Goal: Transaction & Acquisition: Purchase product/service

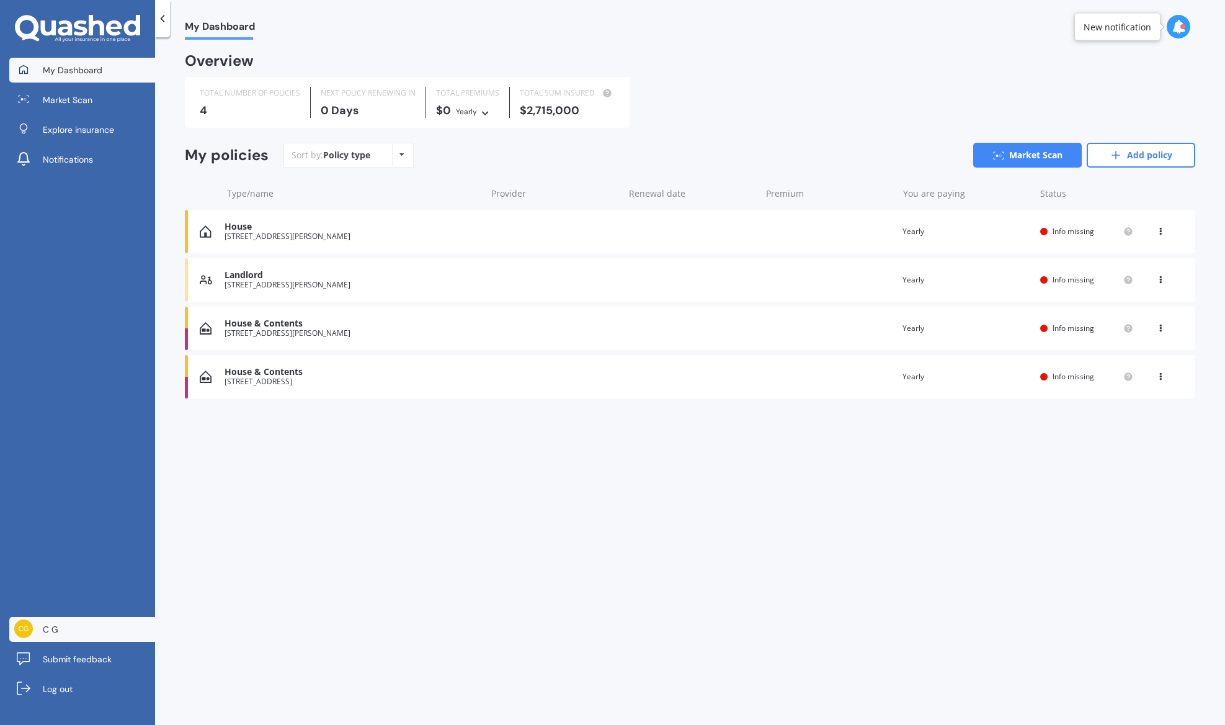
click at [99, 634] on link "C G" at bounding box center [82, 629] width 146 height 25
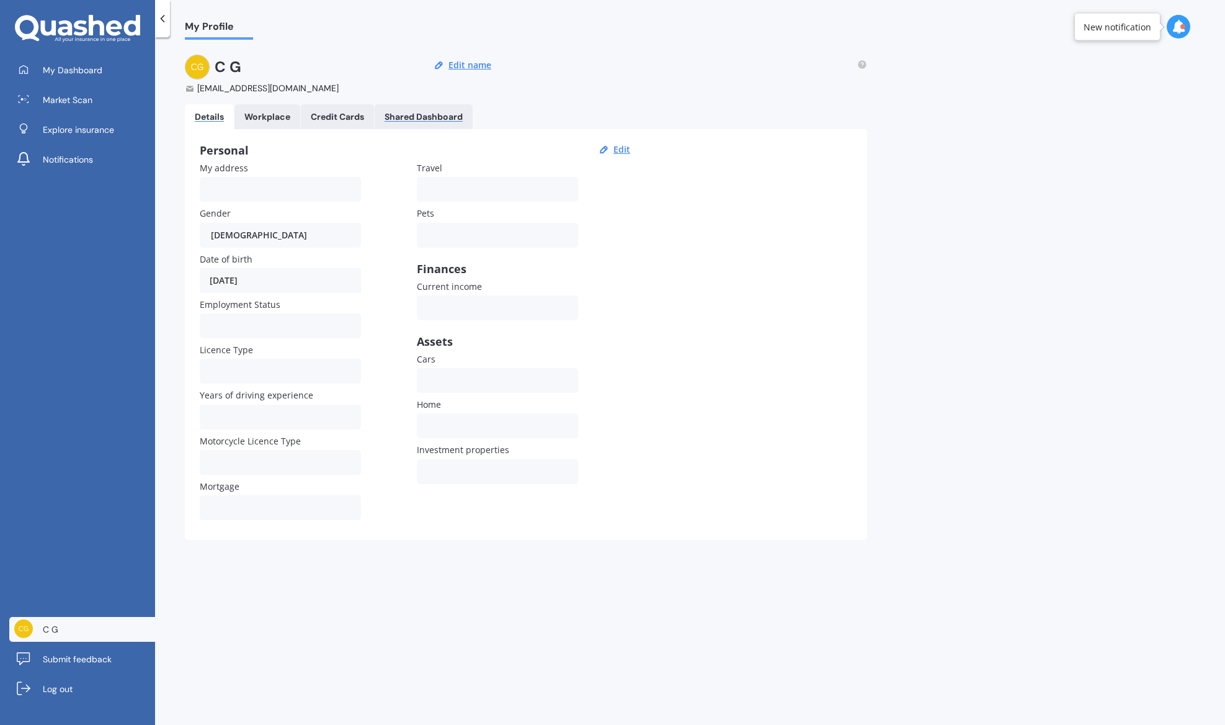
click at [448, 115] on div "Shared Dashboard" at bounding box center [424, 117] width 78 height 11
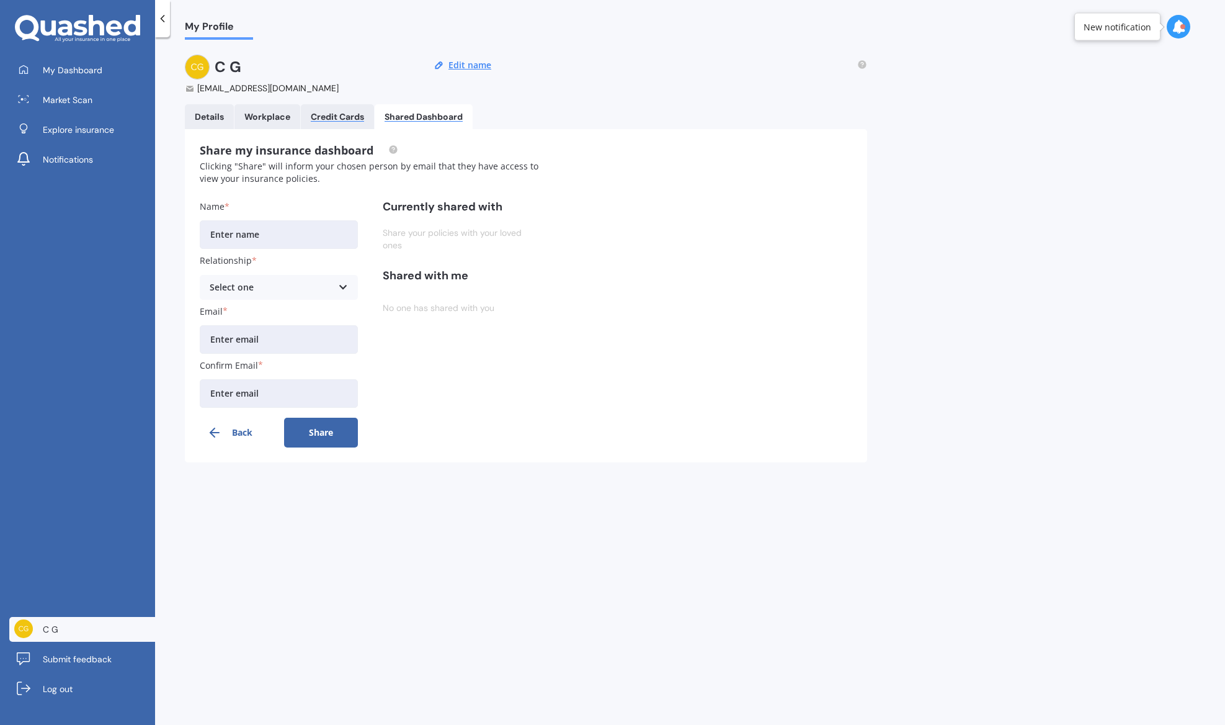
click at [335, 115] on div "Credit Cards" at bounding box center [337, 117] width 53 height 11
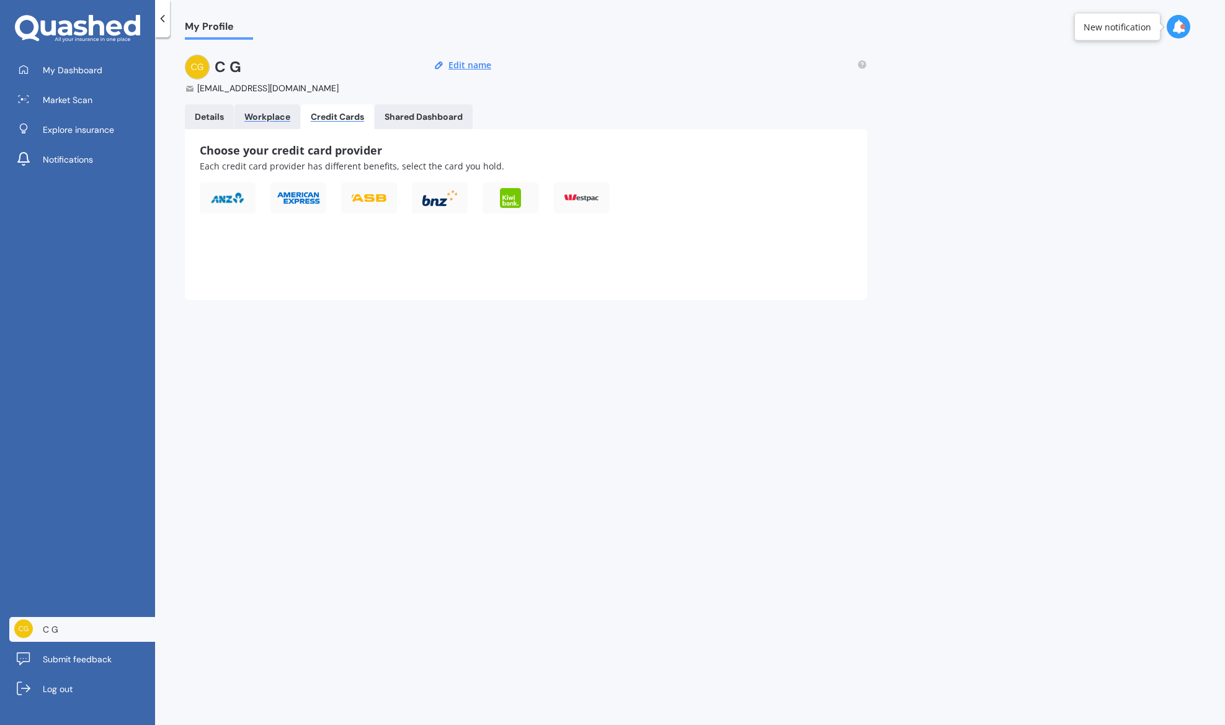
click at [289, 118] on div "Workplace" at bounding box center [267, 117] width 46 height 11
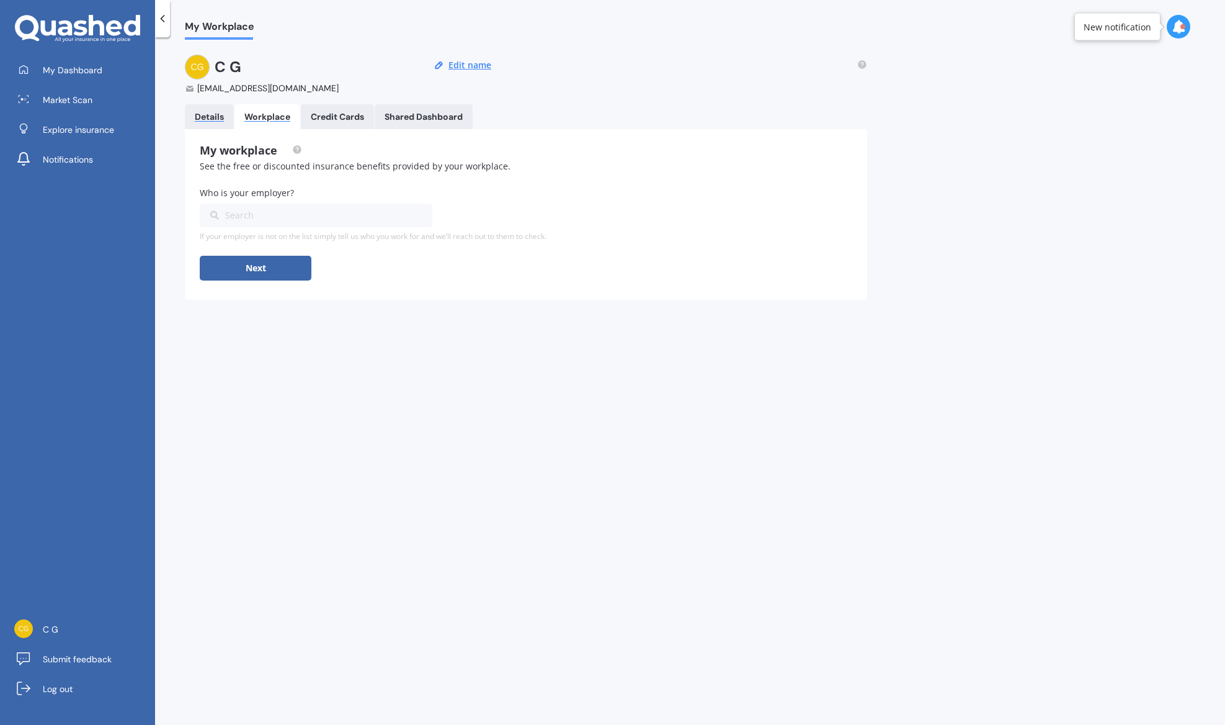
click at [212, 116] on div "Details" at bounding box center [209, 117] width 29 height 11
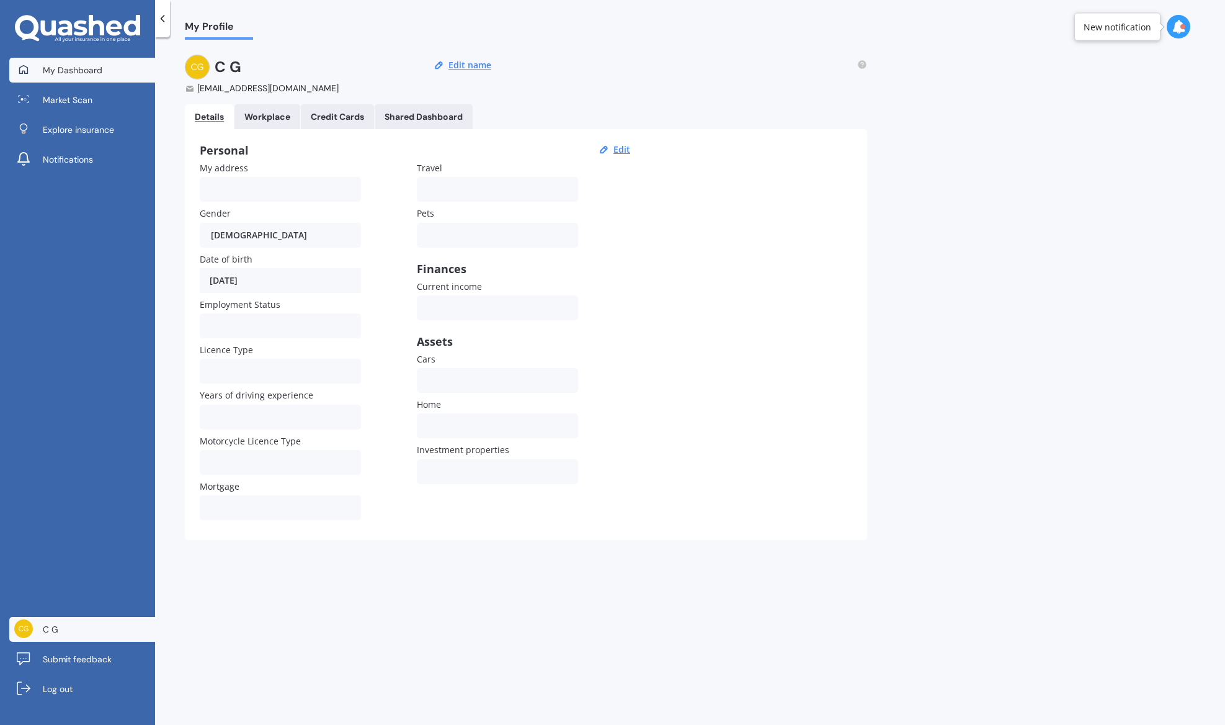
click at [51, 68] on span "My Dashboard" at bounding box center [73, 70] width 60 height 12
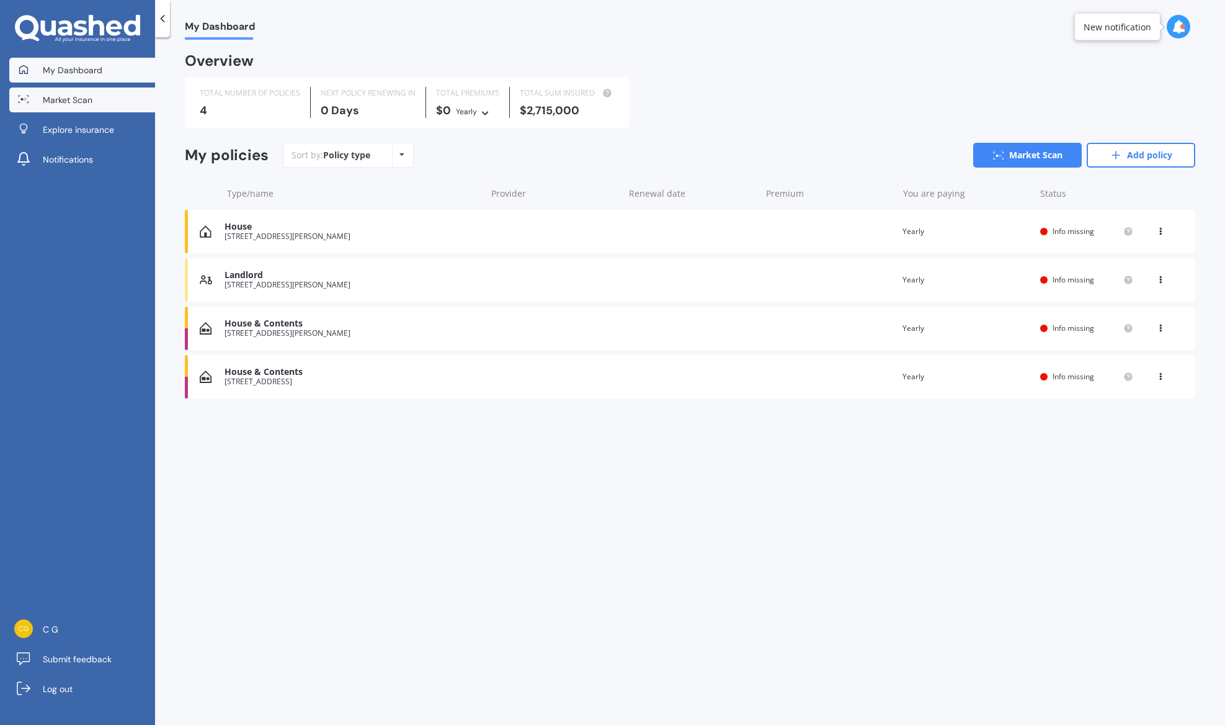
click at [93, 99] on link "Market Scan" at bounding box center [82, 99] width 146 height 25
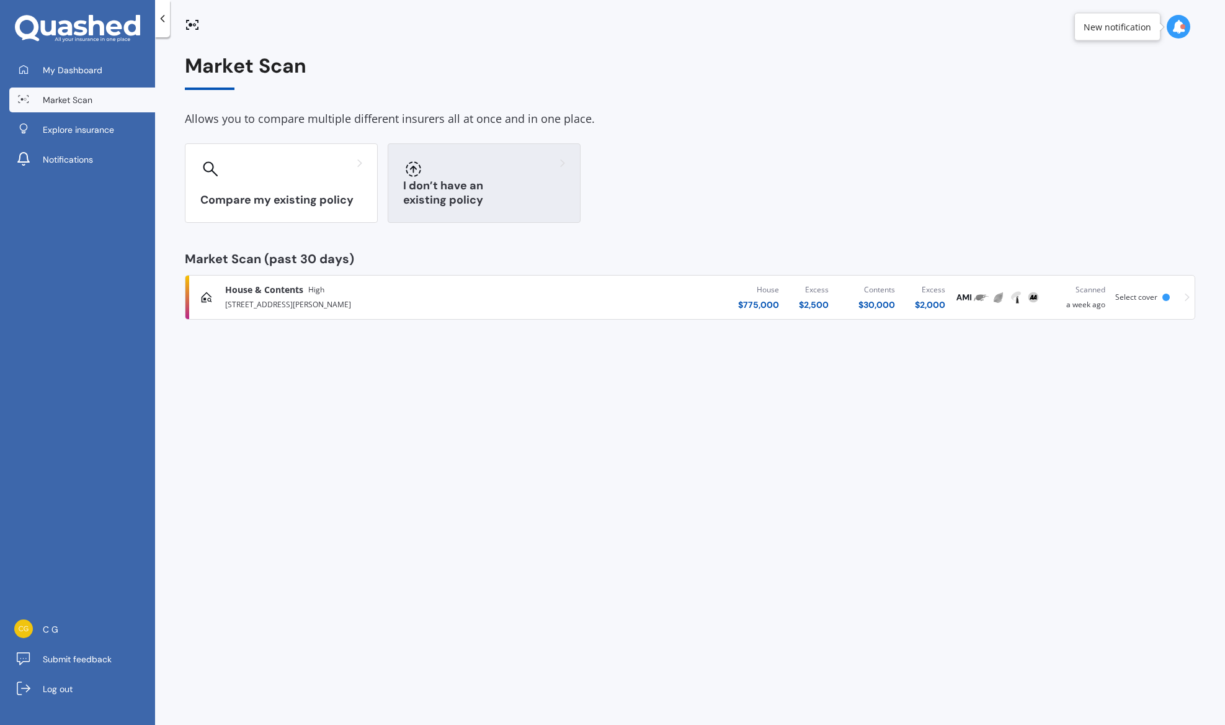
click at [491, 180] on div "I don’t have an existing policy" at bounding box center [484, 182] width 193 height 79
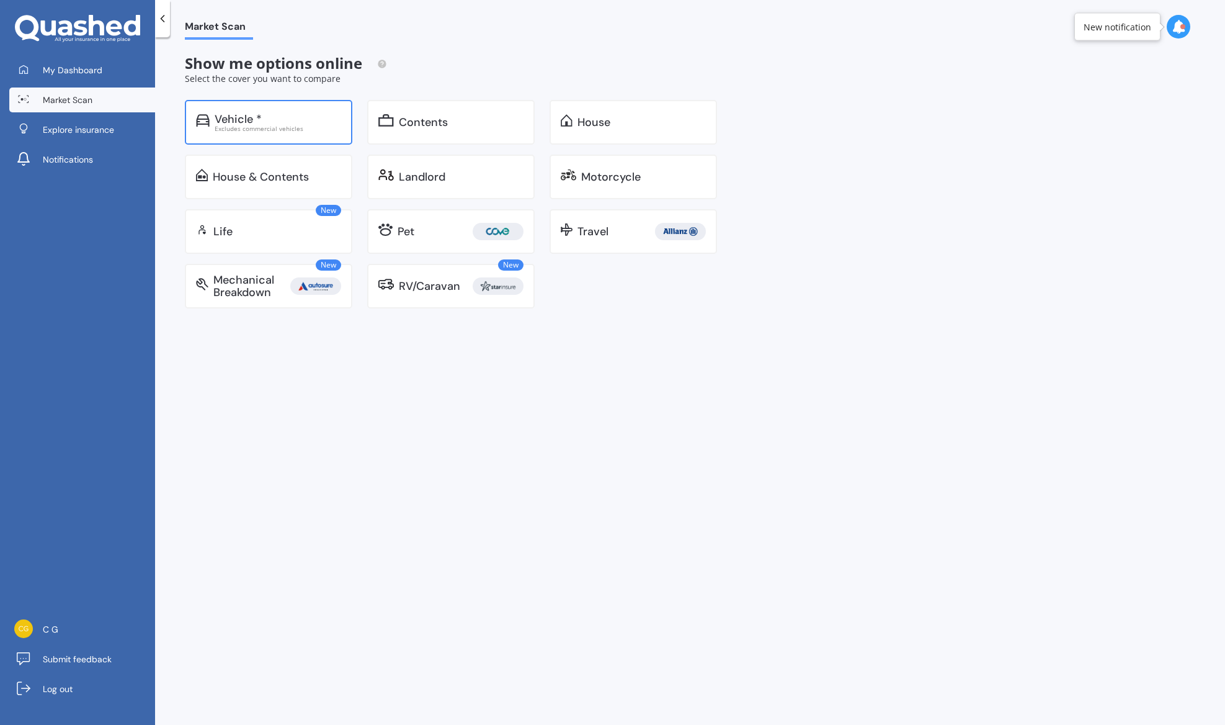
click at [255, 121] on div "Vehicle *" at bounding box center [238, 119] width 47 height 12
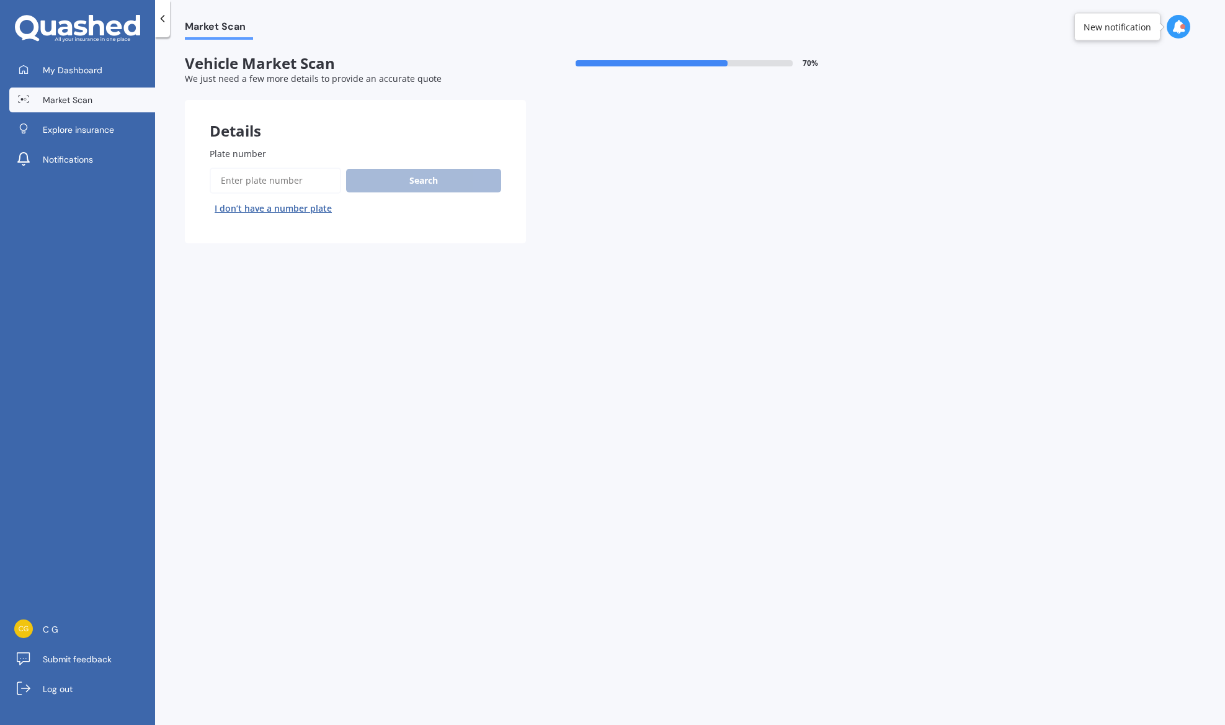
click at [300, 184] on input "Plate number" at bounding box center [276, 180] width 132 height 26
click at [306, 212] on button "I don’t have a number plate" at bounding box center [273, 208] width 127 height 20
select select "03"
select select "12"
select select "1983"
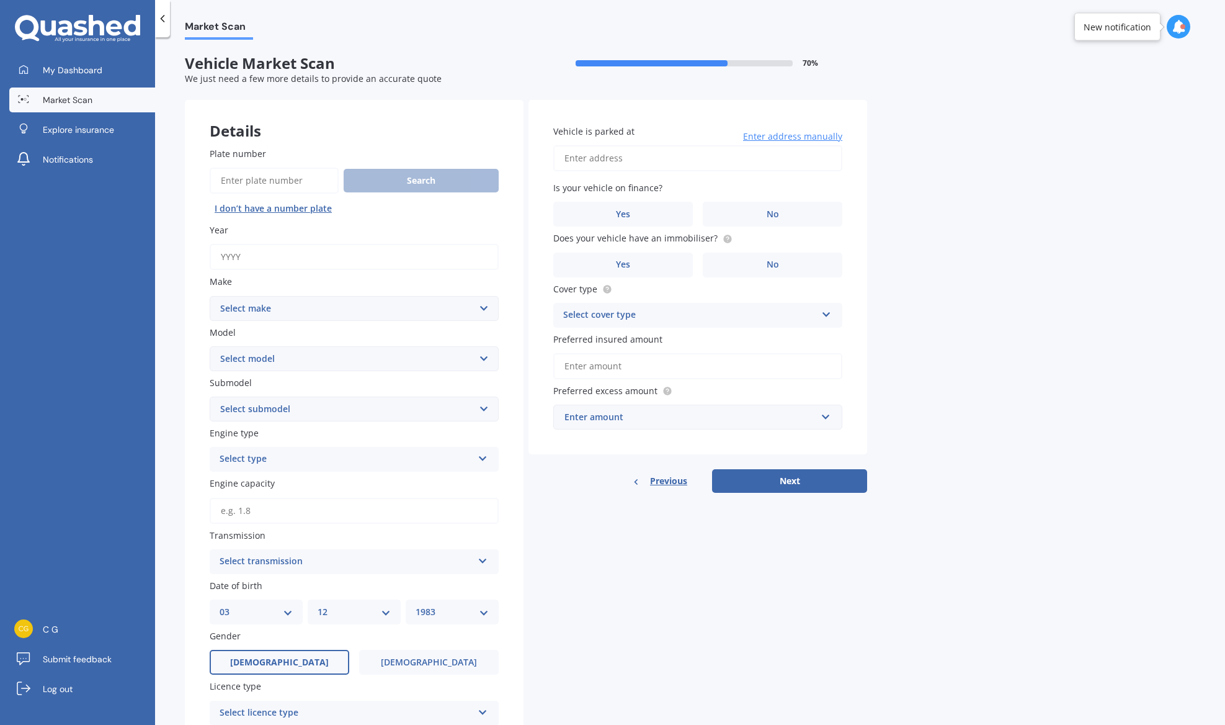
click at [398, 262] on input "Year" at bounding box center [354, 257] width 289 height 26
type input "2025"
click at [344, 312] on select "Select make AC ALFA ROMEO ASTON MARTIN AUDI AUSTIN BEDFORD Bentley BMW BYD CADI…" at bounding box center [354, 308] width 289 height 25
select select "SUZUKI"
click at [210, 297] on select "Select make AC ALFA ROMEO ASTON MARTIN AUDI AUSTIN BEDFORD Bentley BMW BYD CADI…" at bounding box center [354, 308] width 289 height 25
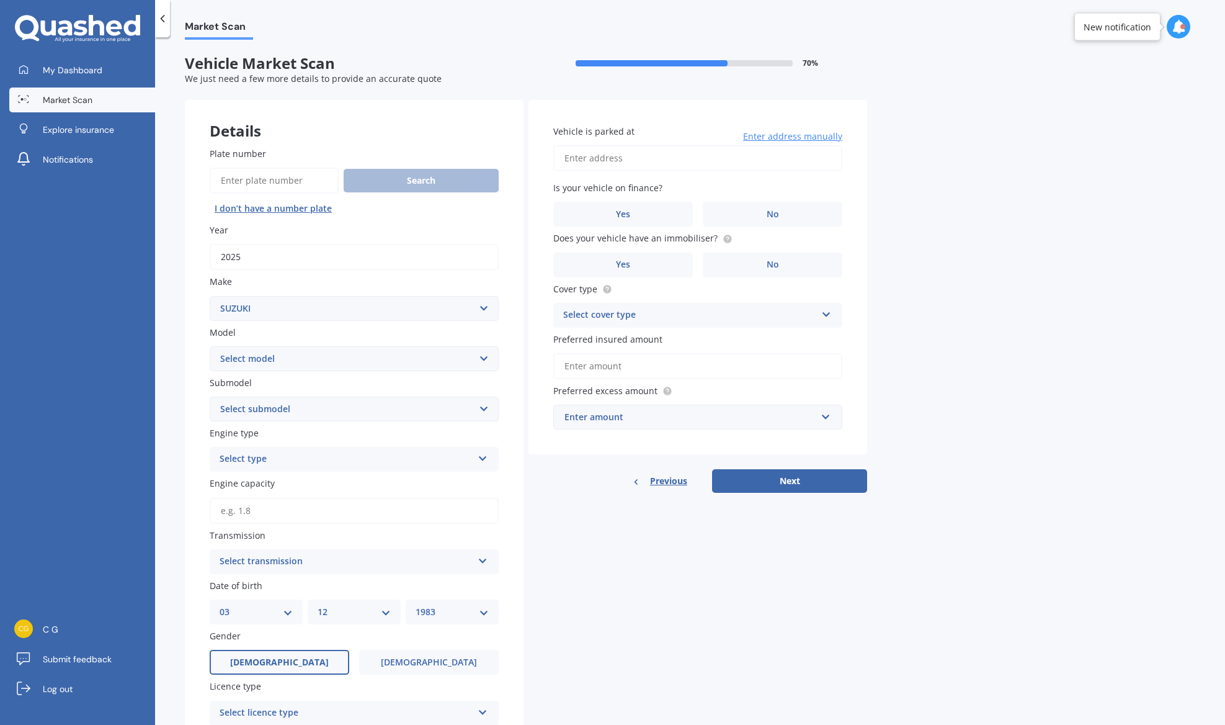
click at [280, 362] on select "Select model Aerio Alto APV Van Baleno Cappuccino Carry Truck Carry van Celerio…" at bounding box center [354, 358] width 289 height 25
select select "SWIFT"
click at [210, 347] on select "Select model Aerio Alto APV Van Baleno Cappuccino Carry Truck Carry van Celerio…" at bounding box center [354, 358] width 289 height 25
click at [288, 413] on select "Select submodel (All other) Cino Diesel Turbo GA GL GLX GO GP GS GTI LTD RS Hyb…" at bounding box center [354, 408] width 289 height 25
click at [319, 414] on select "Select submodel (All other) Cino Diesel Turbo GA GL GLX GO GP GS GTI LTD RS Hyb…" at bounding box center [354, 408] width 289 height 25
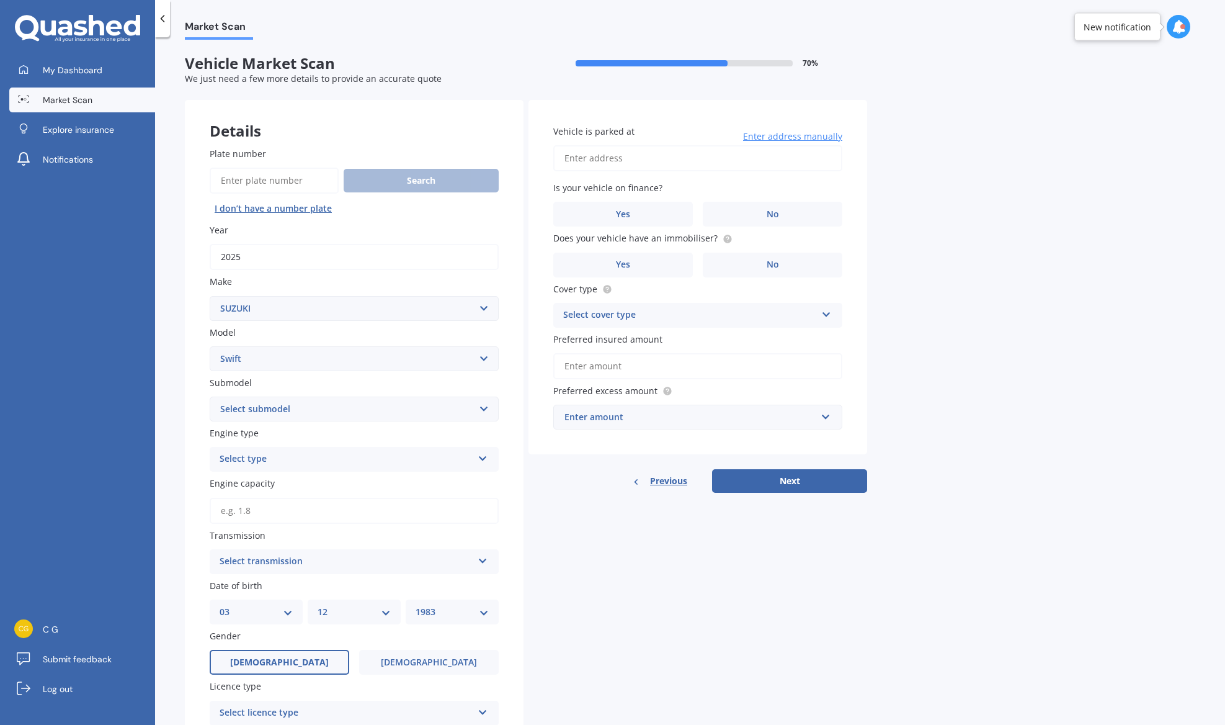
select select "RS HYBRID"
click at [210, 398] on select "Select submodel (All other) Cino Diesel Turbo GA GL GLX GO GP GS GTI LTD RS Hyb…" at bounding box center [354, 408] width 289 height 25
click at [305, 411] on select "Select submodel (All other) Cino Diesel Turbo GA GL GLX GO GP GS GTI LTD RS Hyb…" at bounding box center [354, 408] width 289 height 25
click at [210, 398] on select "Select submodel (All other) Cino Diesel Turbo GA GL GLX GO GP GS GTI LTD RS Hyb…" at bounding box center [354, 408] width 289 height 25
click at [305, 470] on div "Select type Petrol Diesel EV Hybrid" at bounding box center [354, 459] width 289 height 25
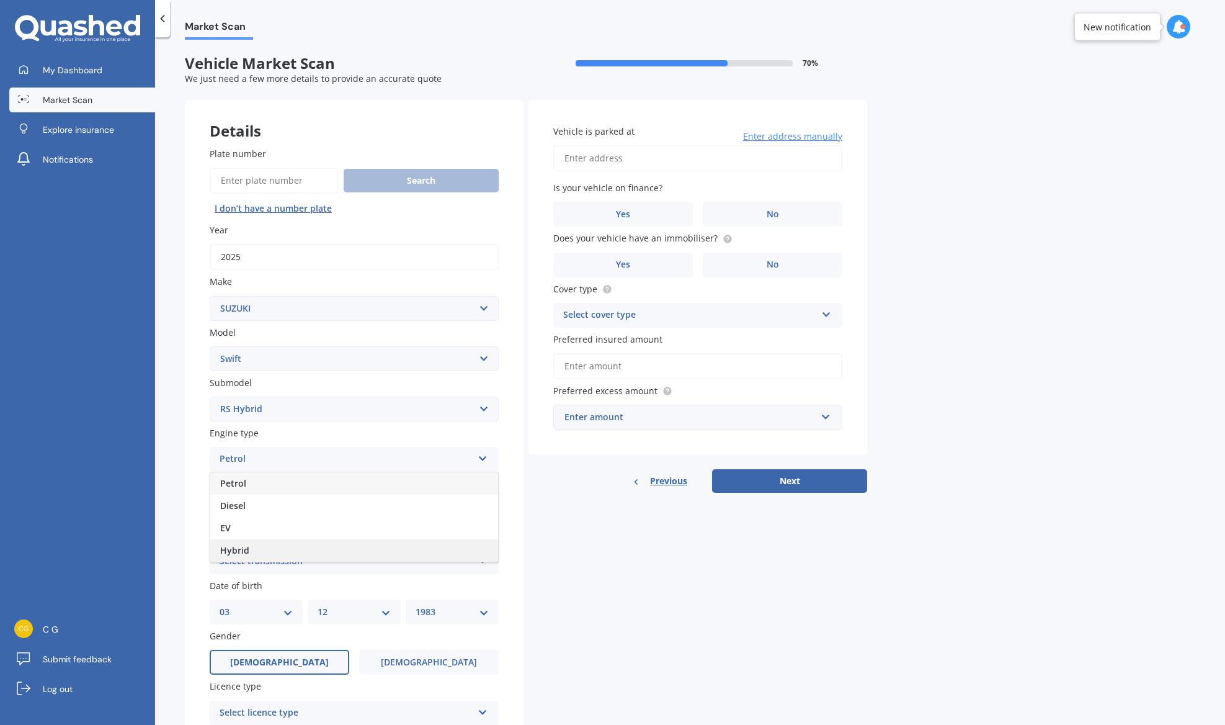
click at [288, 552] on div "Hybrid" at bounding box center [354, 550] width 288 height 22
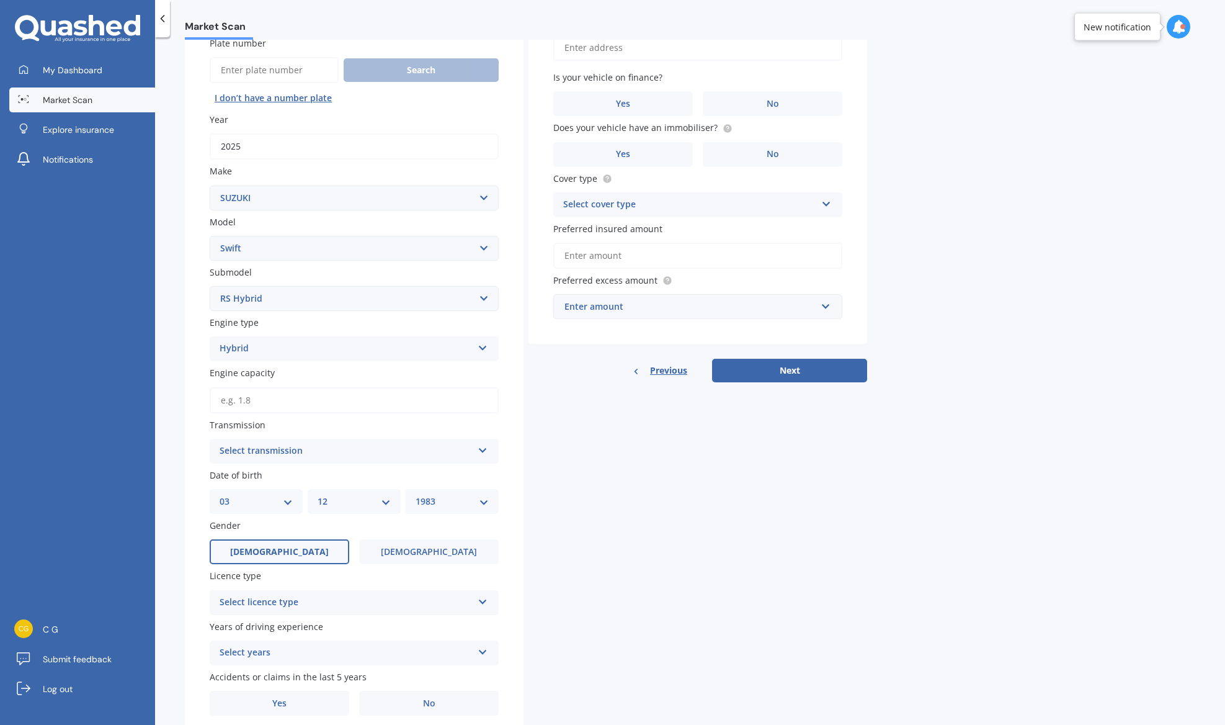
scroll to position [162, 0]
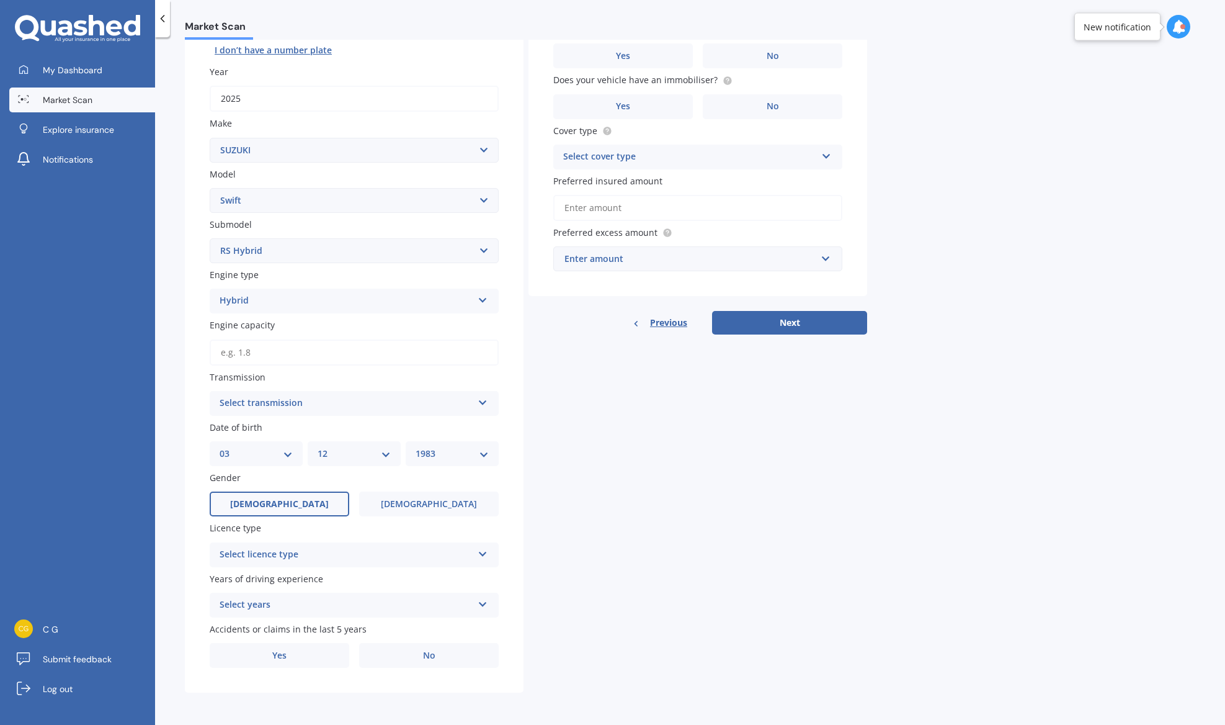
click at [272, 353] on input "Engine capacity" at bounding box center [354, 352] width 289 height 26
type input "1.2"
click at [373, 405] on div "Select transmission" at bounding box center [346, 403] width 253 height 15
click at [341, 429] on div "Auto" at bounding box center [354, 427] width 288 height 22
click at [398, 554] on div "Select licence type" at bounding box center [346, 554] width 253 height 15
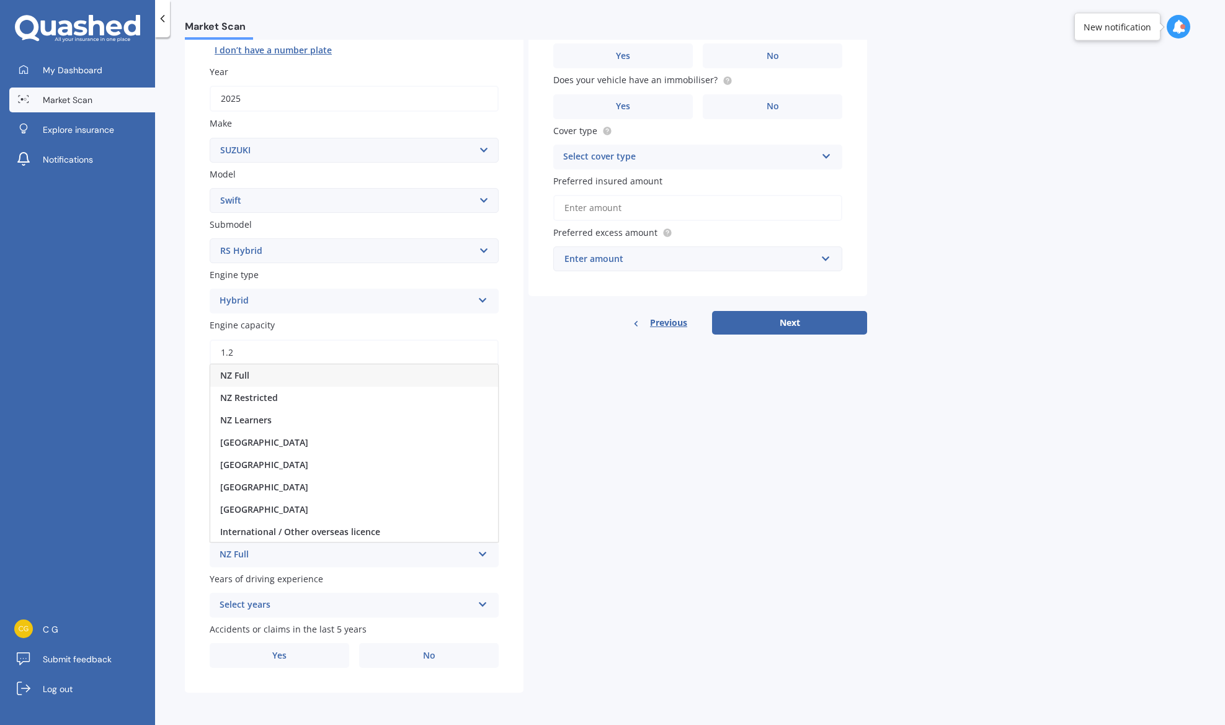
click at [287, 377] on div "NZ Full" at bounding box center [354, 375] width 288 height 22
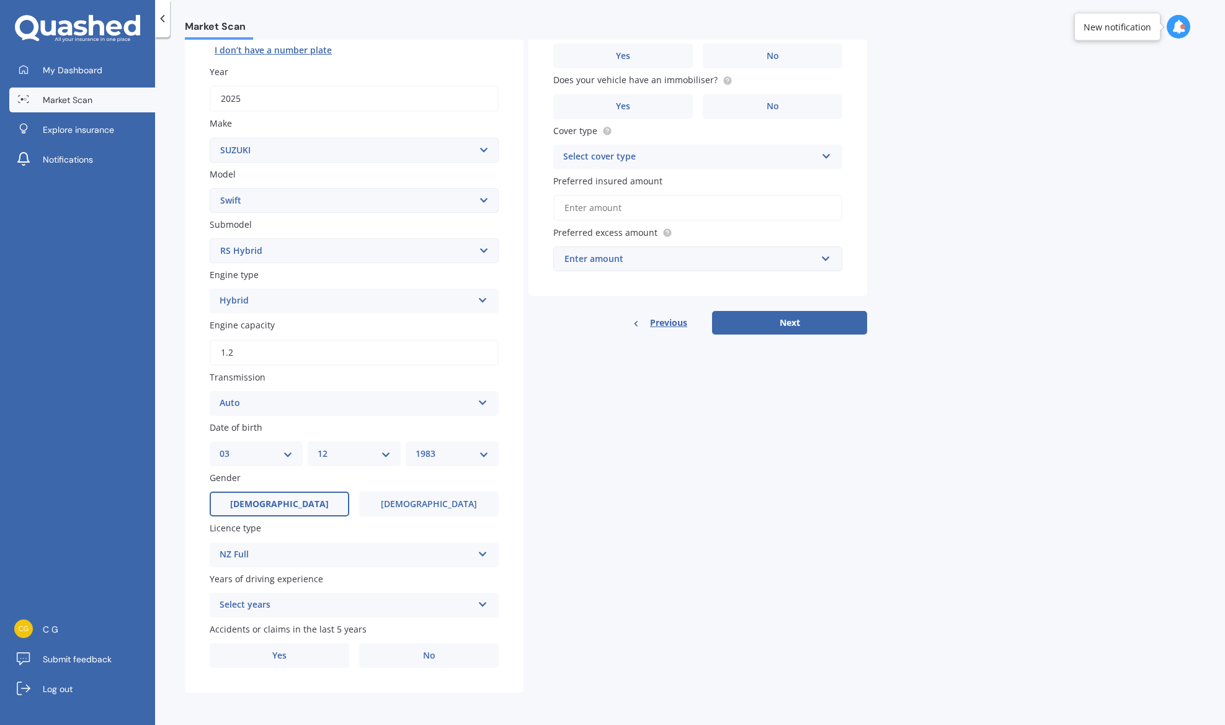
click at [315, 611] on div "Select years" at bounding box center [346, 604] width 253 height 15
click at [310, 489] on div "5 or more years" at bounding box center [354, 491] width 288 height 22
click at [421, 661] on label "No" at bounding box center [429, 655] width 140 height 25
click at [0, 0] on input "No" at bounding box center [0, 0] width 0 height 0
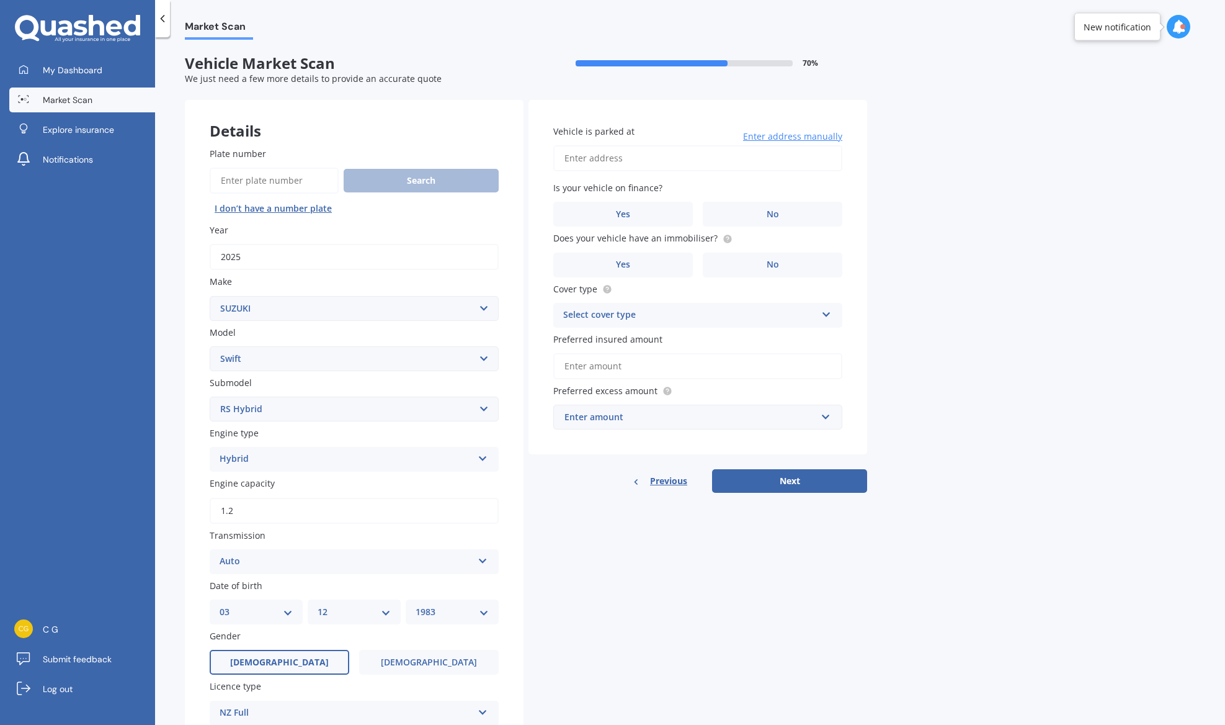
click at [760, 172] on div "Vehicle is parked at Enter address manually Is your vehicle on finance? Yes No …" at bounding box center [698, 277] width 339 height 355
click at [751, 162] on input "Vehicle is parked at" at bounding box center [697, 158] width 289 height 26
type input "68B Copeland Street, Epuni, Lower Hutt 5011"
click at [760, 220] on label "No" at bounding box center [773, 214] width 140 height 25
click at [0, 0] on input "No" at bounding box center [0, 0] width 0 height 0
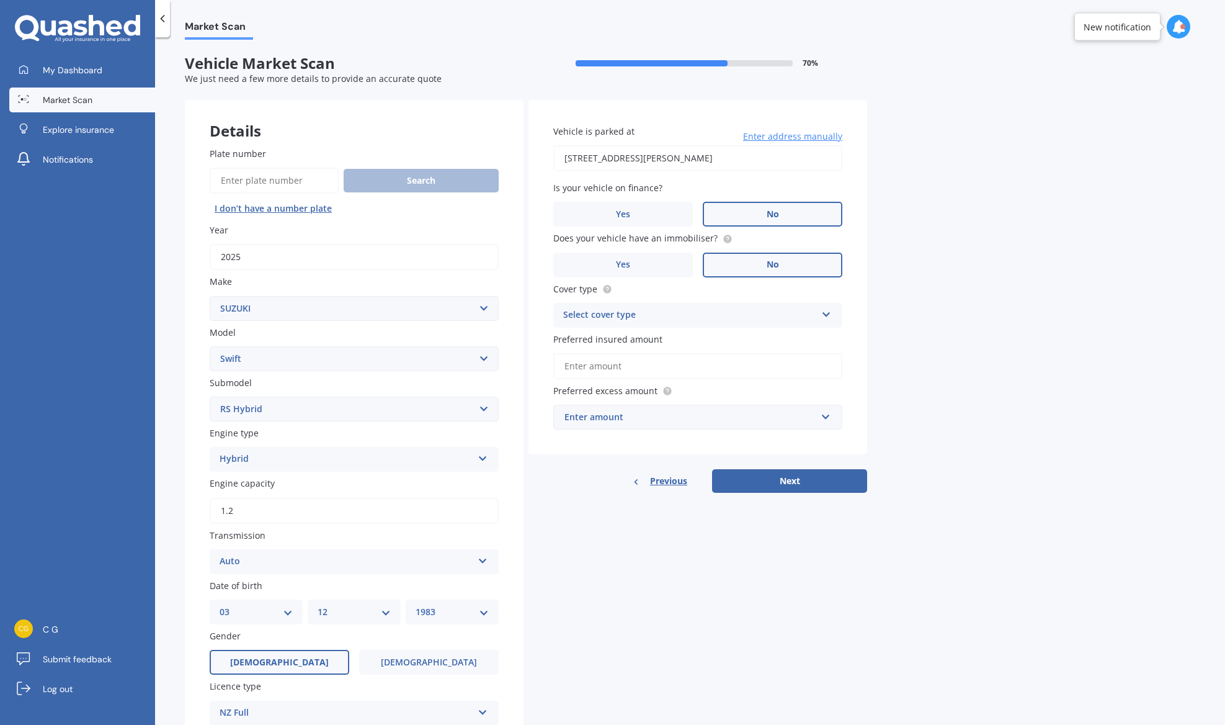
click at [742, 262] on label "No" at bounding box center [773, 264] width 140 height 25
click at [0, 0] on input "No" at bounding box center [0, 0] width 0 height 0
click at [660, 317] on div "Select cover type" at bounding box center [689, 315] width 253 height 15
click at [687, 337] on div "Comprehensive" at bounding box center [698, 339] width 288 height 22
click at [672, 371] on input "Preferred insured amount" at bounding box center [697, 366] width 289 height 26
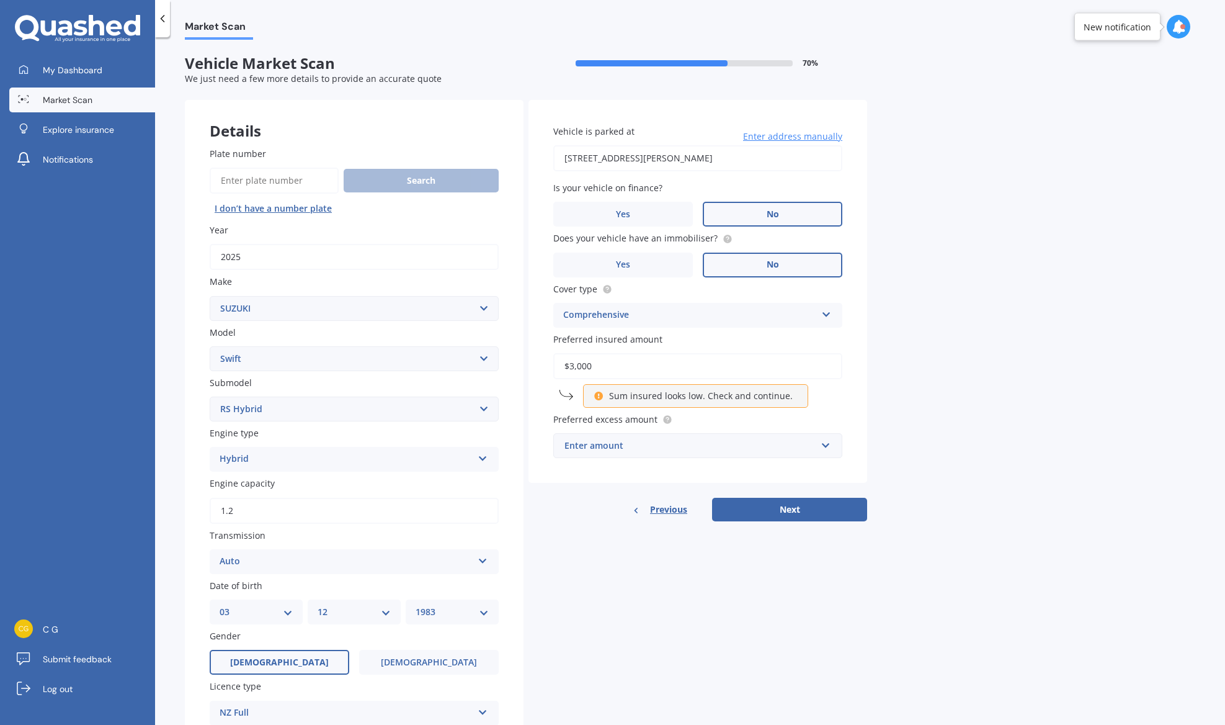
type input "$30,000"
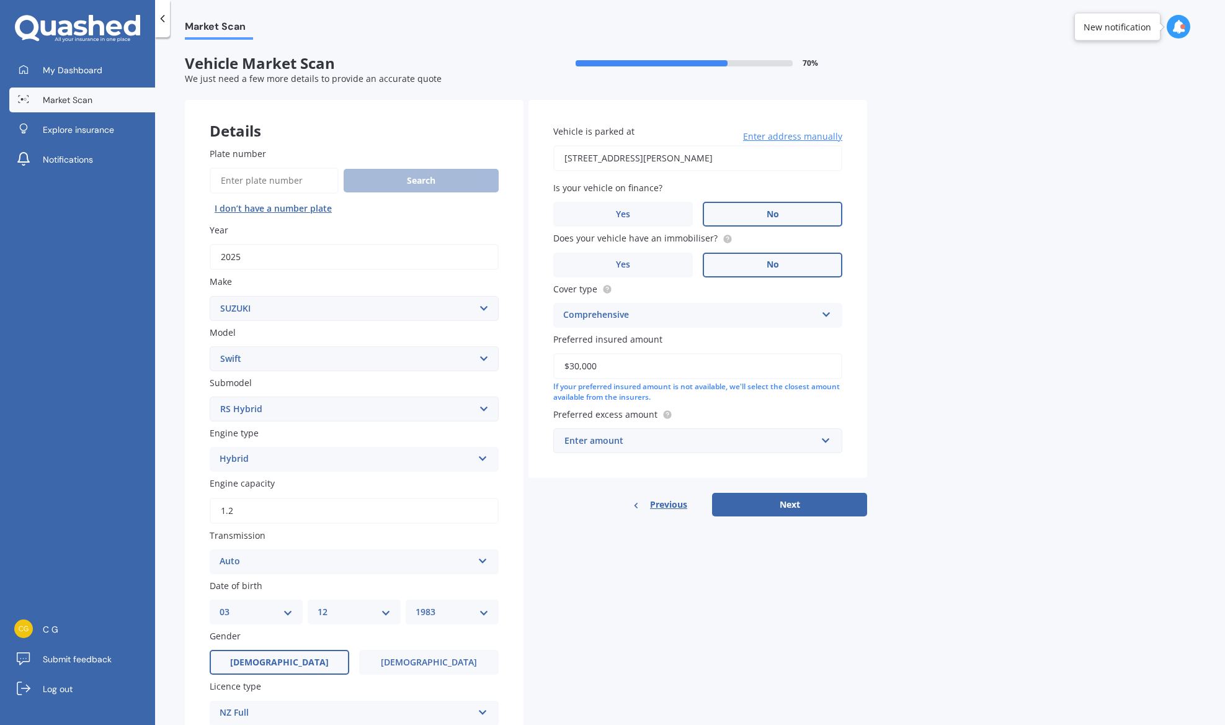
drag, startPoint x: 637, startPoint y: 372, endPoint x: 541, endPoint y: 367, distance: 96.3
click at [541, 367] on div "Vehicle is parked at 68B Copeland Street, Epuni, Lower Hutt 5011 Enter address …" at bounding box center [698, 289] width 339 height 378
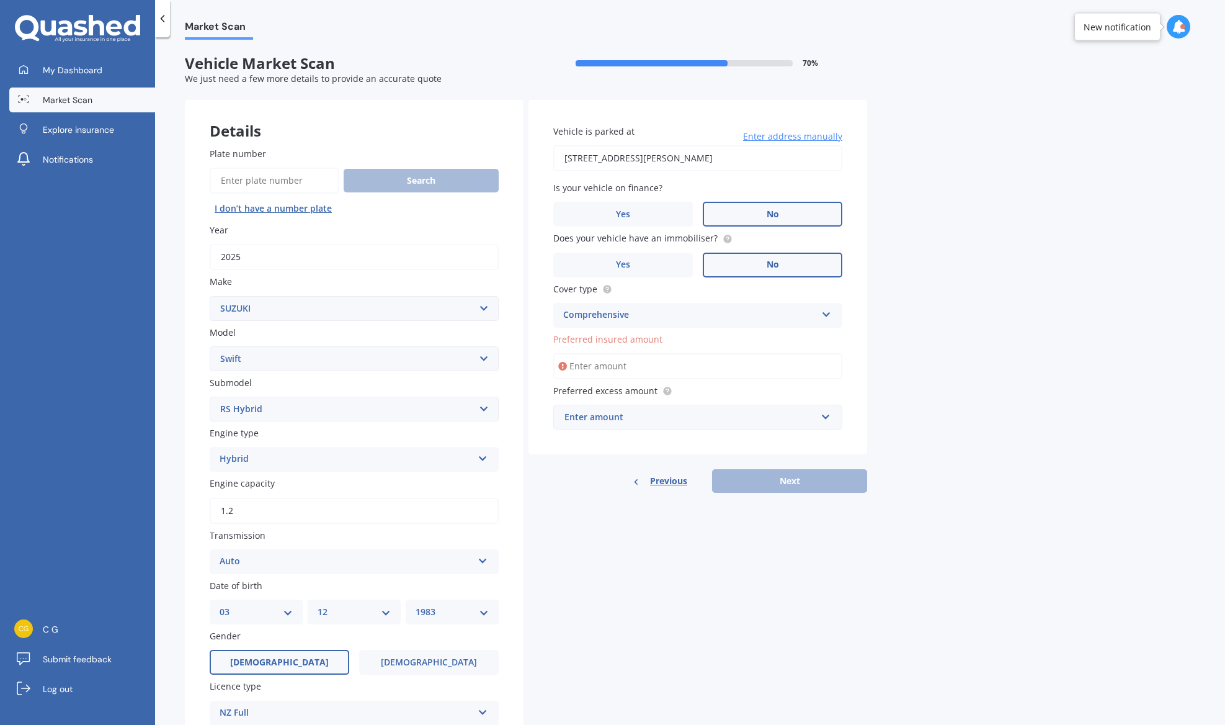
click at [654, 417] on div "Enter amount" at bounding box center [690, 417] width 252 height 14
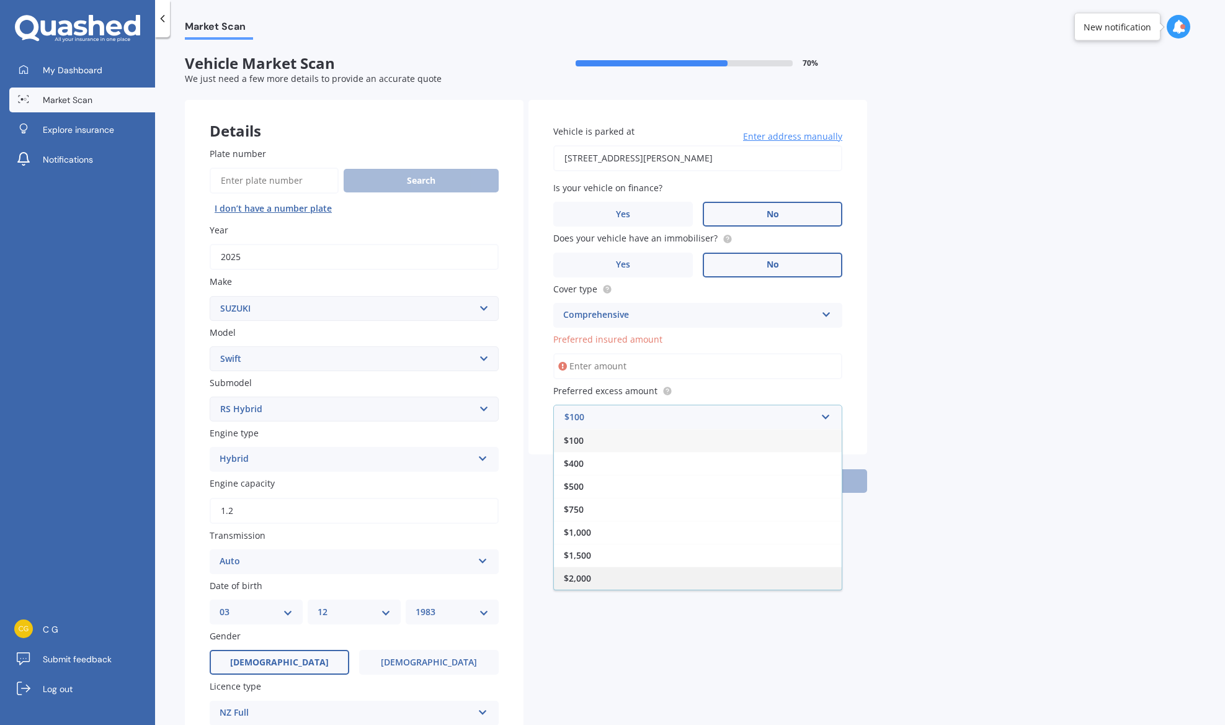
click at [669, 580] on div "$2,000" at bounding box center [698, 577] width 288 height 23
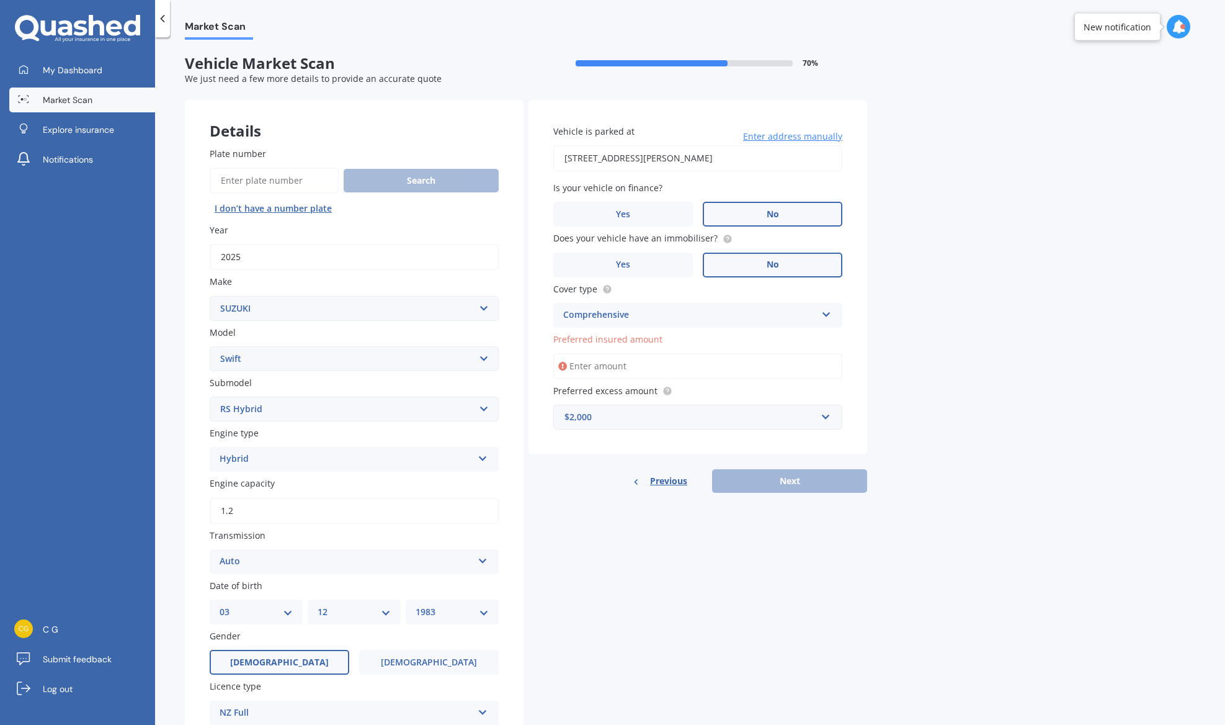
click at [630, 367] on input "Preferred insured amount" at bounding box center [697, 366] width 289 height 26
click at [625, 340] on span "Preferred insured amount" at bounding box center [607, 339] width 109 height 12
click at [625, 353] on input "Preferred insured amount" at bounding box center [697, 366] width 289 height 26
click at [568, 368] on input "Preferred insured amount" at bounding box center [697, 366] width 289 height 26
click at [613, 368] on input "Preferred insured amount" at bounding box center [697, 366] width 289 height 26
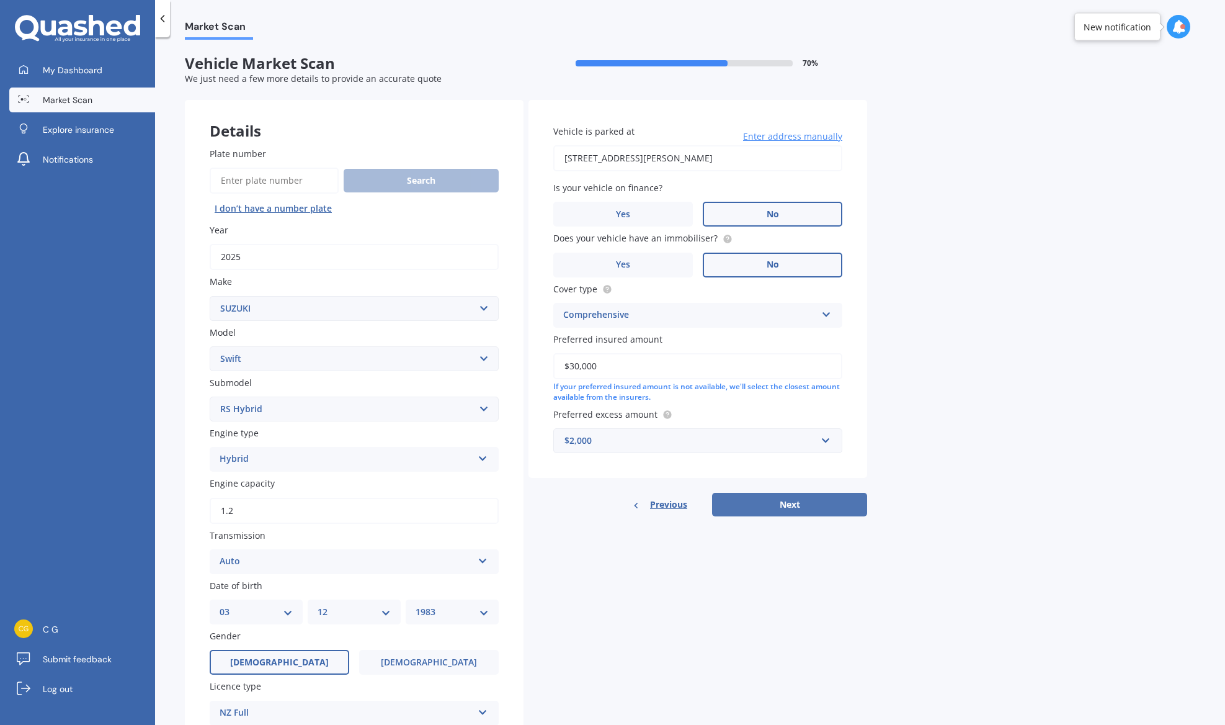
type input "$30,000"
click at [800, 507] on button "Next" at bounding box center [789, 505] width 155 height 24
select select "03"
select select "12"
select select "1983"
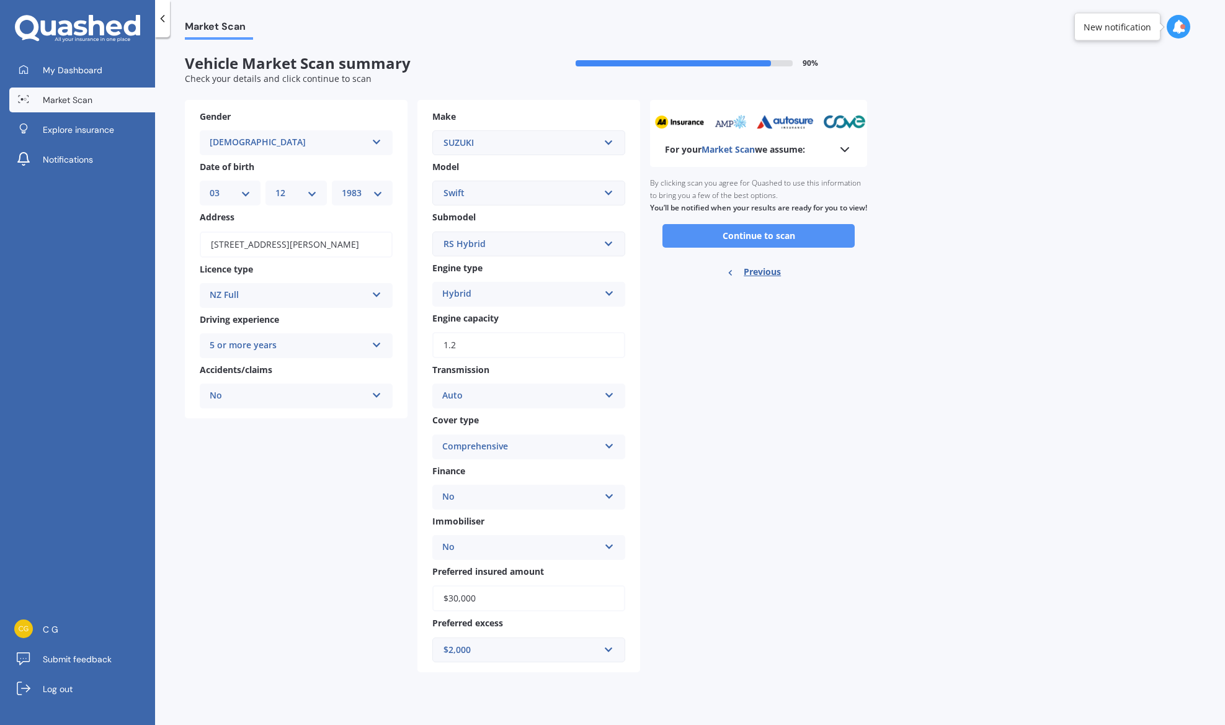
click at [766, 248] on button "Continue to scan" at bounding box center [758, 236] width 192 height 24
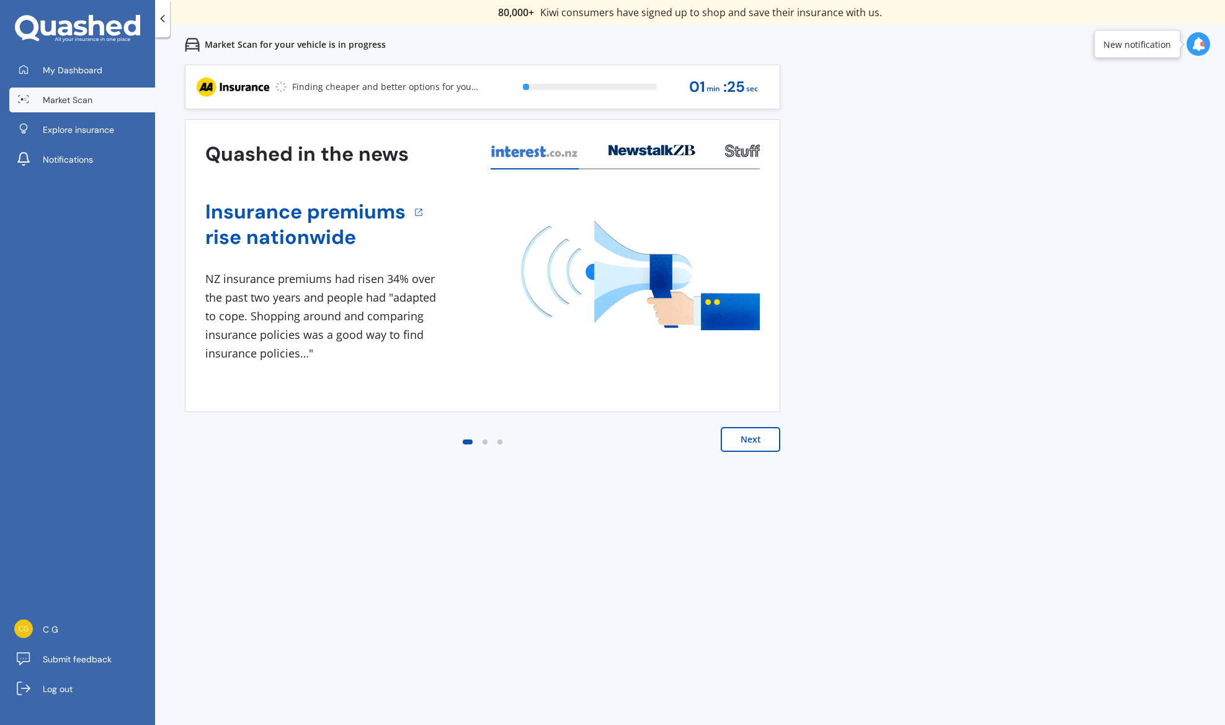
click at [760, 443] on button "Next" at bounding box center [751, 439] width 60 height 25
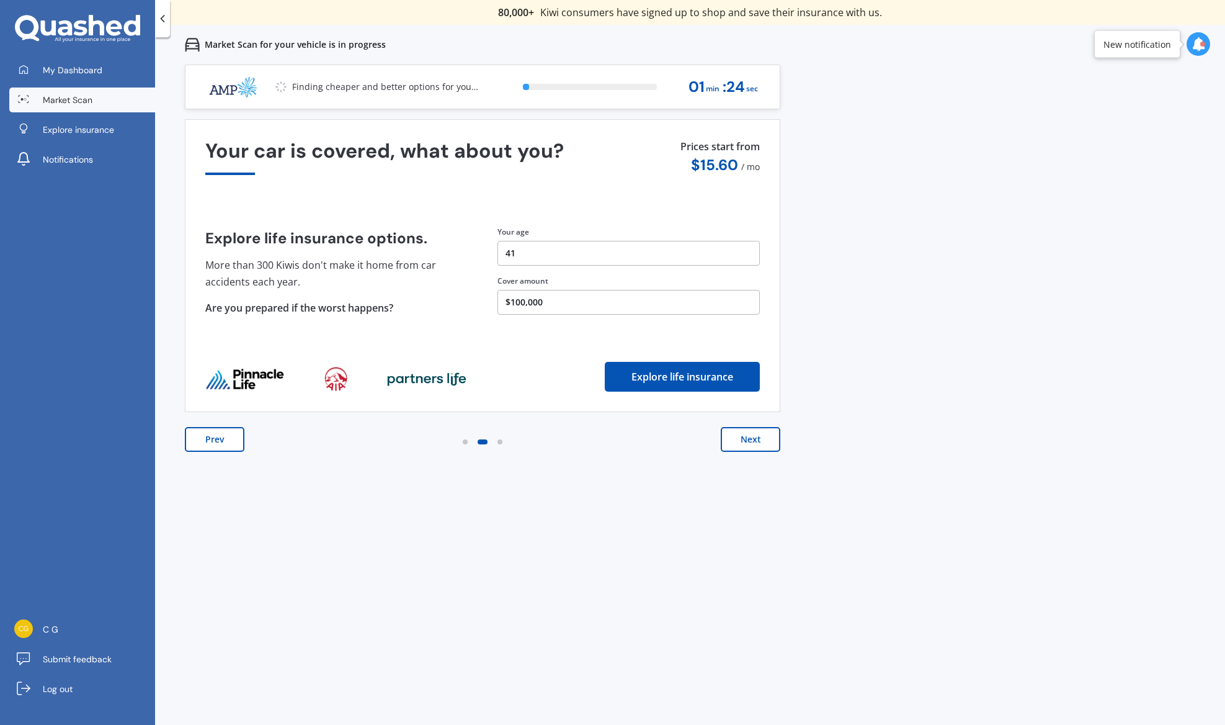
click at [760, 443] on button "Next" at bounding box center [751, 439] width 60 height 25
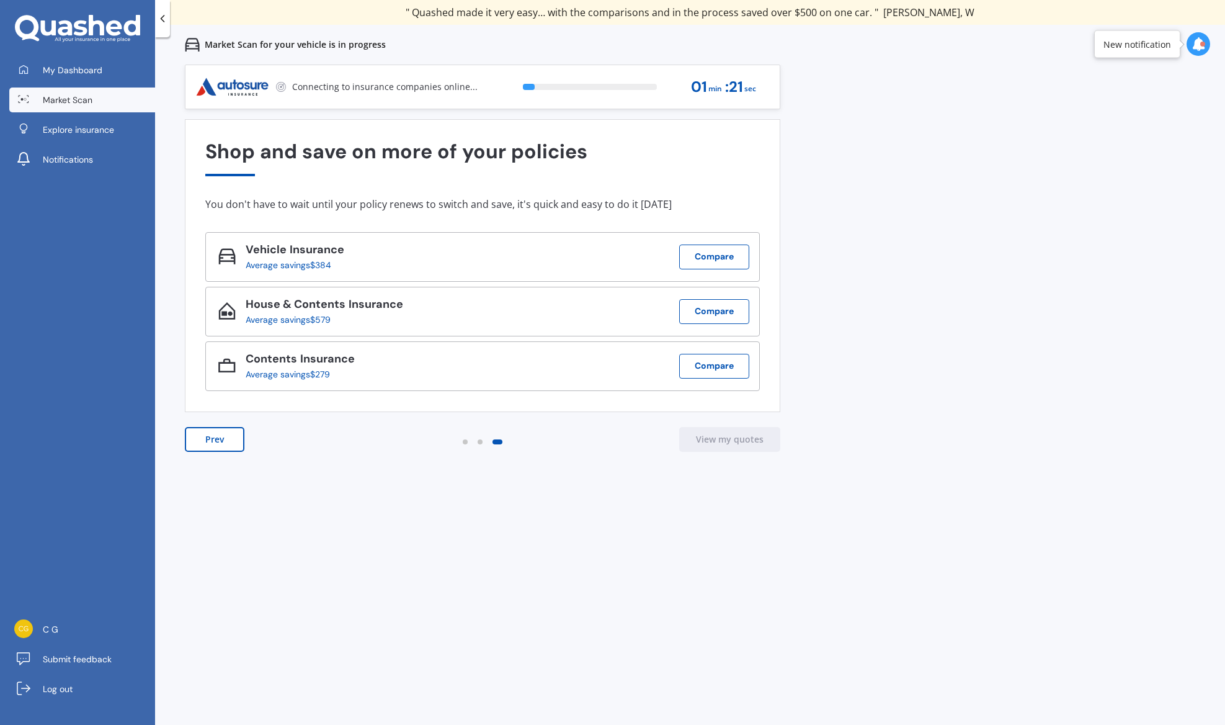
click at [61, 100] on span "Market Scan" at bounding box center [68, 100] width 50 height 12
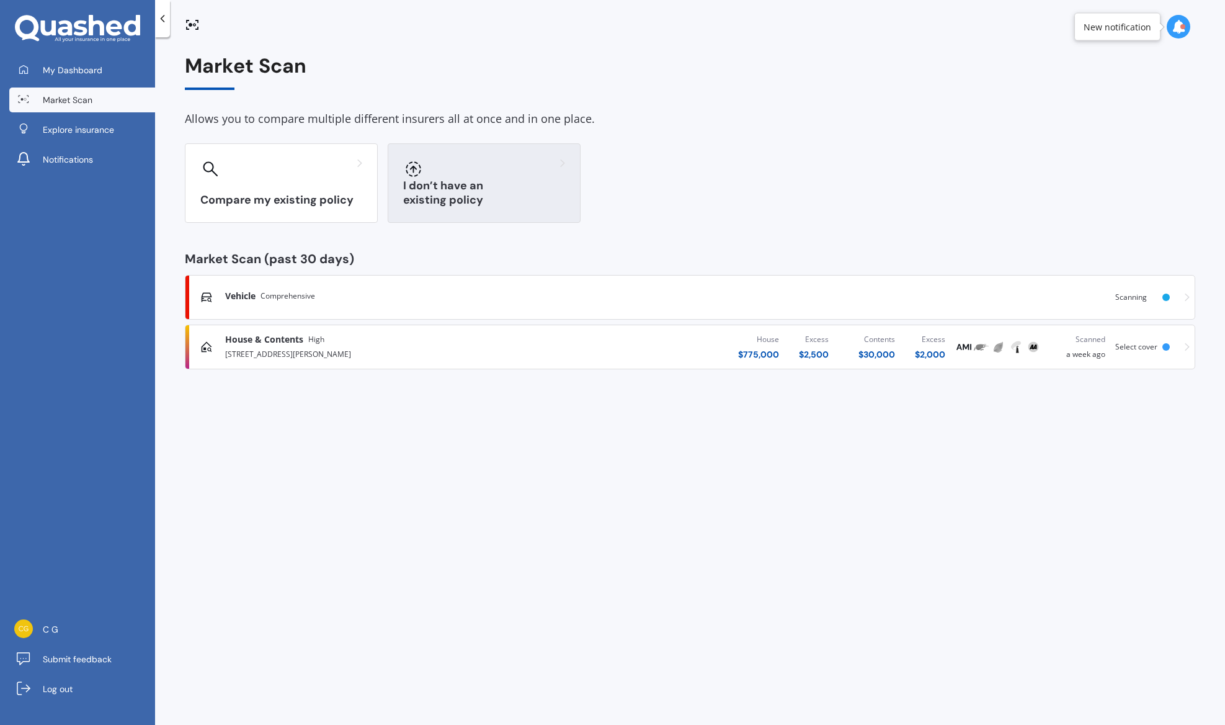
click at [511, 195] on h3 "I don’t have an existing policy" at bounding box center [484, 193] width 162 height 29
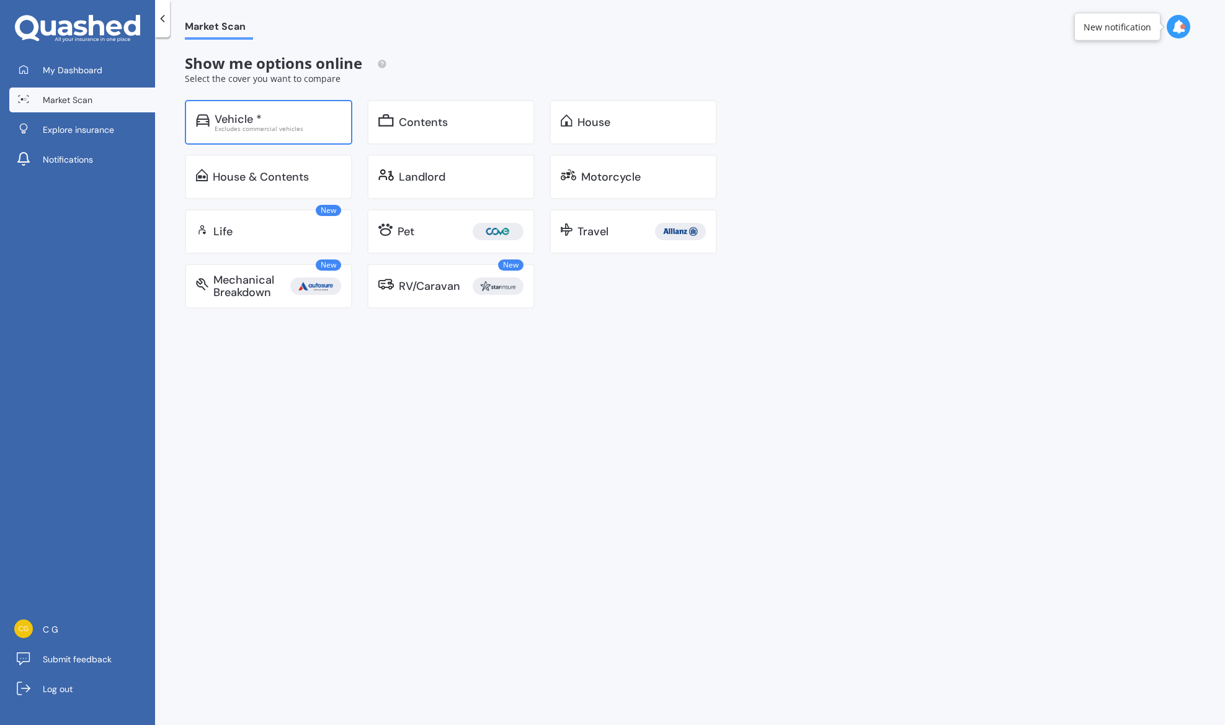
click at [308, 122] on div "Vehicle *" at bounding box center [278, 119] width 127 height 12
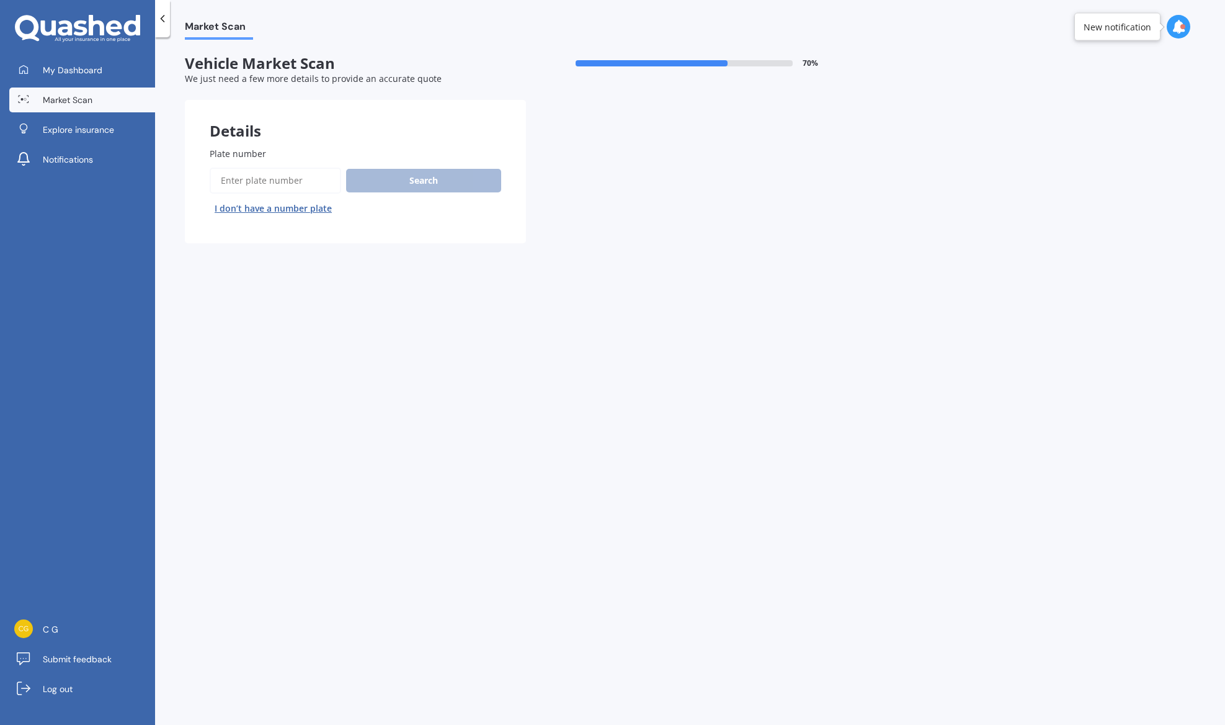
click at [303, 183] on input "Plate number" at bounding box center [276, 180] width 132 height 26
paste input "QKP202"
type input "QKP202"
click at [427, 183] on button "Search" at bounding box center [423, 181] width 155 height 24
select select "MINI"
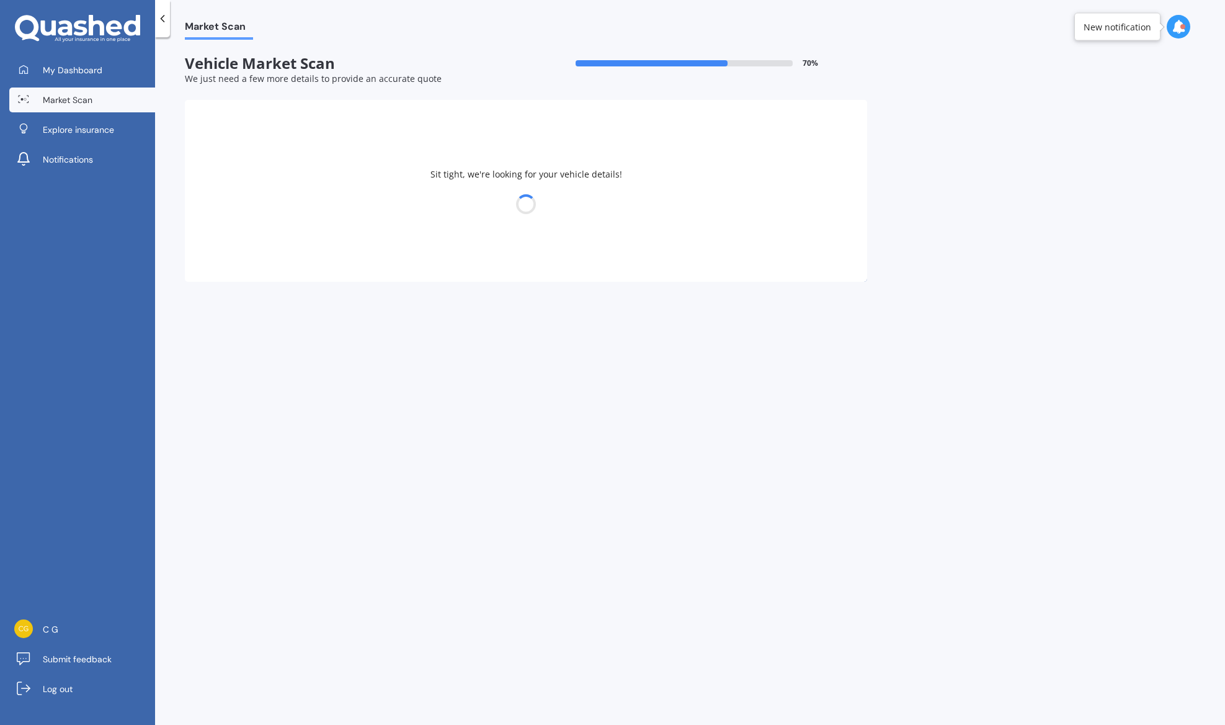
select select "03"
select select "12"
select select "1983"
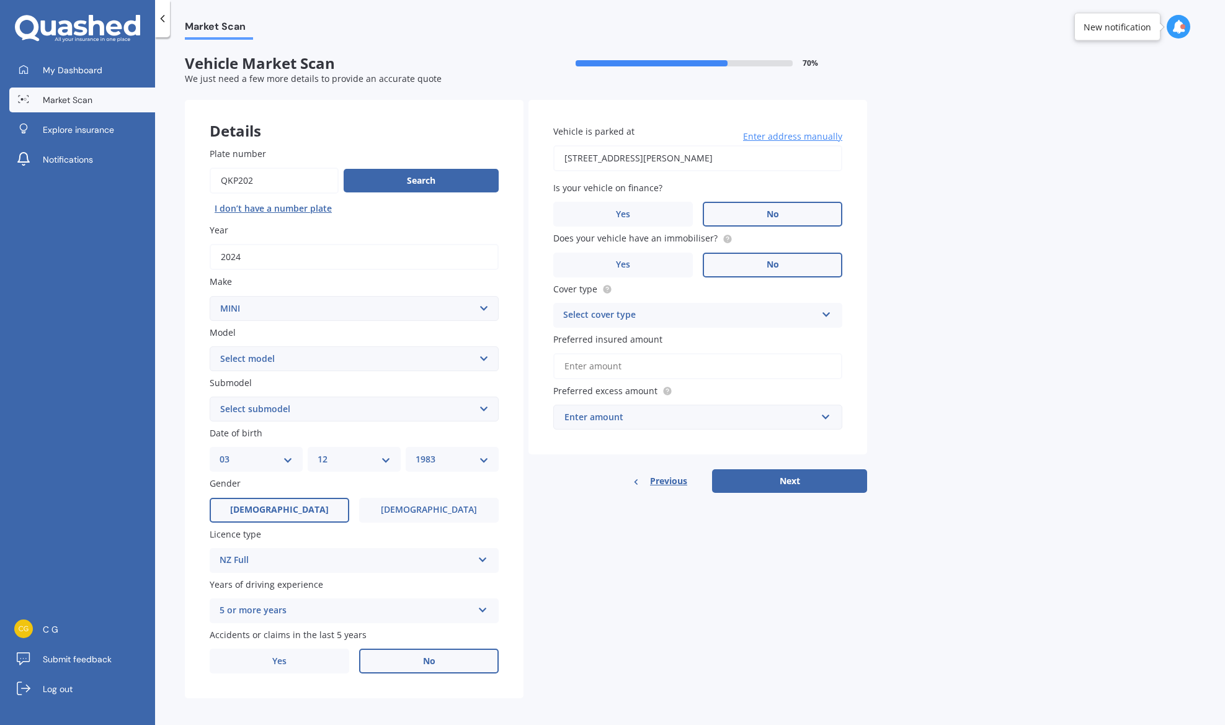
click at [293, 362] on select "Select model Clubman Cooper Countryman One" at bounding box center [354, 358] width 289 height 25
select select "COOPER"
click at [210, 347] on select "Select model Clubman Cooper Countryman One" at bounding box center [354, 358] width 289 height 25
click at [260, 417] on select "Select submodel (All other) Convertible Crossover D D John Cooper Works S" at bounding box center [354, 408] width 289 height 25
select select "JOHN COOPER WORKS"
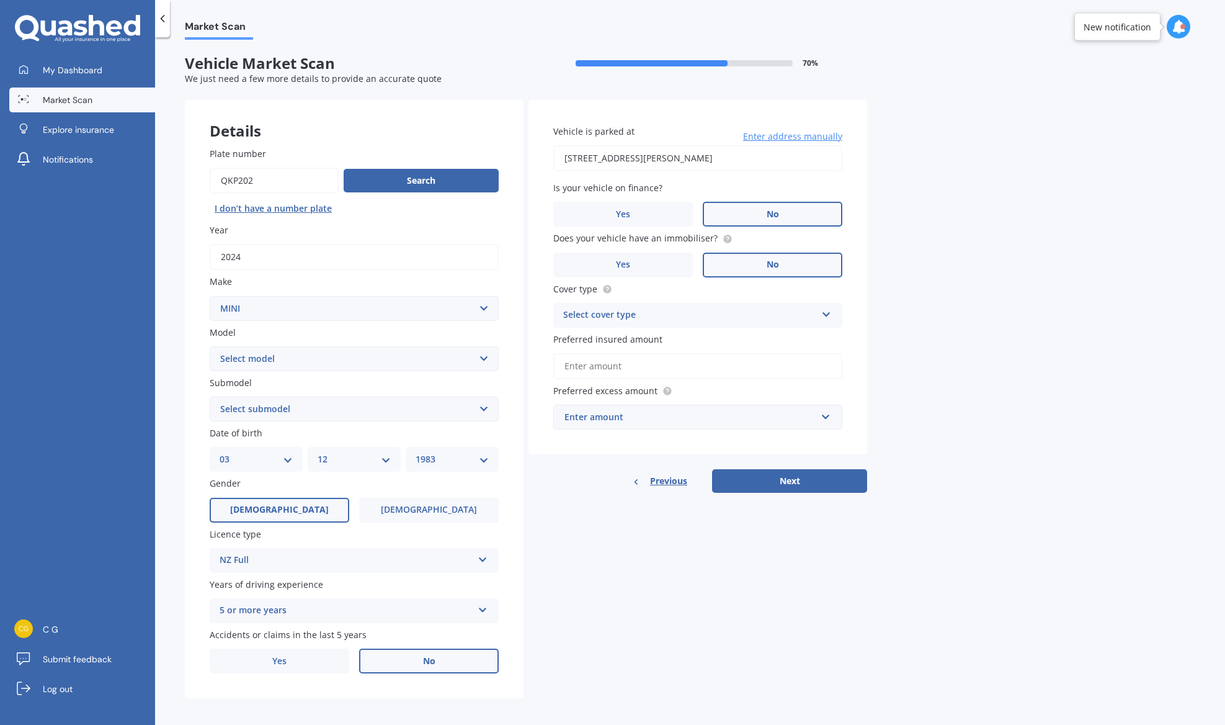
click at [210, 398] on select "Select submodel (All other) Convertible Crossover D D John Cooper Works S" at bounding box center [354, 408] width 289 height 25
click at [692, 316] on div "Select cover type" at bounding box center [689, 315] width 253 height 15
click at [654, 341] on div "Comprehensive" at bounding box center [698, 339] width 288 height 22
click at [707, 419] on div "Enter amount" at bounding box center [690, 417] width 252 height 14
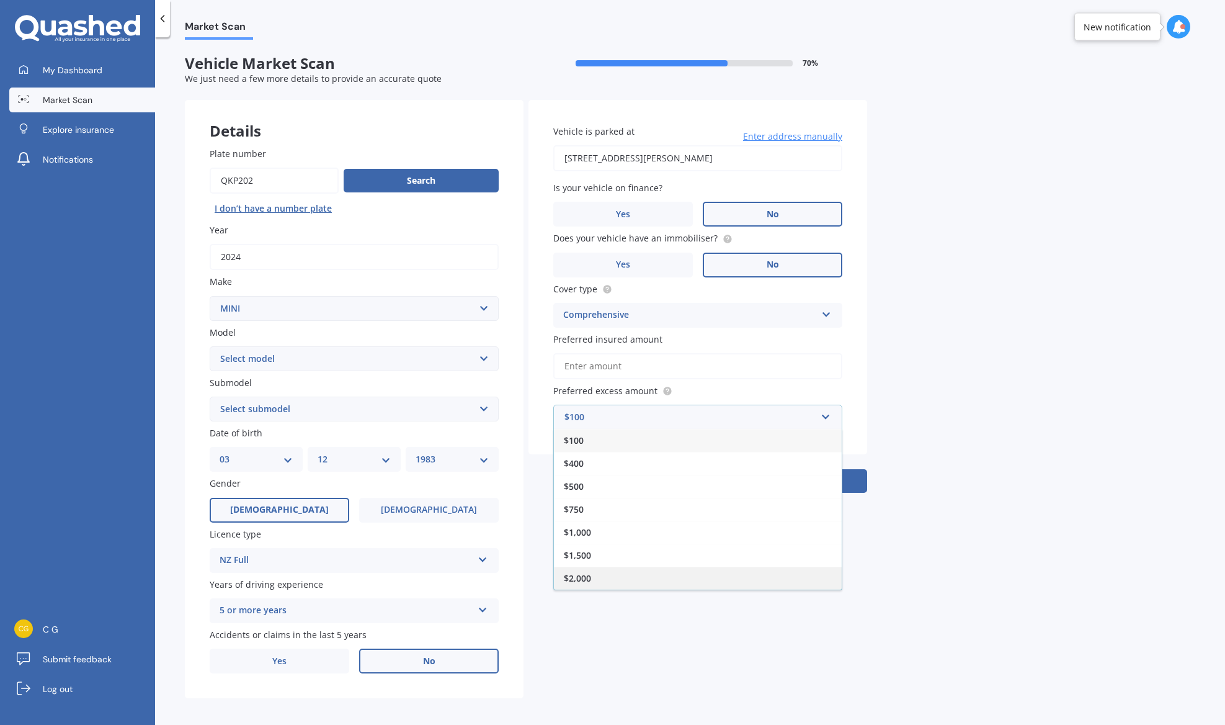
click at [721, 576] on div "$2,000" at bounding box center [698, 577] width 288 height 23
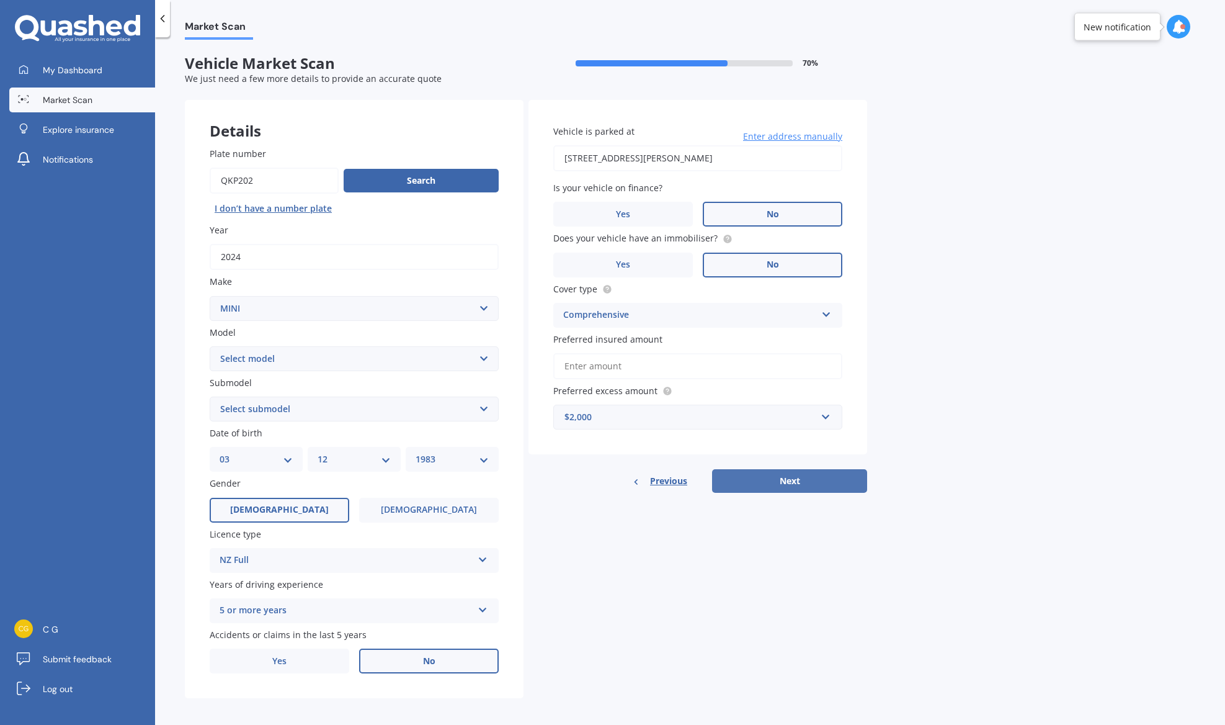
click at [801, 484] on button "Next" at bounding box center [789, 481] width 155 height 24
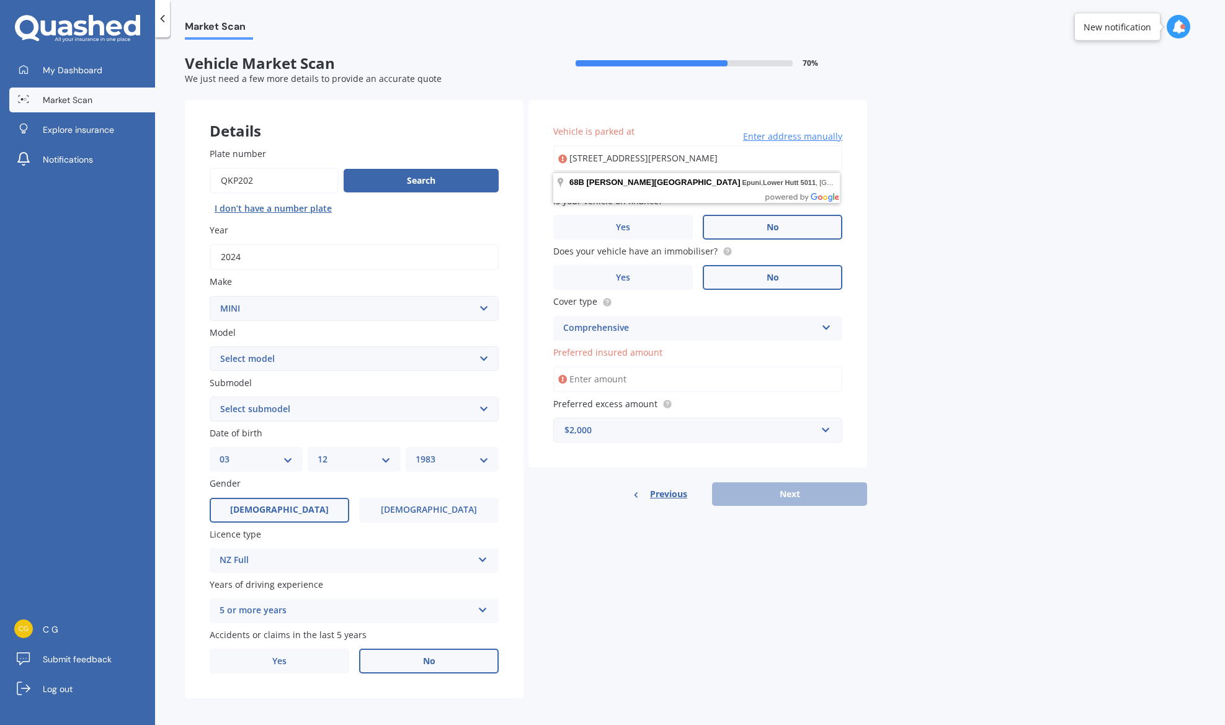
click at [784, 161] on input "68B Copeland Street, Epuni, Lower Hutt 5011" at bounding box center [697, 158] width 289 height 26
click at [778, 160] on input "68B Copeland Street, Epuni, Lower Hutt 5011" at bounding box center [697, 158] width 289 height 26
click at [599, 158] on input "68B Copeland Street, Epuni, Lower Hutt 5011" at bounding box center [697, 158] width 289 height 26
type input "68B Copeland Street, Epuni, Lower Hutt 5011"
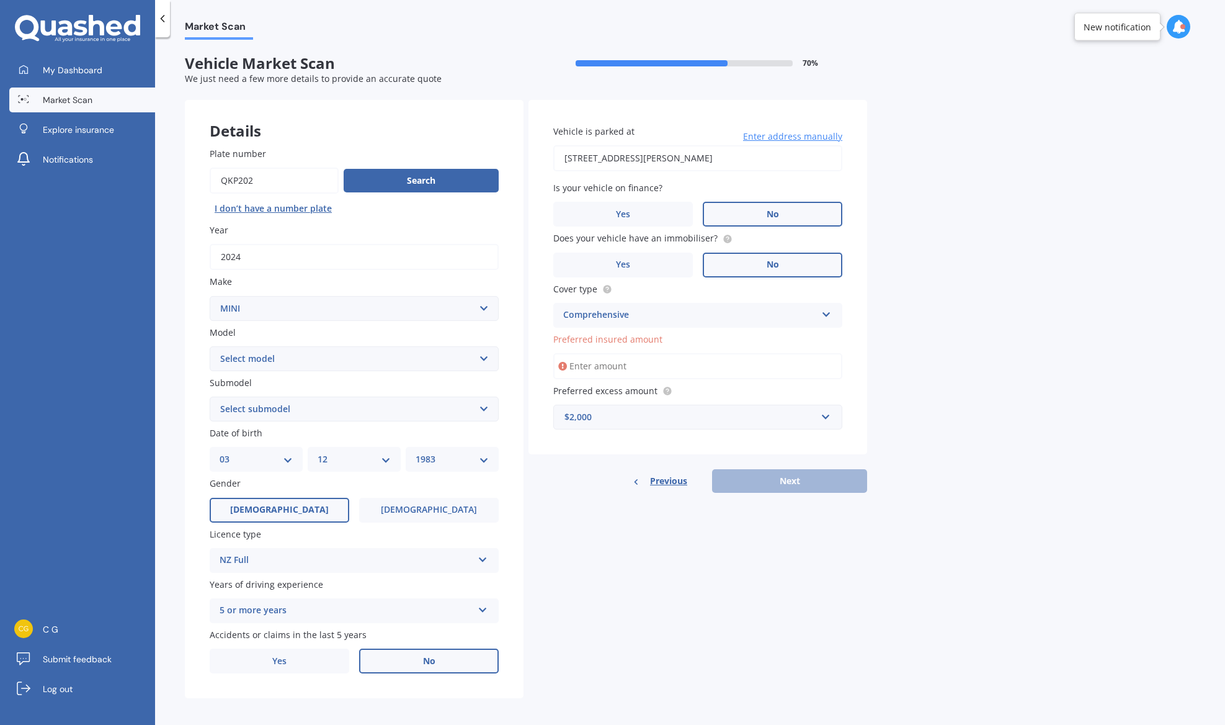
click at [631, 370] on input "Preferred insured amount" at bounding box center [697, 366] width 289 height 26
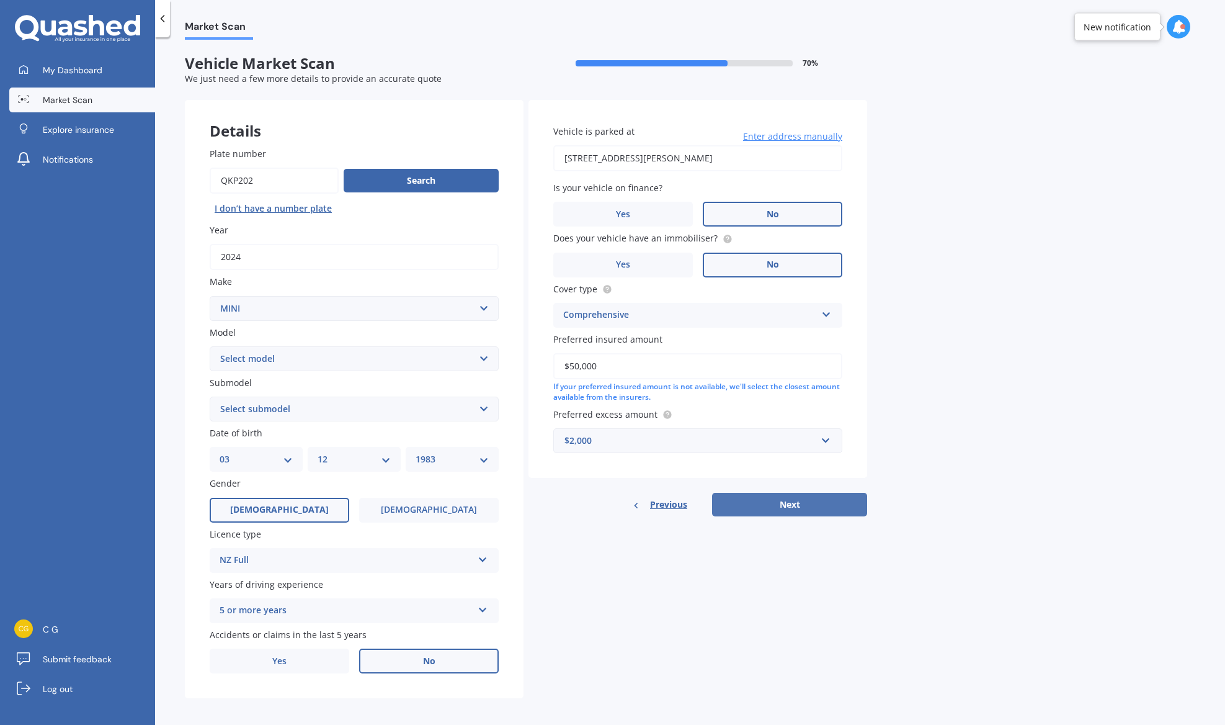
type input "$50,000"
click at [806, 506] on button "Next" at bounding box center [789, 505] width 155 height 24
select select "03"
select select "12"
select select "1983"
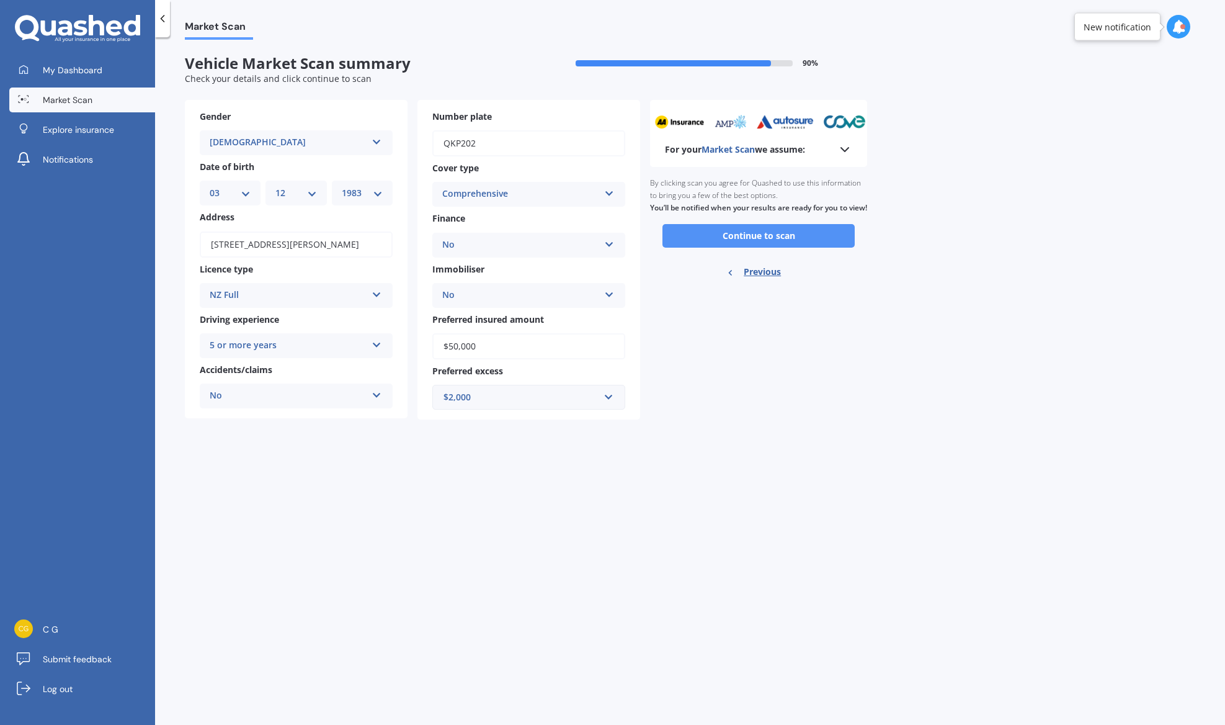
click at [777, 248] on button "Continue to scan" at bounding box center [758, 236] width 192 height 24
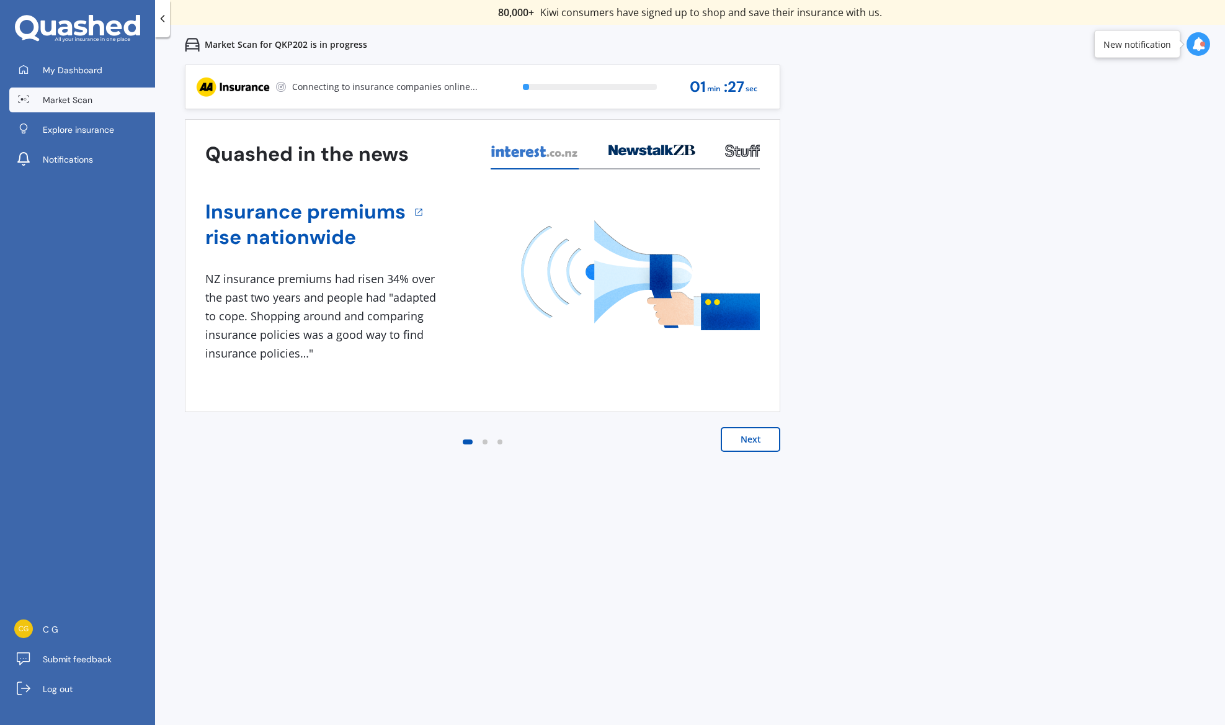
click at [105, 104] on link "Market Scan" at bounding box center [82, 99] width 146 height 25
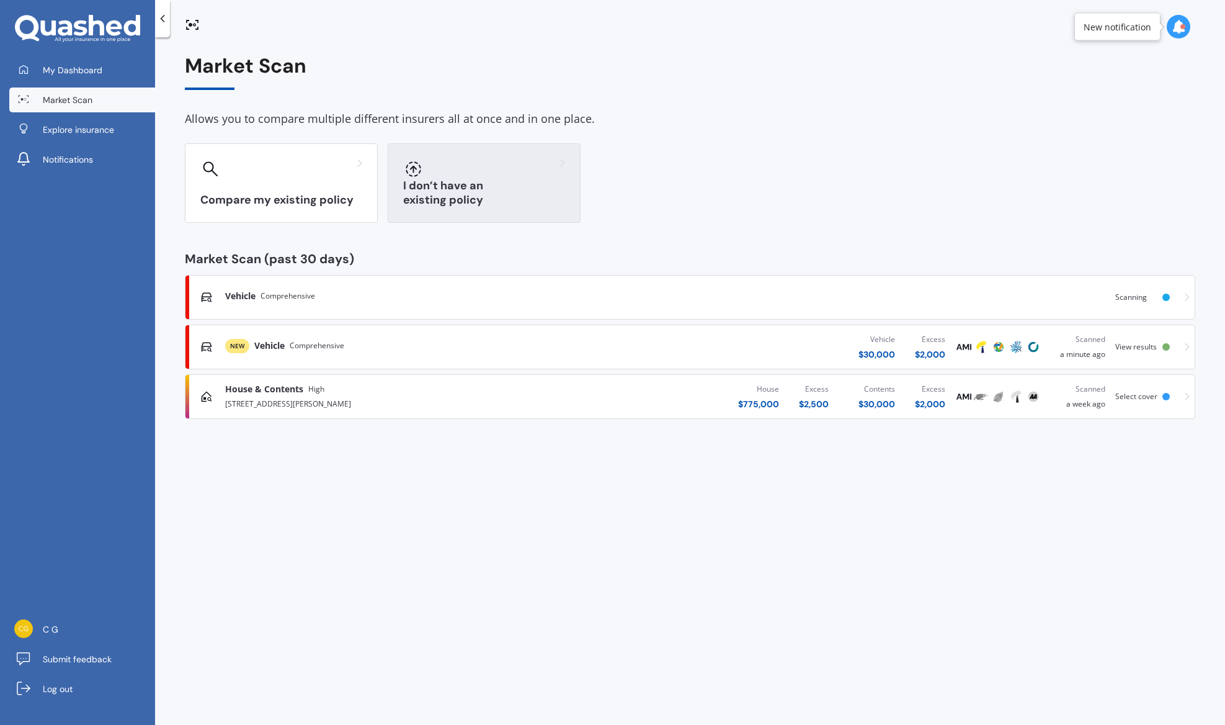
click at [438, 189] on div "I don’t have an existing policy" at bounding box center [484, 182] width 193 height 79
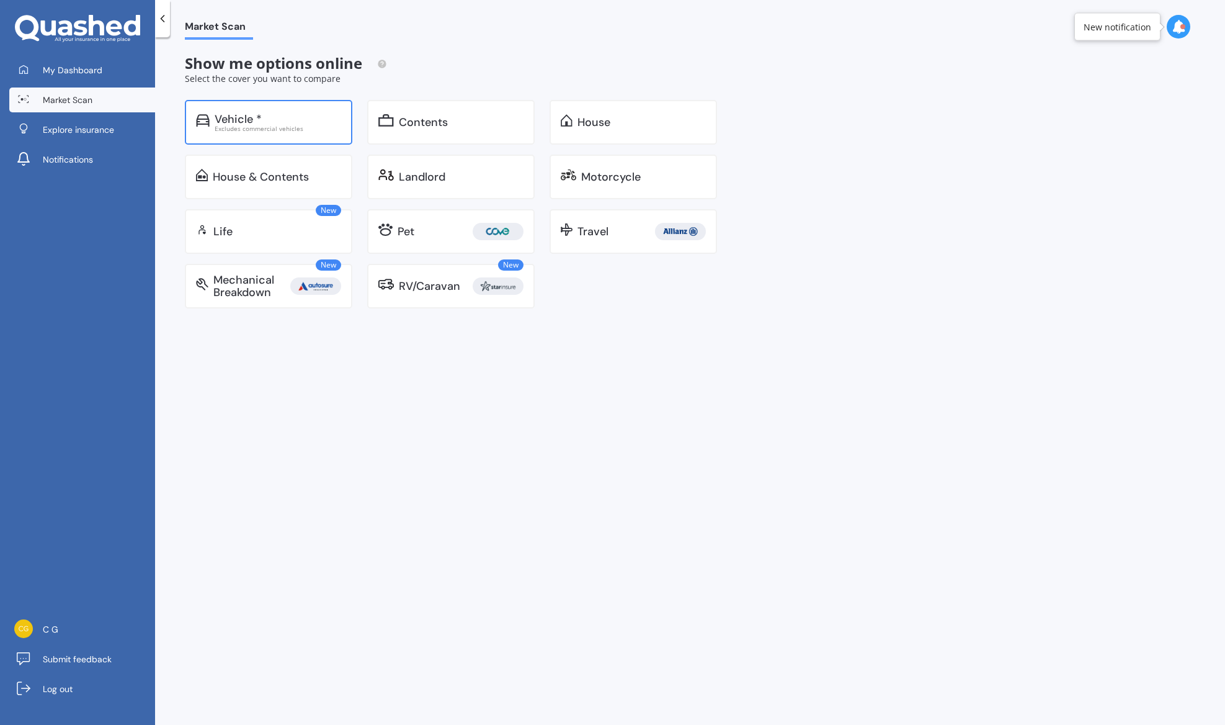
click at [314, 124] on div "Vehicle *" at bounding box center [278, 119] width 127 height 12
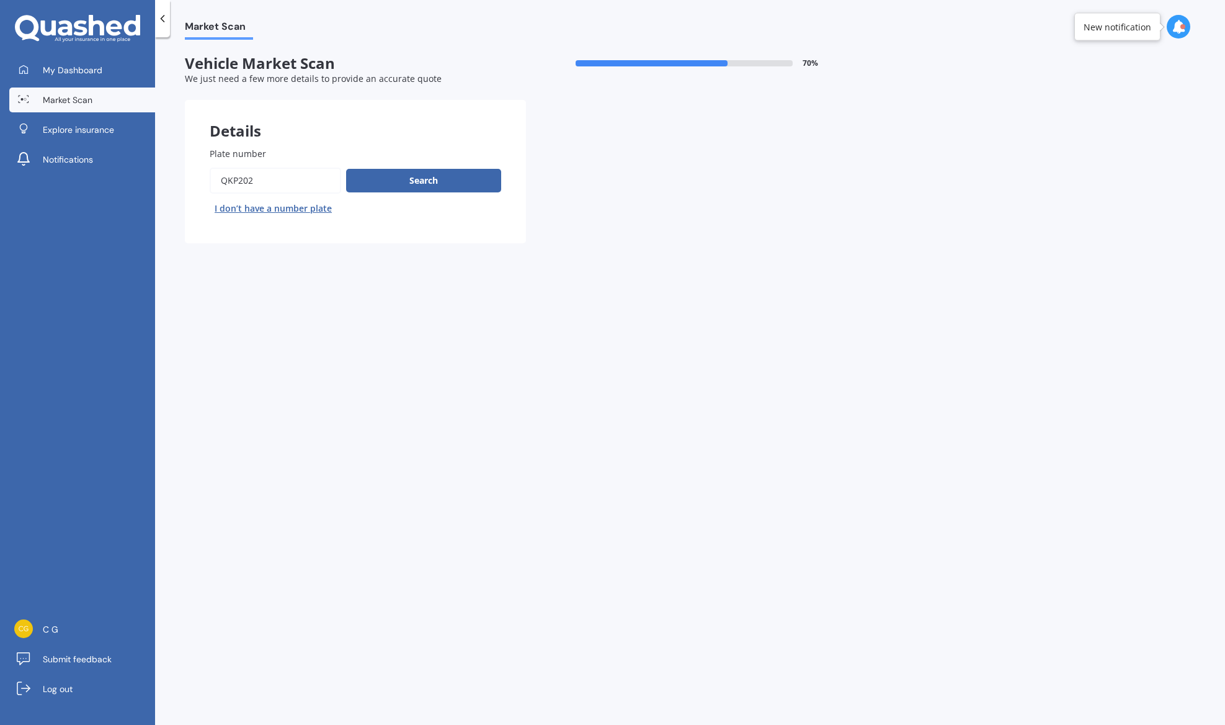
drag, startPoint x: 290, startPoint y: 188, endPoint x: 179, endPoint y: 172, distance: 112.1
click at [179, 172] on div "Market Scan Vehicle Market Scan 70 % We just need a few more details to provide…" at bounding box center [690, 383] width 1070 height 687
paste input "MYR109"
type input "MYR109"
click at [451, 181] on button "Search" at bounding box center [423, 181] width 155 height 24
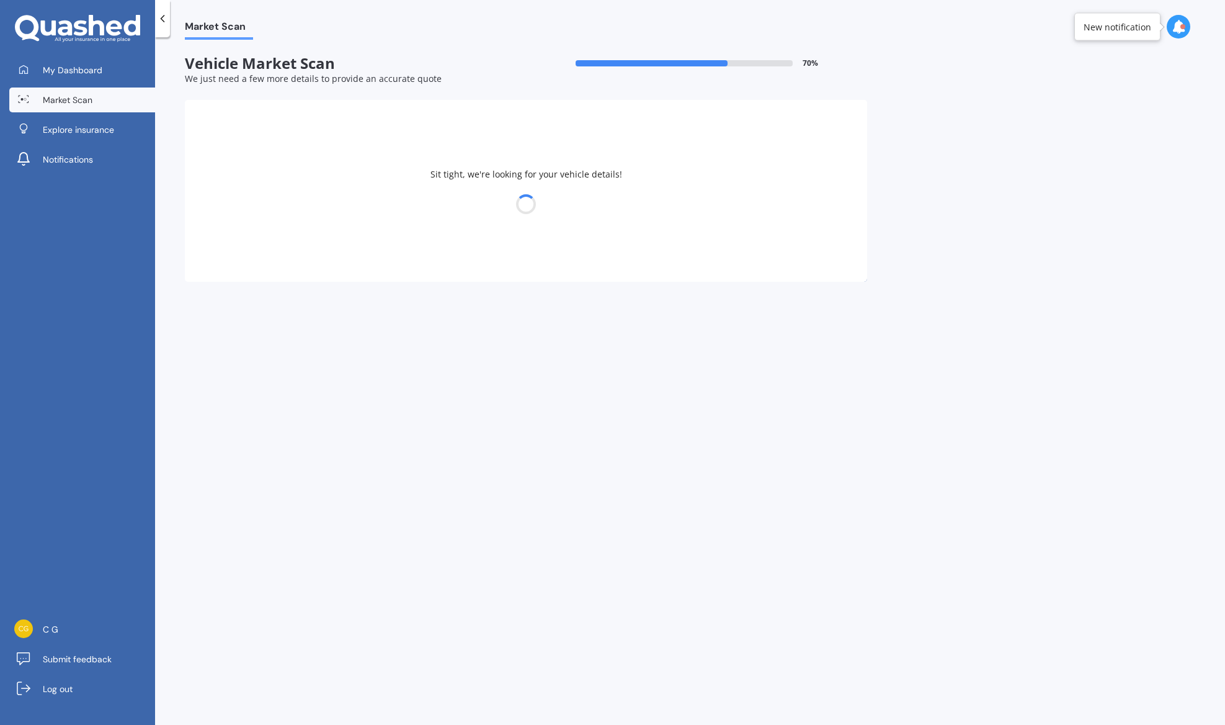
select select "03"
select select "12"
select select "1983"
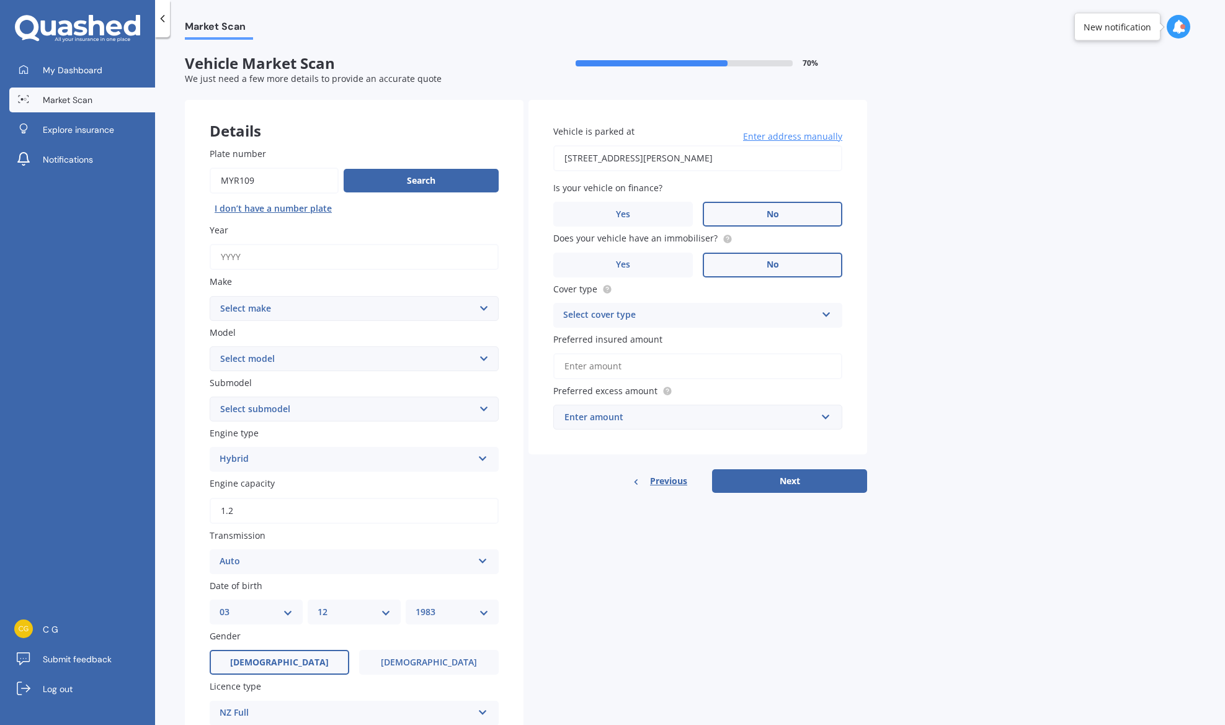
drag, startPoint x: 290, startPoint y: 181, endPoint x: 171, endPoint y: 172, distance: 118.8
click at [171, 172] on div "Market Scan Vehicle Market Scan 70 % We just need a few more details to provide…" at bounding box center [690, 383] width 1070 height 687
type input "REG985"
click at [432, 176] on button "Search" at bounding box center [421, 181] width 155 height 24
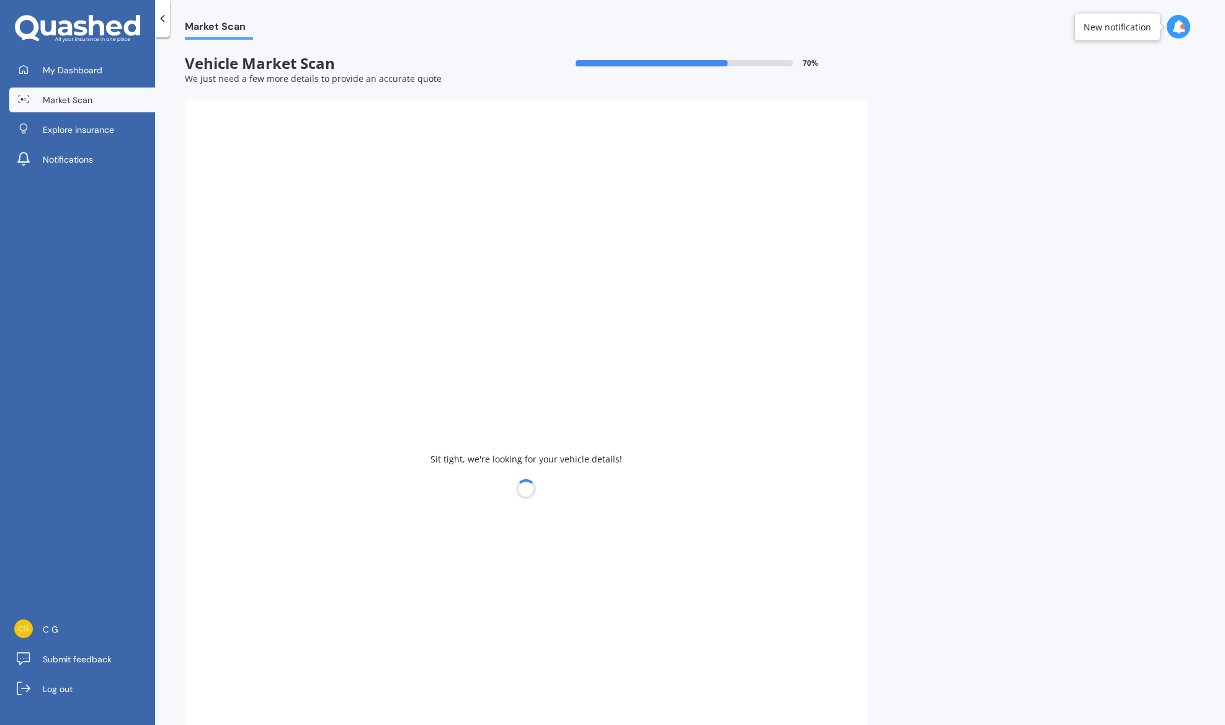
type input "2020"
select select "MINI"
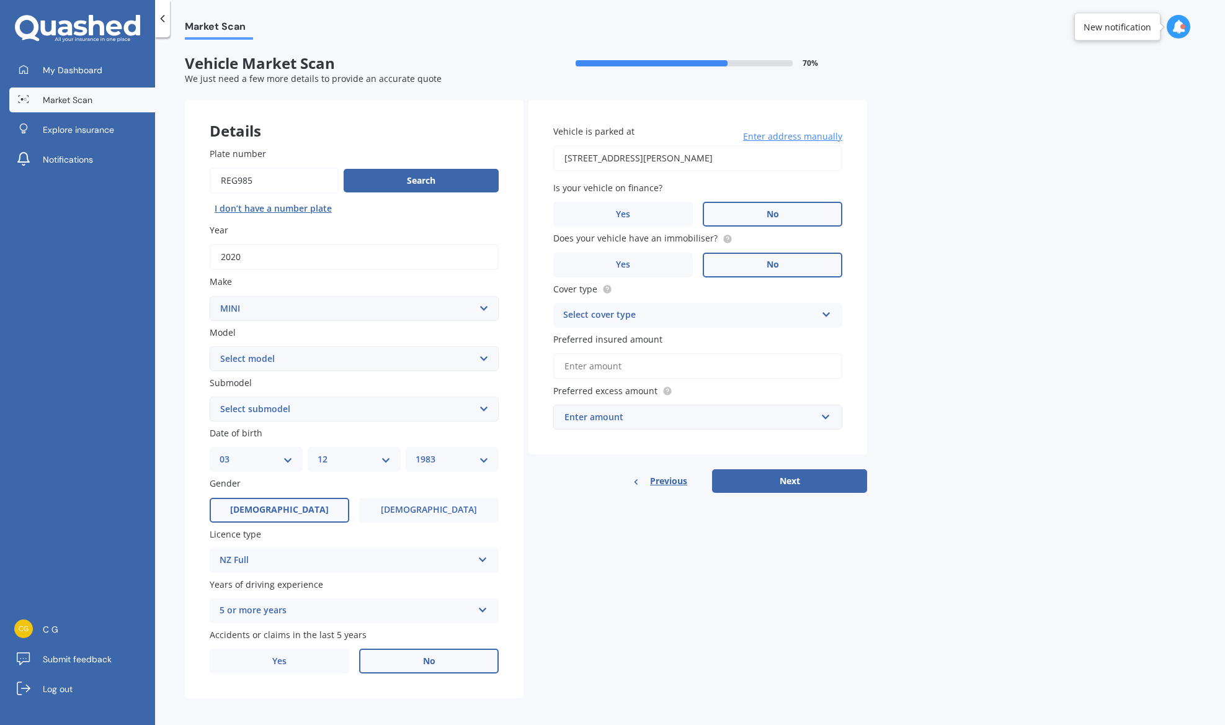
click at [318, 361] on select "Select model Clubman Cooper Countryman One" at bounding box center [354, 358] width 289 height 25
select select "COOPER"
click at [210, 347] on select "Select model Clubman Cooper Countryman One" at bounding box center [354, 358] width 289 height 25
click at [282, 406] on select "Select submodel (All other) Convertible Crossover D D John Cooper Works S" at bounding box center [354, 408] width 289 height 25
select select "(ALL OTHER)"
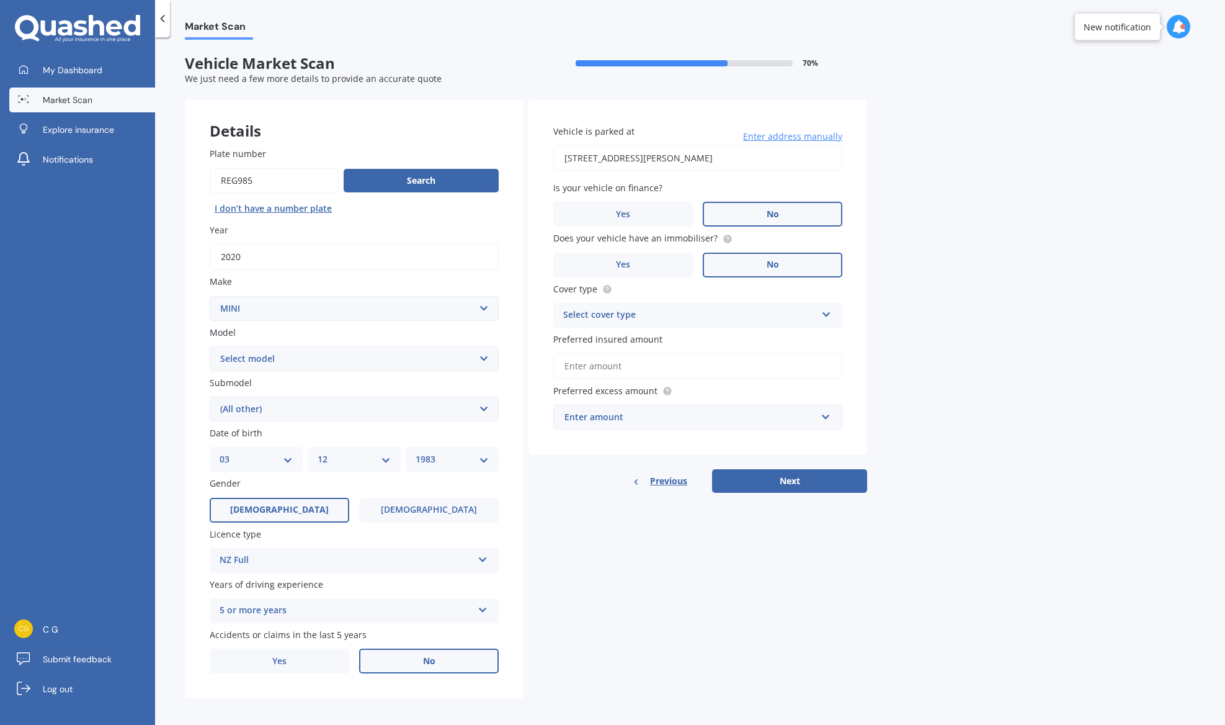
click at [210, 398] on select "Select submodel (All other) Convertible Crossover D D John Cooper Works S" at bounding box center [354, 408] width 289 height 25
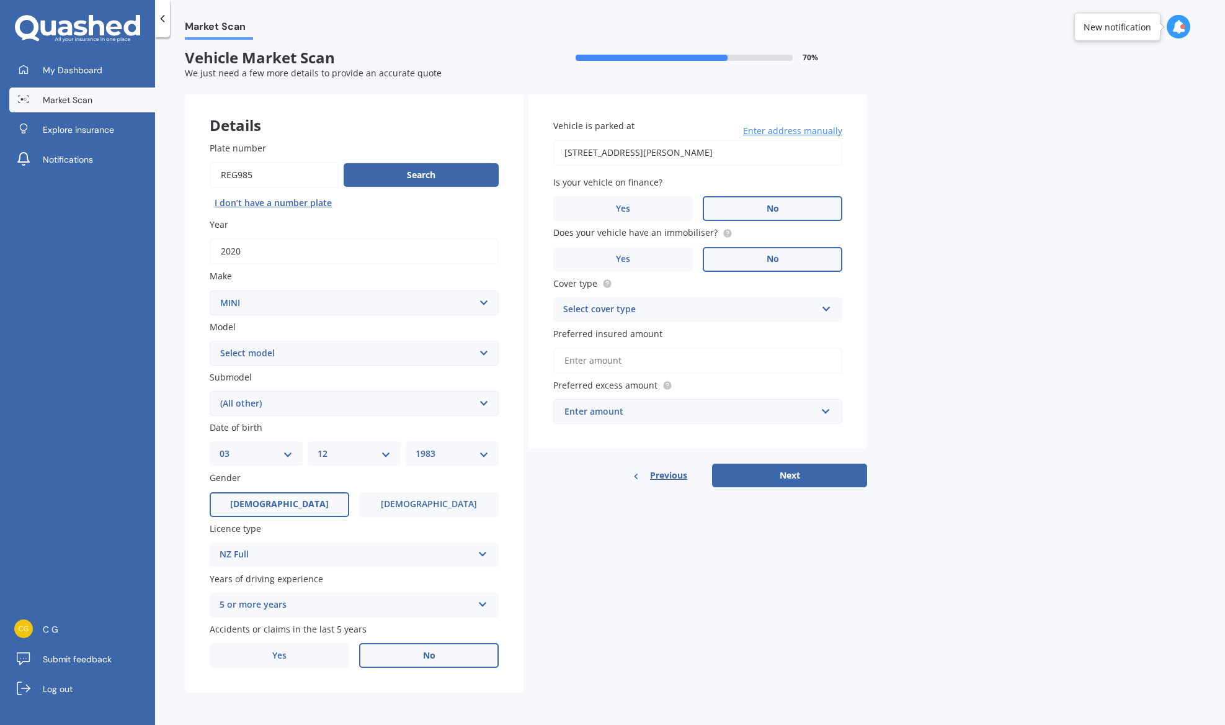
click at [658, 313] on div "Select cover type" at bounding box center [689, 309] width 253 height 15
click at [645, 336] on div "Comprehensive" at bounding box center [698, 334] width 288 height 22
click at [767, 154] on input "68B Copeland Street, Epuni, Lower Hutt 5011" at bounding box center [697, 153] width 289 height 26
type input "68B Copeland Street, Epuni, Lower Hutt 5011"
click at [620, 355] on input "Preferred insured amount" at bounding box center [697, 360] width 289 height 26
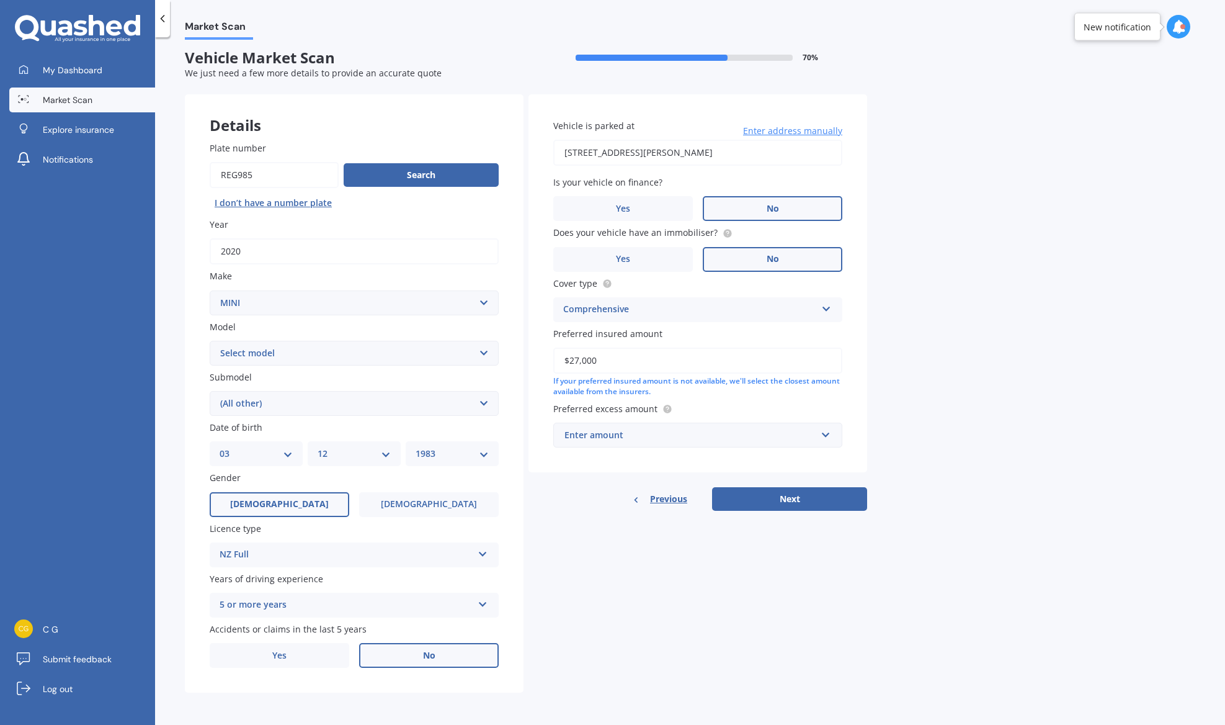
type input "$27,000"
click at [713, 434] on div "Enter amount" at bounding box center [690, 435] width 252 height 14
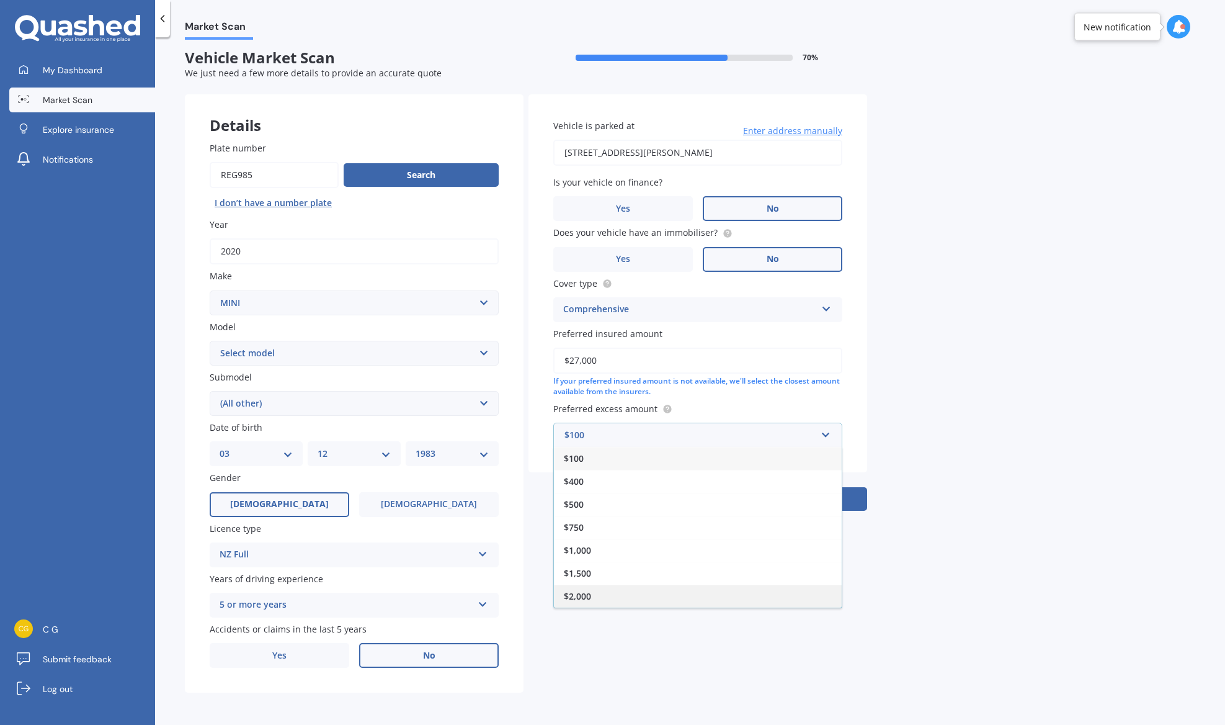
click at [657, 585] on div "$2,000" at bounding box center [698, 595] width 288 height 23
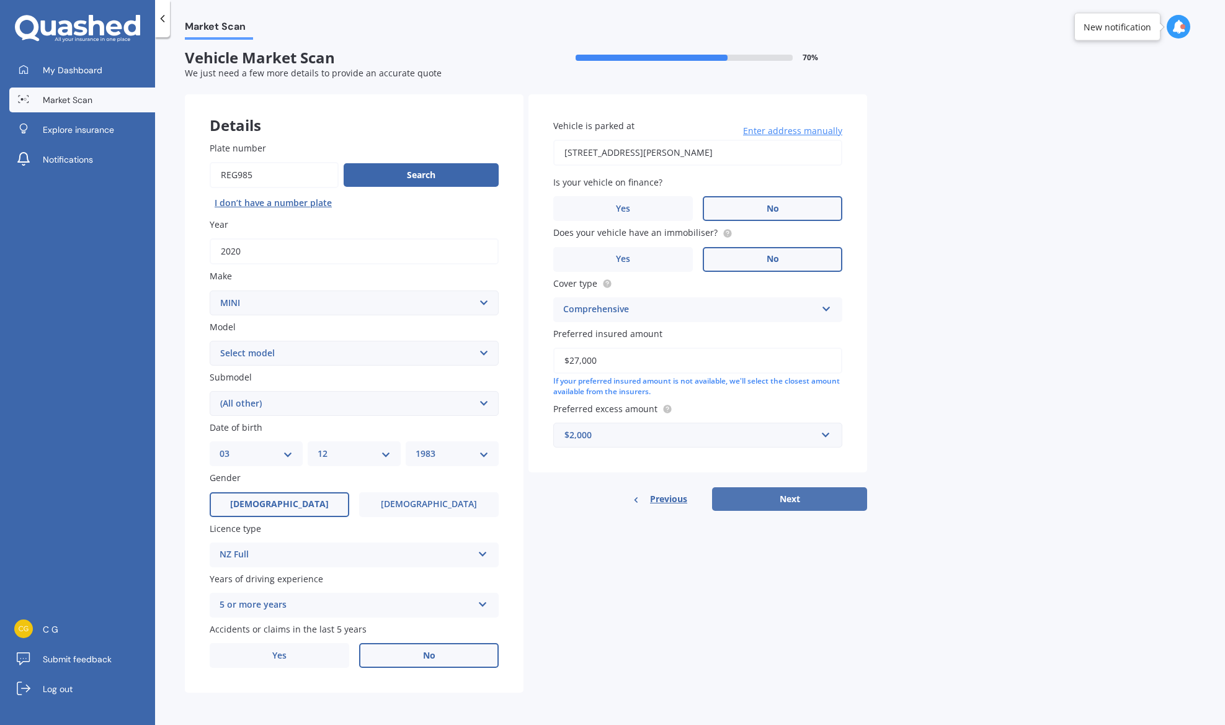
drag, startPoint x: 776, startPoint y: 497, endPoint x: 766, endPoint y: 494, distance: 10.4
click at [776, 497] on button "Next" at bounding box center [789, 499] width 155 height 24
select select "03"
select select "12"
select select "1983"
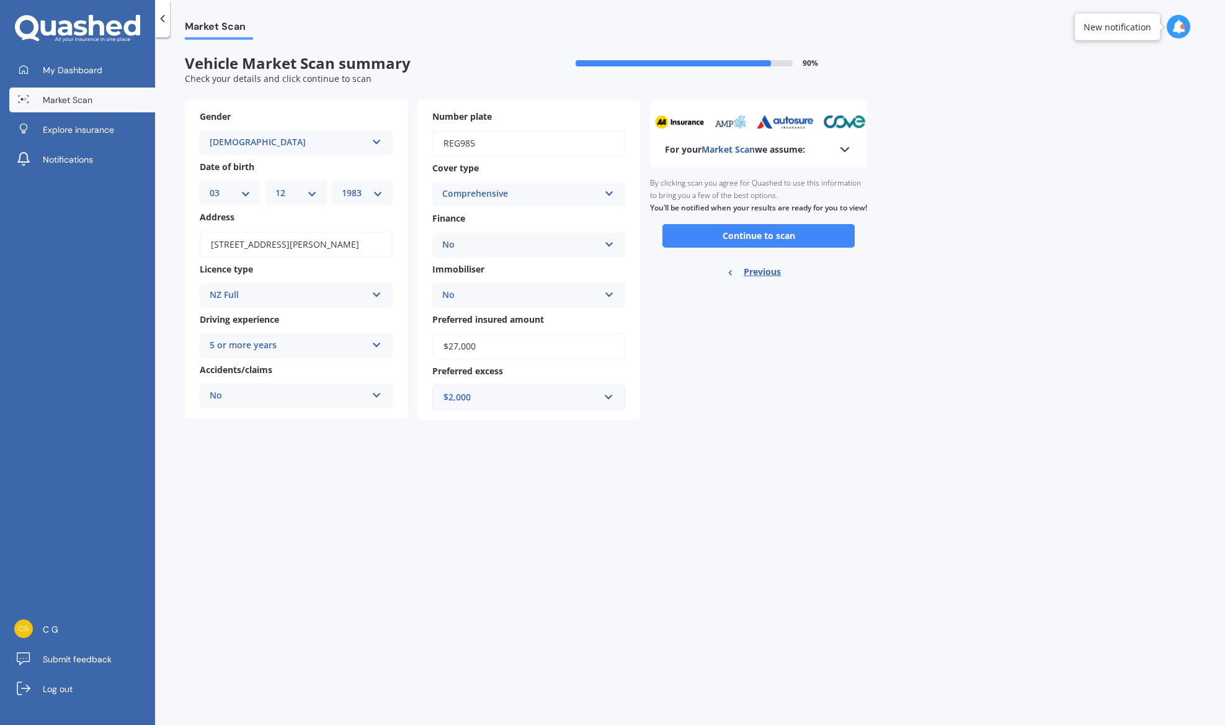
scroll to position [0, 0]
click at [753, 247] on button "Continue to scan" at bounding box center [758, 236] width 192 height 24
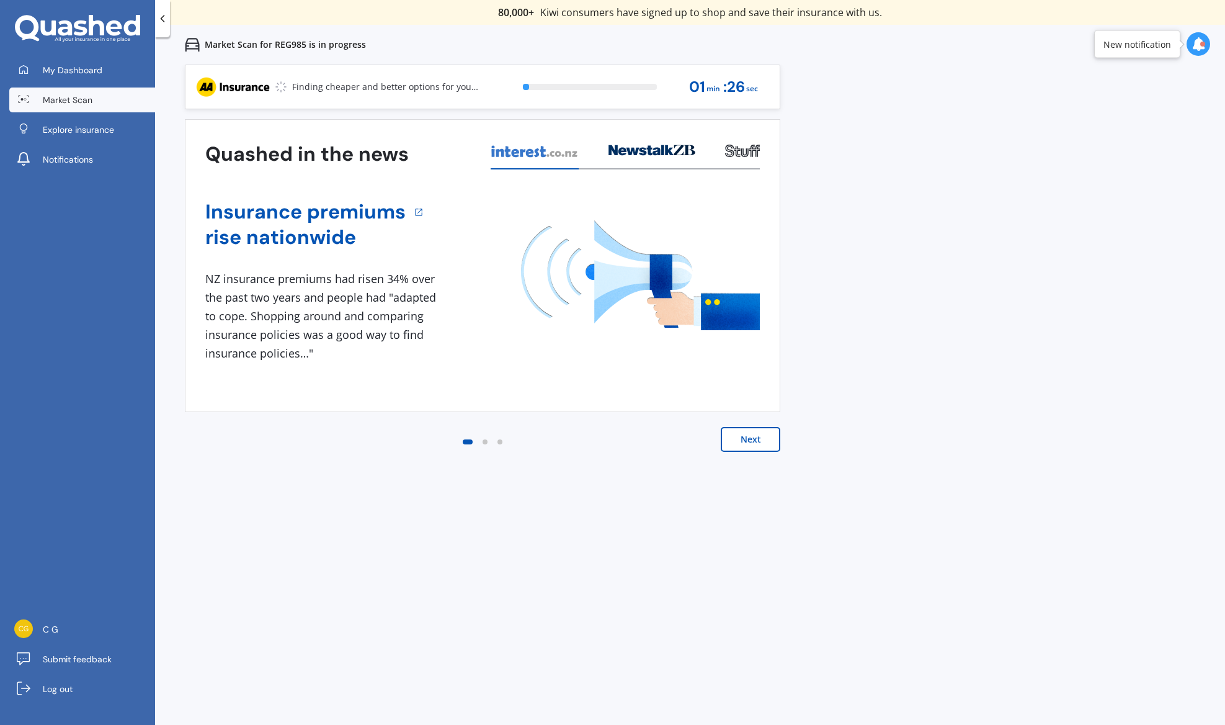
click at [74, 102] on span "Market Scan" at bounding box center [68, 100] width 50 height 12
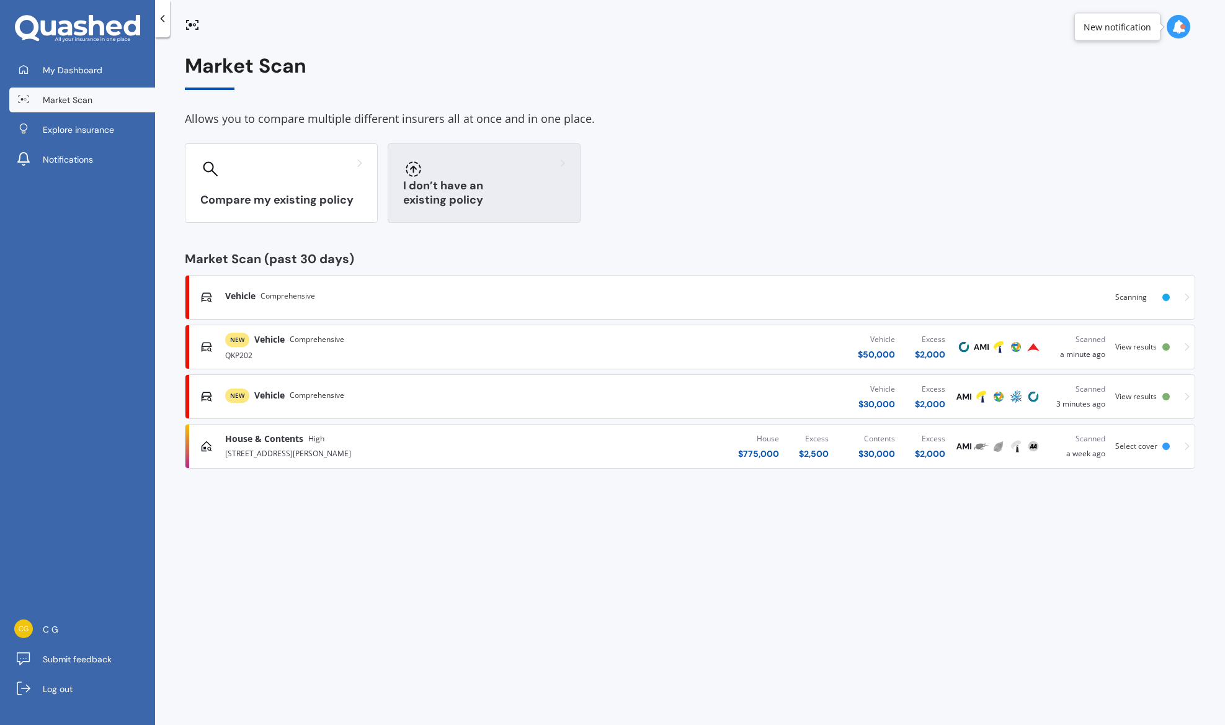
click at [453, 180] on div "I don’t have an existing policy" at bounding box center [484, 182] width 193 height 79
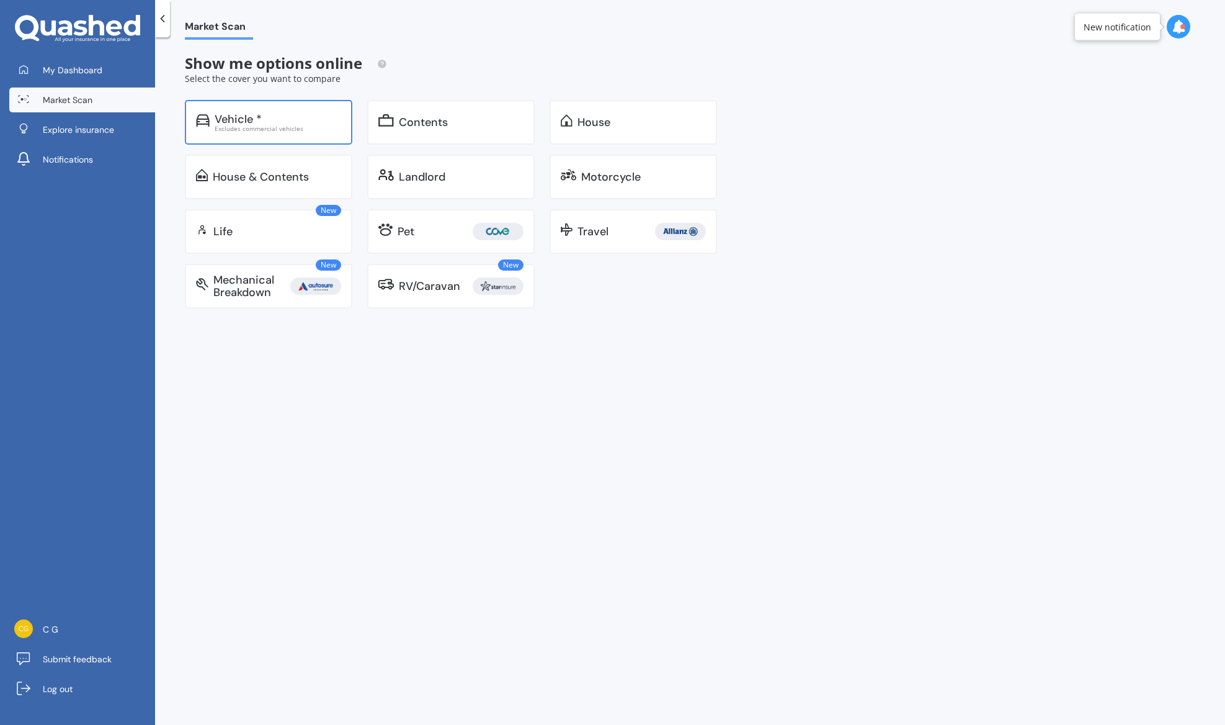
click at [271, 122] on div "Vehicle *" at bounding box center [278, 119] width 127 height 12
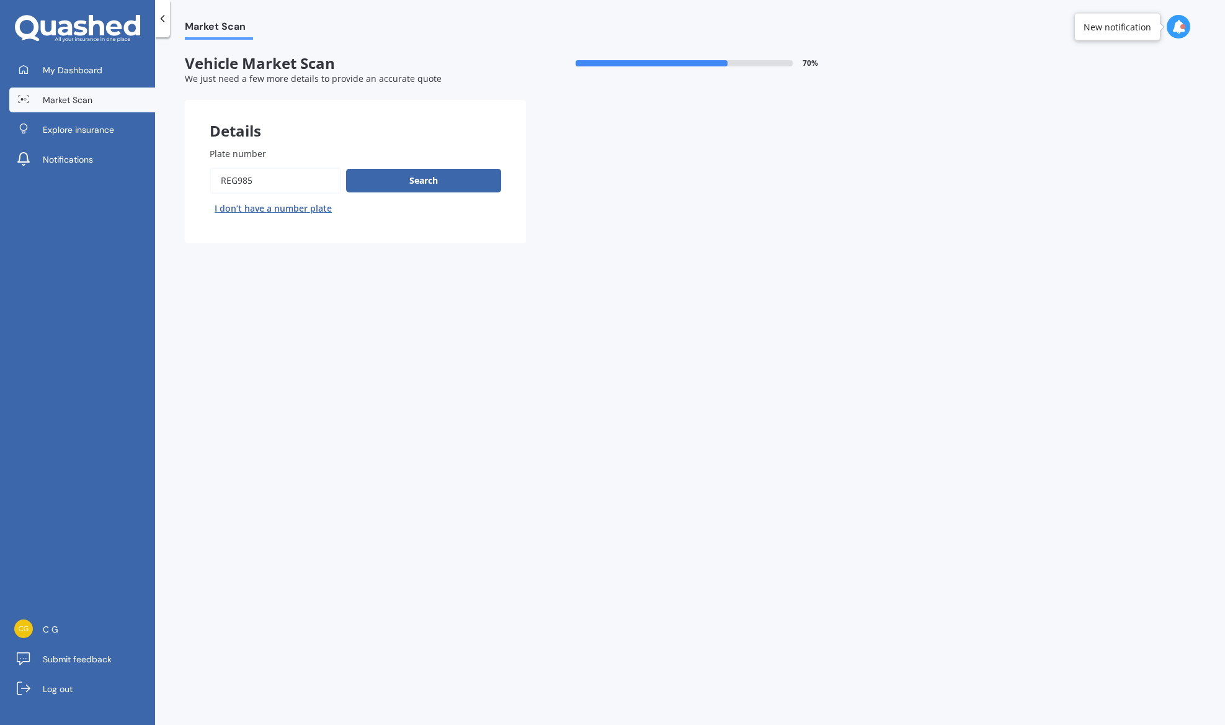
drag, startPoint x: 277, startPoint y: 184, endPoint x: 135, endPoint y: 173, distance: 142.5
click at [135, 173] on div "My Dashboard Market Scan Explore insurance Notifications C G Submit feedback Lo…" at bounding box center [612, 362] width 1225 height 725
paste input "REG389"
type input "REG389"
click at [418, 181] on button "Search" at bounding box center [423, 181] width 155 height 24
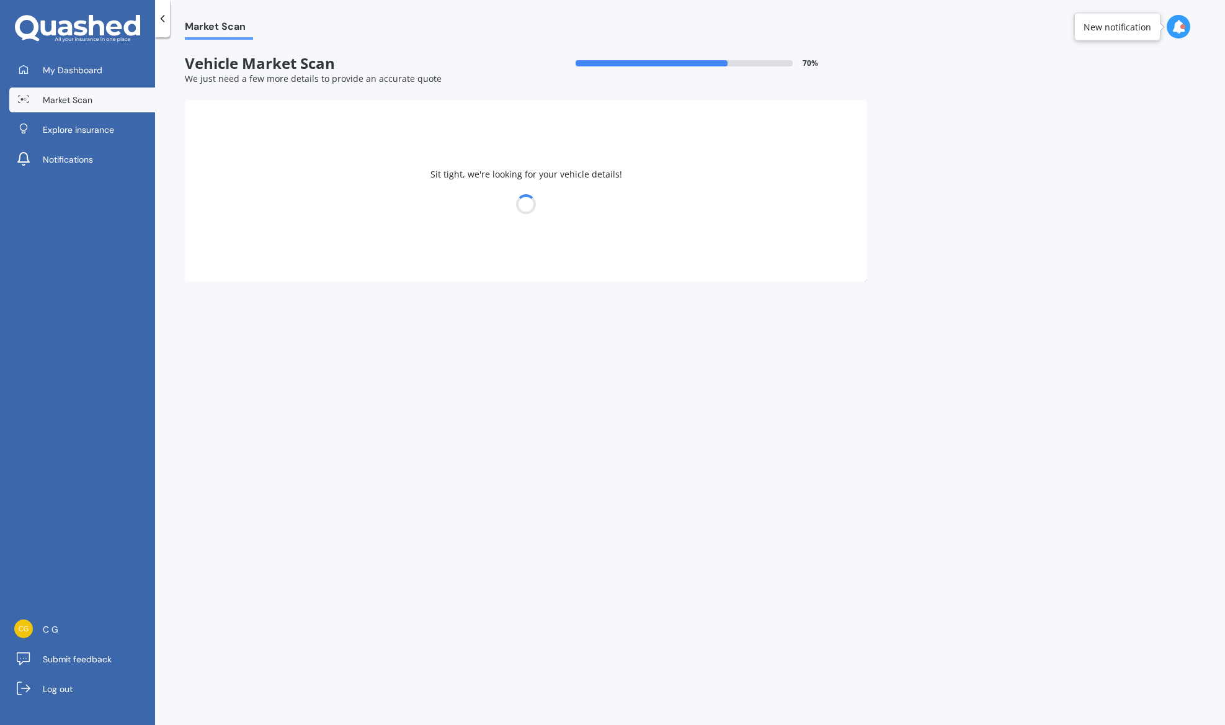
select select "KIA"
select select "PICANTO"
select select "03"
select select "12"
select select "1983"
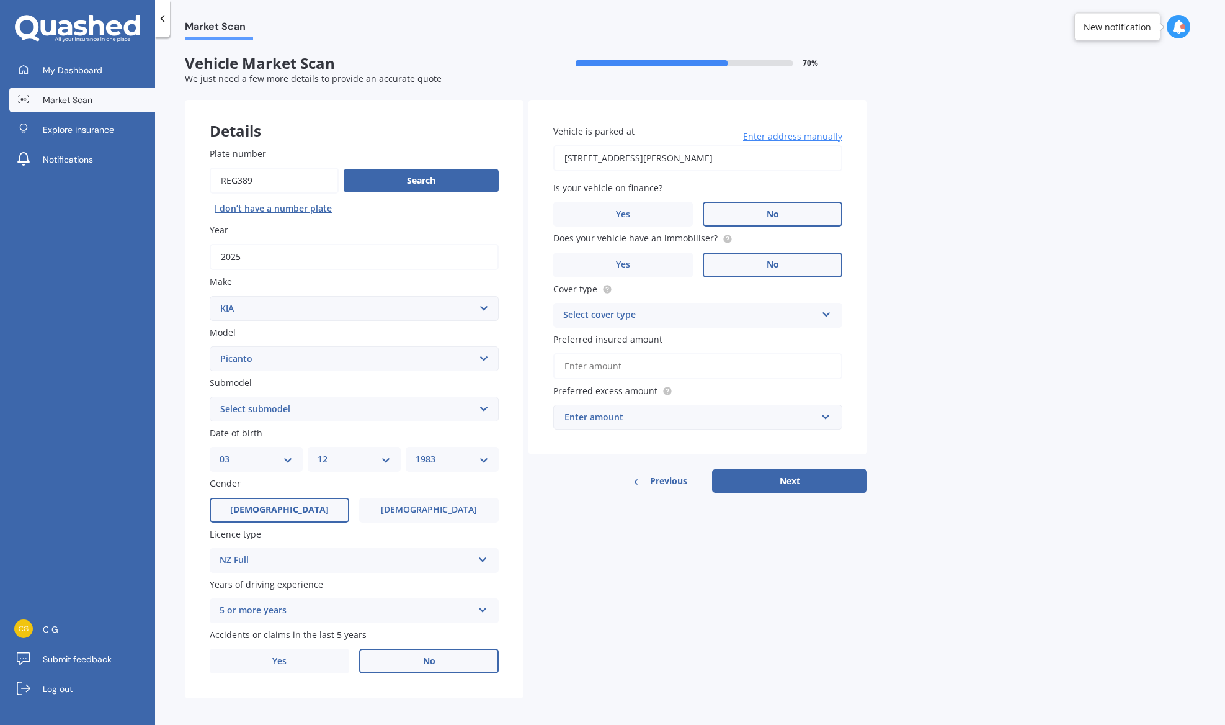
click at [319, 408] on select "Select submodel EX Auto GT Line LX Auto LX ISG LX manual X Line" at bounding box center [354, 408] width 289 height 25
click at [289, 418] on select "Select submodel EX Auto GT Line LX Auto LX ISG LX manual X Line" at bounding box center [354, 408] width 289 height 25
select select "GT LINE"
click at [210, 398] on select "Select submodel EX Auto GT Line LX Auto LX ISG LX manual X Line" at bounding box center [354, 408] width 289 height 25
click at [744, 155] on input "68B Copeland Street, Epuni, Lower Hutt 5011" at bounding box center [697, 158] width 289 height 26
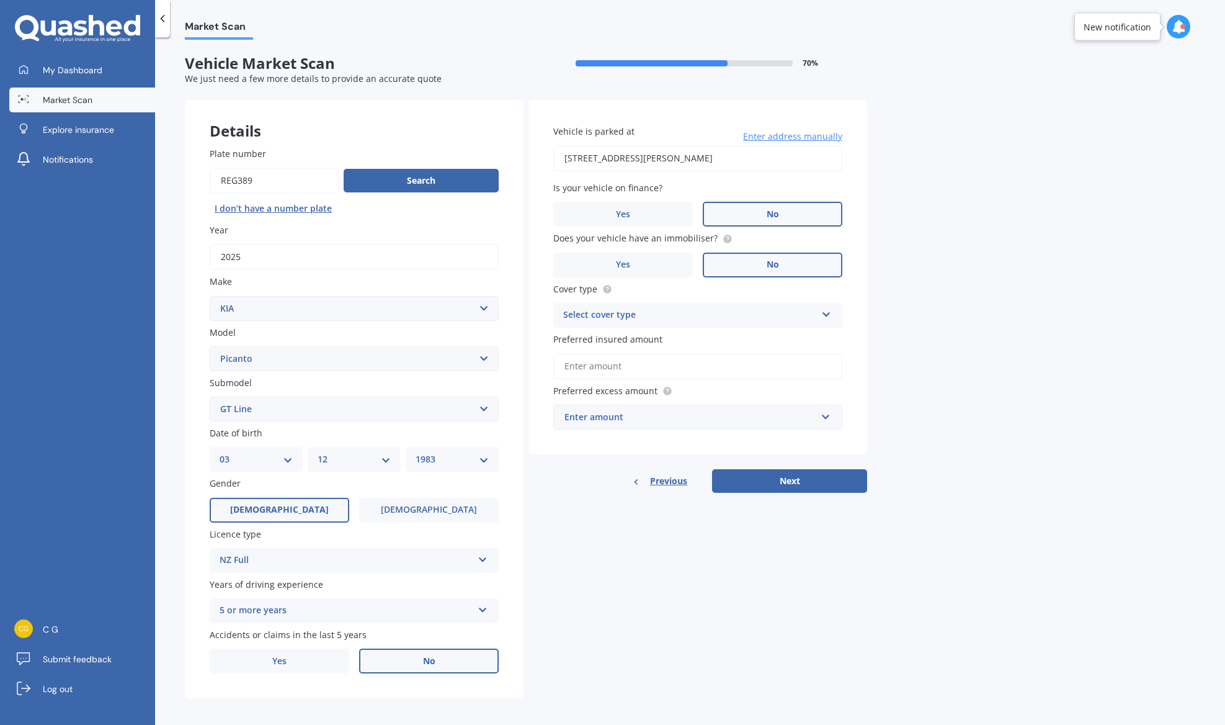
type input "68B Copeland Street, Epuni, Lower Hutt 5011"
click at [658, 325] on div "Select cover type Comprehensive Third Party, Fire & Theft Third Party" at bounding box center [697, 315] width 289 height 25
click at [630, 349] on div "Comprehensive" at bounding box center [698, 339] width 288 height 22
click at [617, 376] on input "Preferred insured amount" at bounding box center [697, 366] width 289 height 26
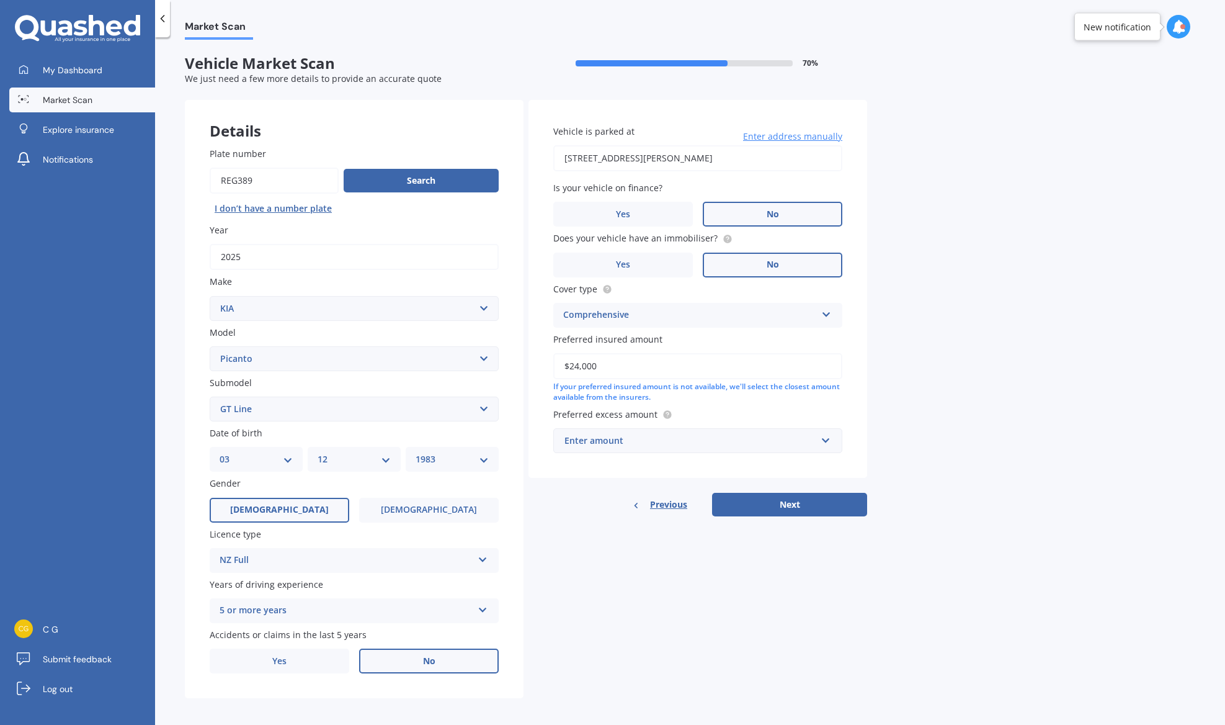
type input "$24,000"
click at [669, 447] on div "Enter amount" at bounding box center [690, 441] width 252 height 14
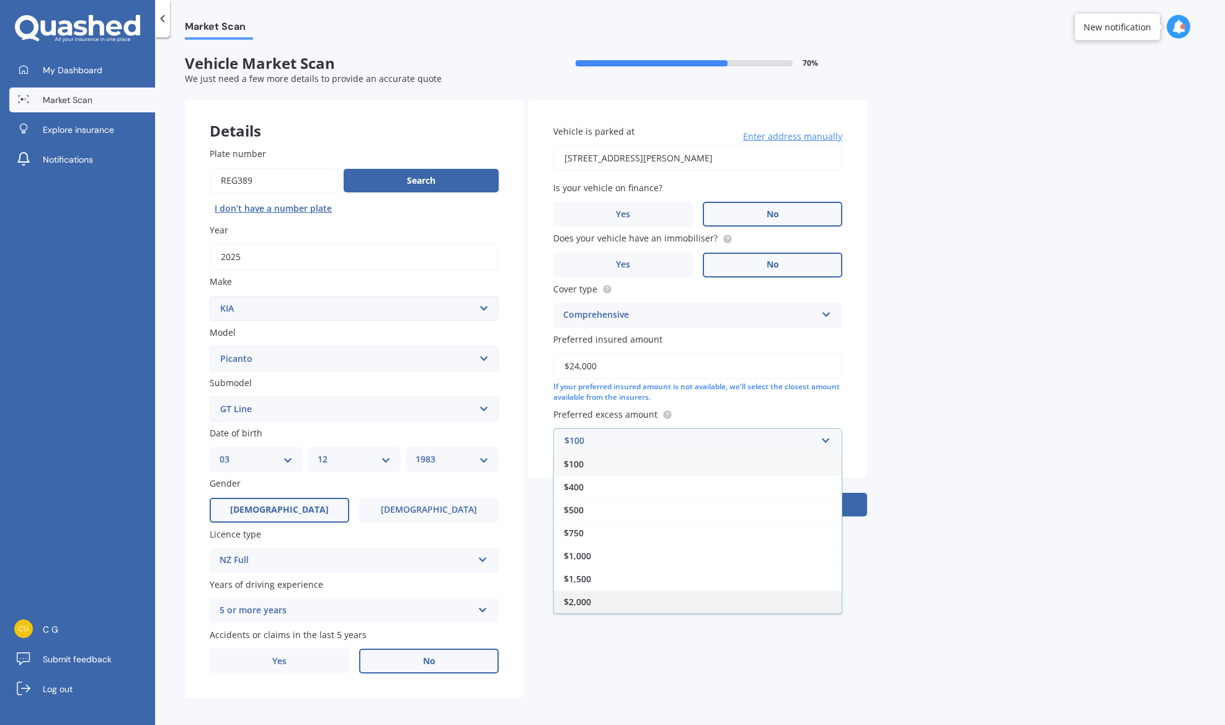
click at [622, 599] on div "$2,000" at bounding box center [698, 601] width 288 height 23
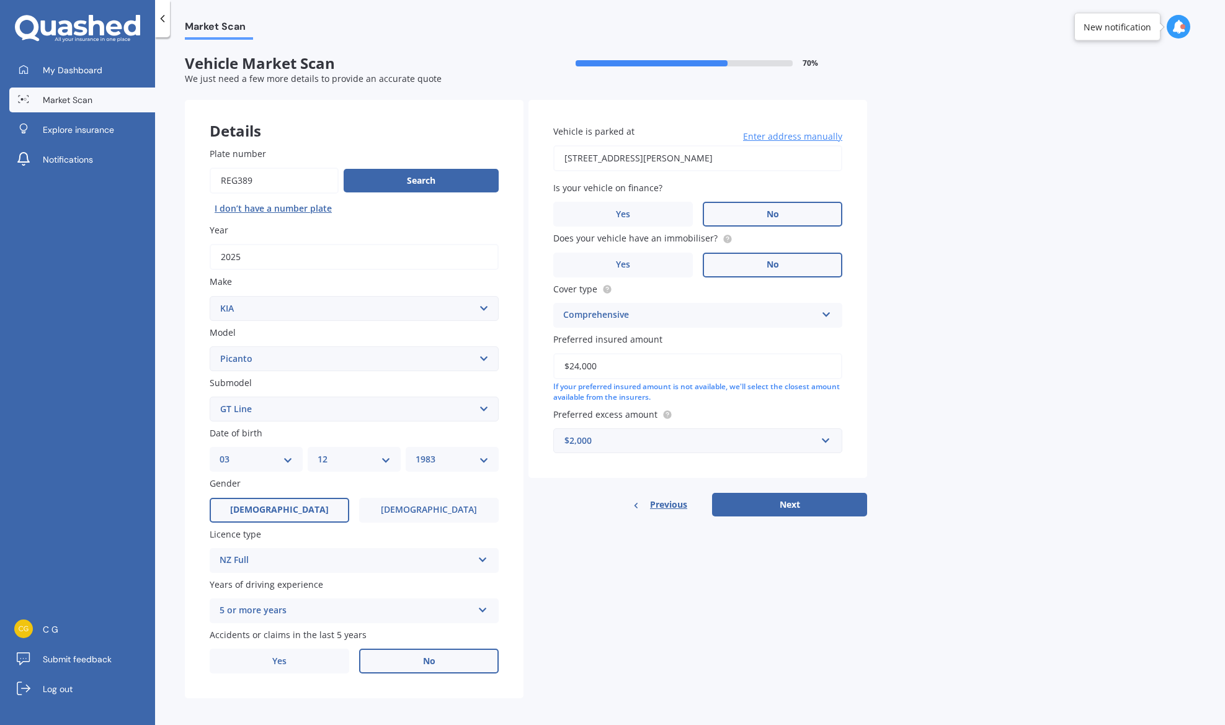
click at [788, 501] on button "Next" at bounding box center [789, 505] width 155 height 24
select select "03"
select select "12"
select select "1983"
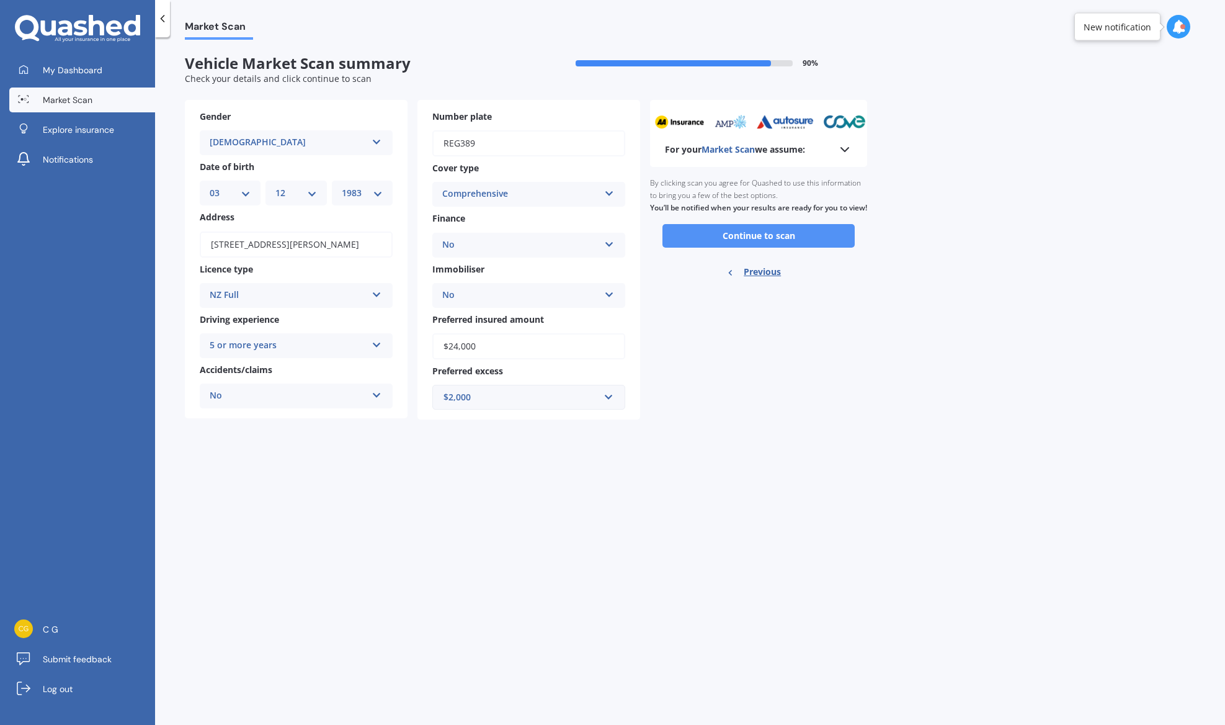
click at [781, 248] on button "Continue to scan" at bounding box center [758, 236] width 192 height 24
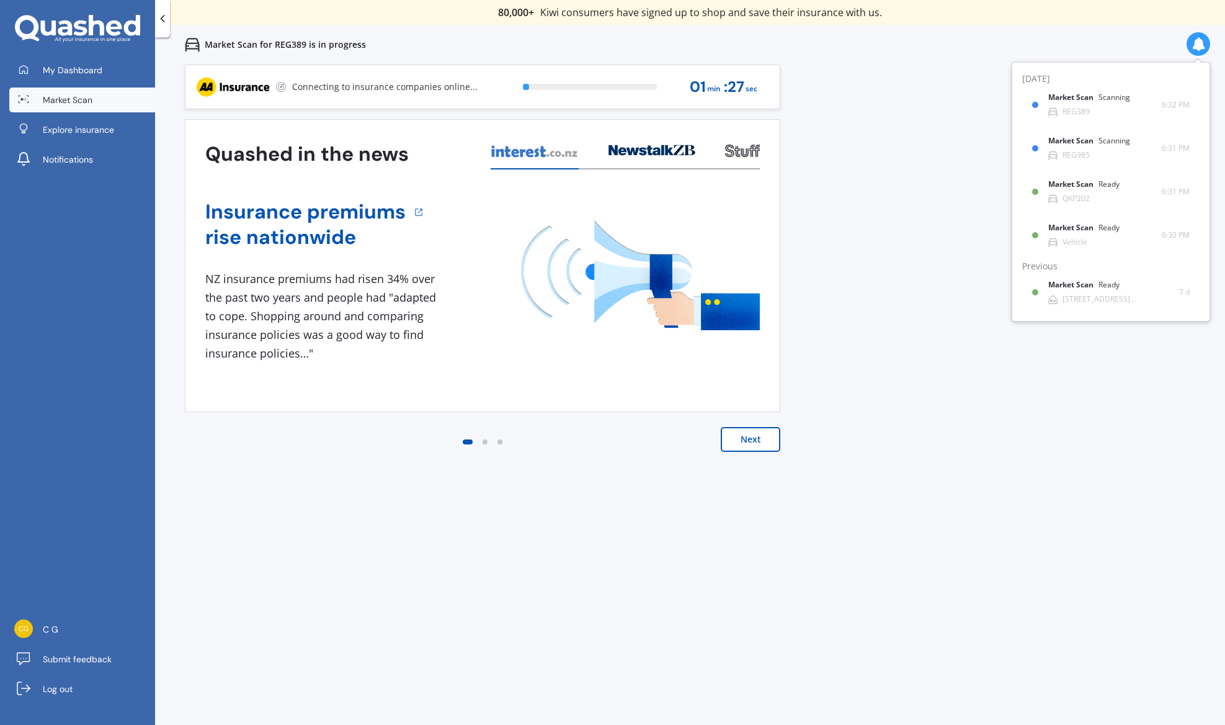
click at [53, 102] on span "Market Scan" at bounding box center [68, 100] width 50 height 12
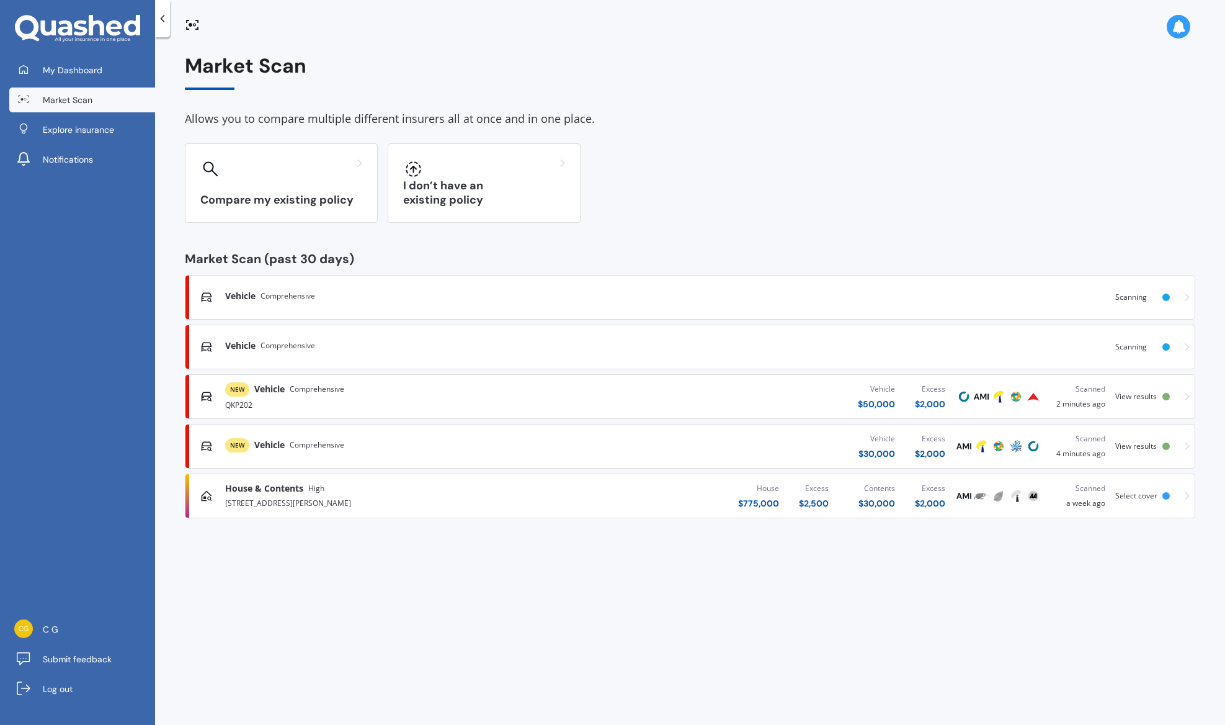
drag, startPoint x: 517, startPoint y: 184, endPoint x: 912, endPoint y: 7, distance: 432.6
click at [517, 184] on div "I don’t have an existing policy" at bounding box center [484, 182] width 193 height 79
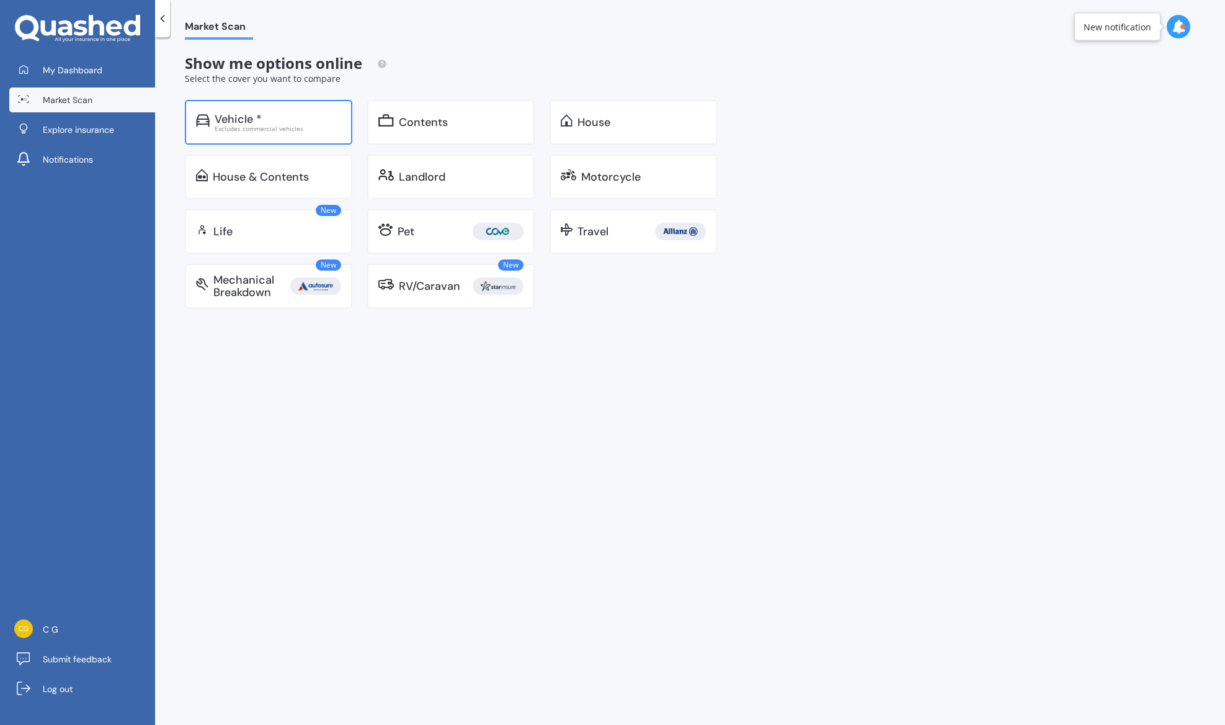
click at [236, 122] on div "Vehicle *" at bounding box center [238, 119] width 47 height 12
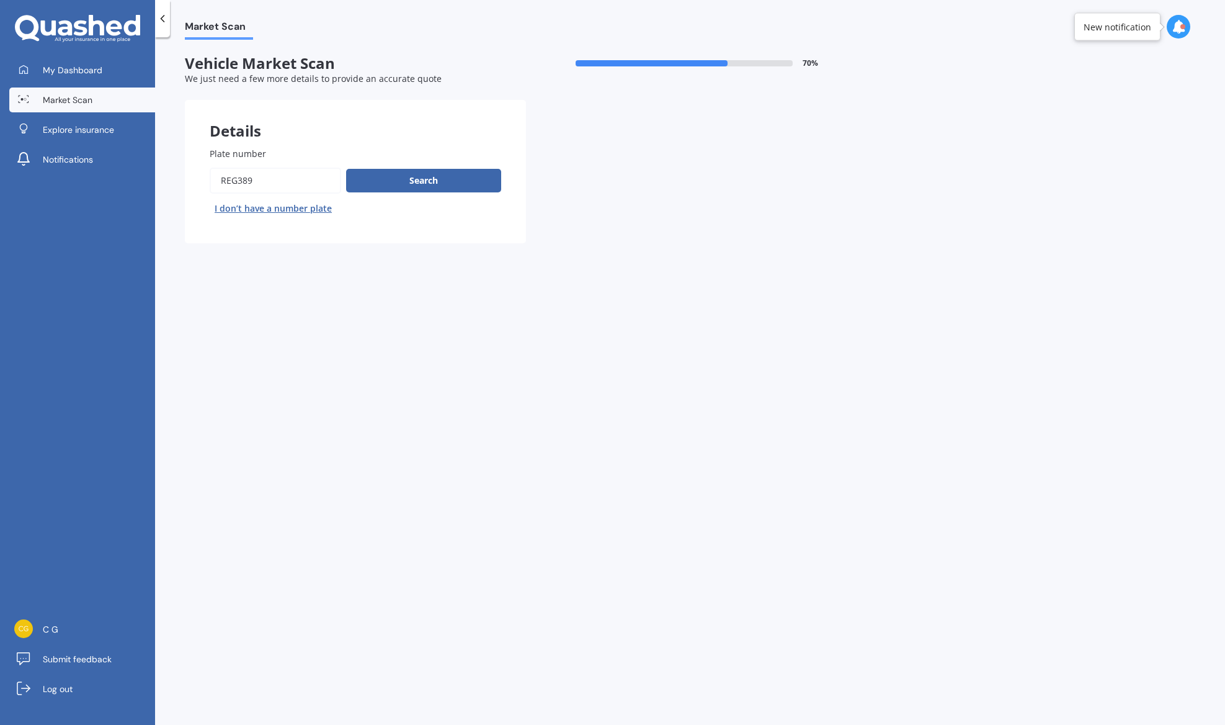
drag, startPoint x: 270, startPoint y: 182, endPoint x: 71, endPoint y: 172, distance: 198.7
click at [56, 173] on div "My Dashboard Market Scan Explore insurance Notifications C G Submit feedback Lo…" at bounding box center [612, 362] width 1225 height 725
paste input "RDH685"
type input "RDH685"
click at [437, 180] on button "Search" at bounding box center [423, 181] width 155 height 24
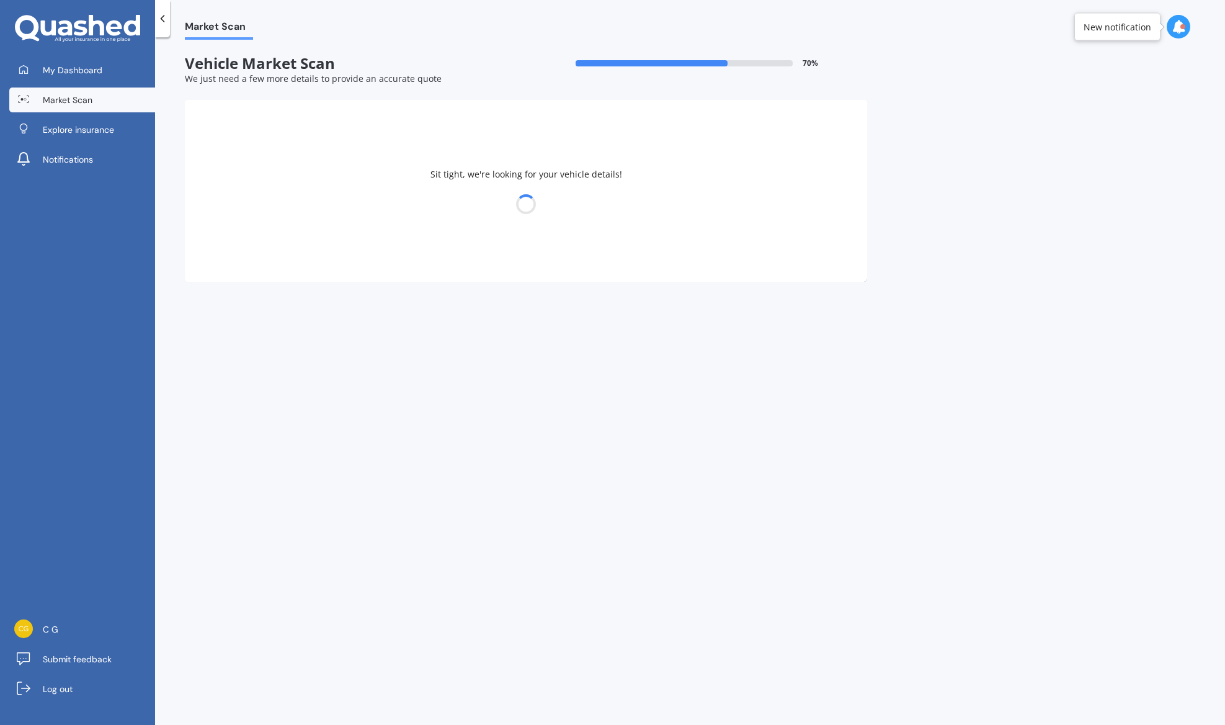
select select "LEXUS"
select select "03"
select select "12"
select select "1983"
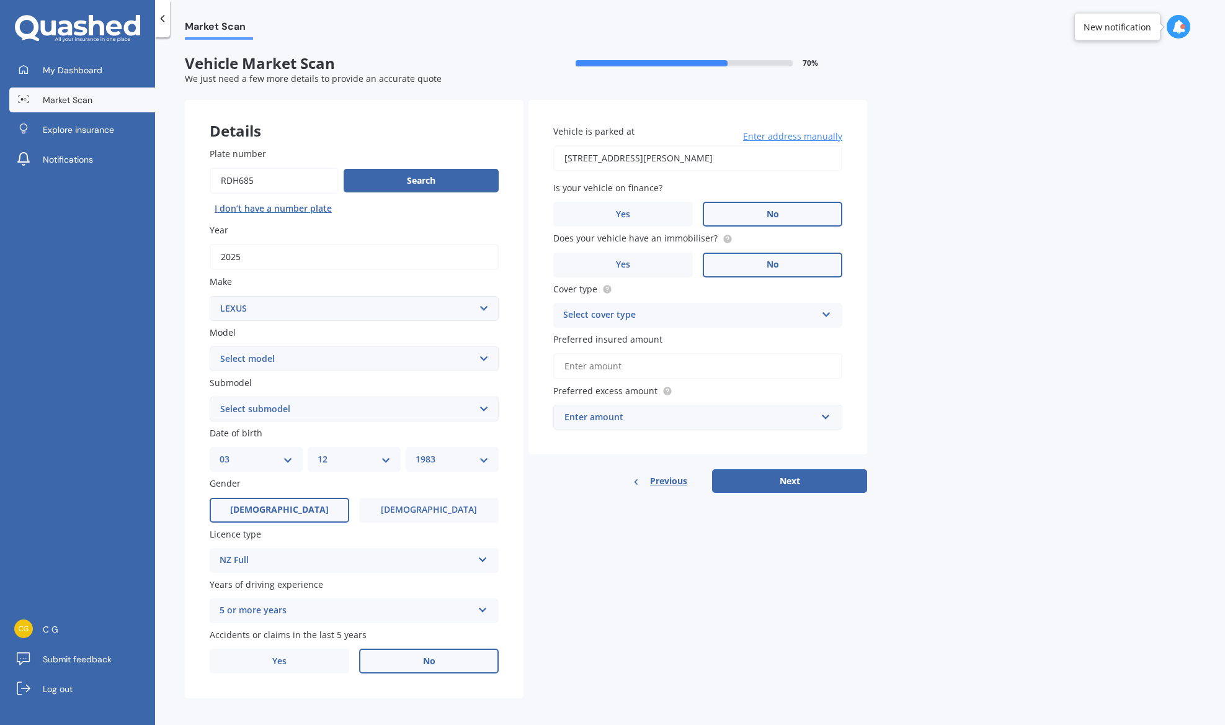
click at [350, 362] on select "Select model AS 460 CT 200 ES 300 ES 350 GS 250 GS 300 GS 350 GS 430 GS 450 GS …" at bounding box center [354, 358] width 289 height 25
click at [248, 362] on select "Select model AS 460 CT 200 ES 300 ES 350 GS 250 GS 300 GS 350 GS 430 GS 450 GS …" at bounding box center [354, 358] width 289 height 25
click at [291, 414] on select "Select submodel" at bounding box center [354, 408] width 289 height 25
click at [269, 361] on select "Select model AS 460 CT 200 ES 300 ES 350 GS 250 GS 300 GS 350 GS 430 GS 450 GS …" at bounding box center [354, 358] width 289 height 25
click at [90, 99] on span "Market Scan" at bounding box center [68, 100] width 50 height 12
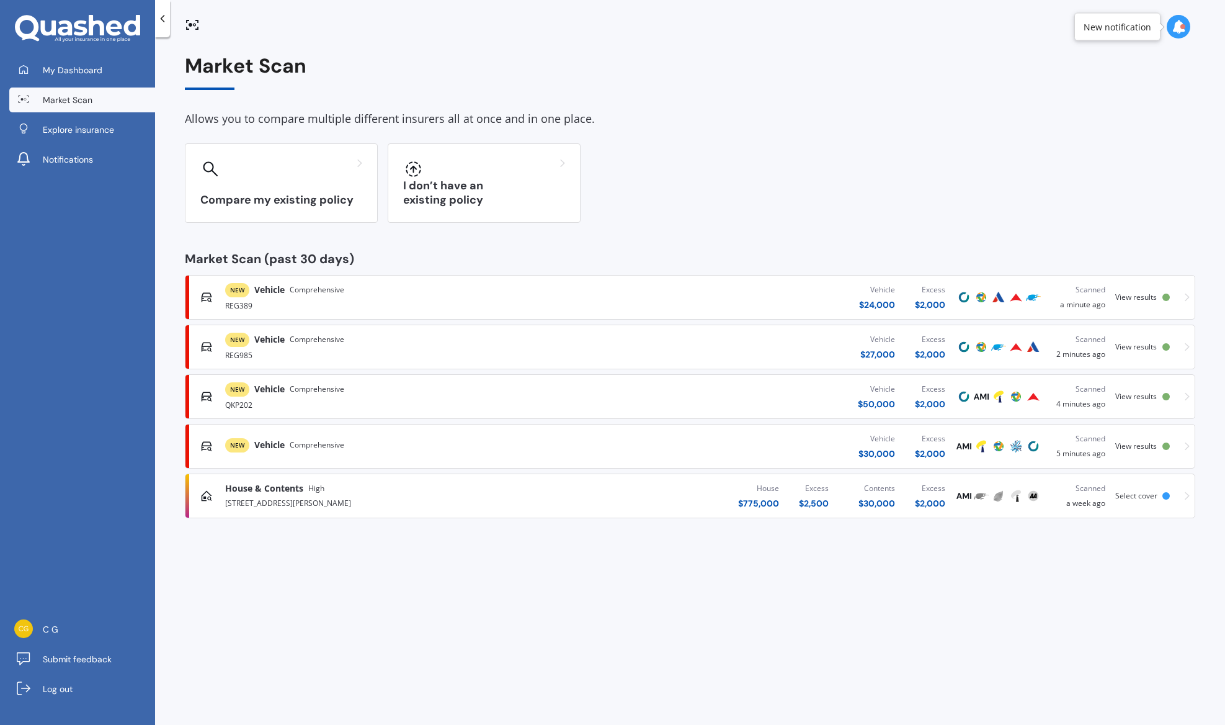
click at [439, 451] on div "NEW Vehicle Comprehensive" at bounding box center [401, 445] width 353 height 14
click at [346, 396] on div "QKP202" at bounding box center [401, 403] width 353 height 15
click at [390, 355] on div "REG985" at bounding box center [401, 354] width 353 height 15
click at [407, 295] on div "NEW Vehicle Comprehensive" at bounding box center [401, 290] width 353 height 14
click at [79, 635] on link "C G" at bounding box center [82, 629] width 146 height 25
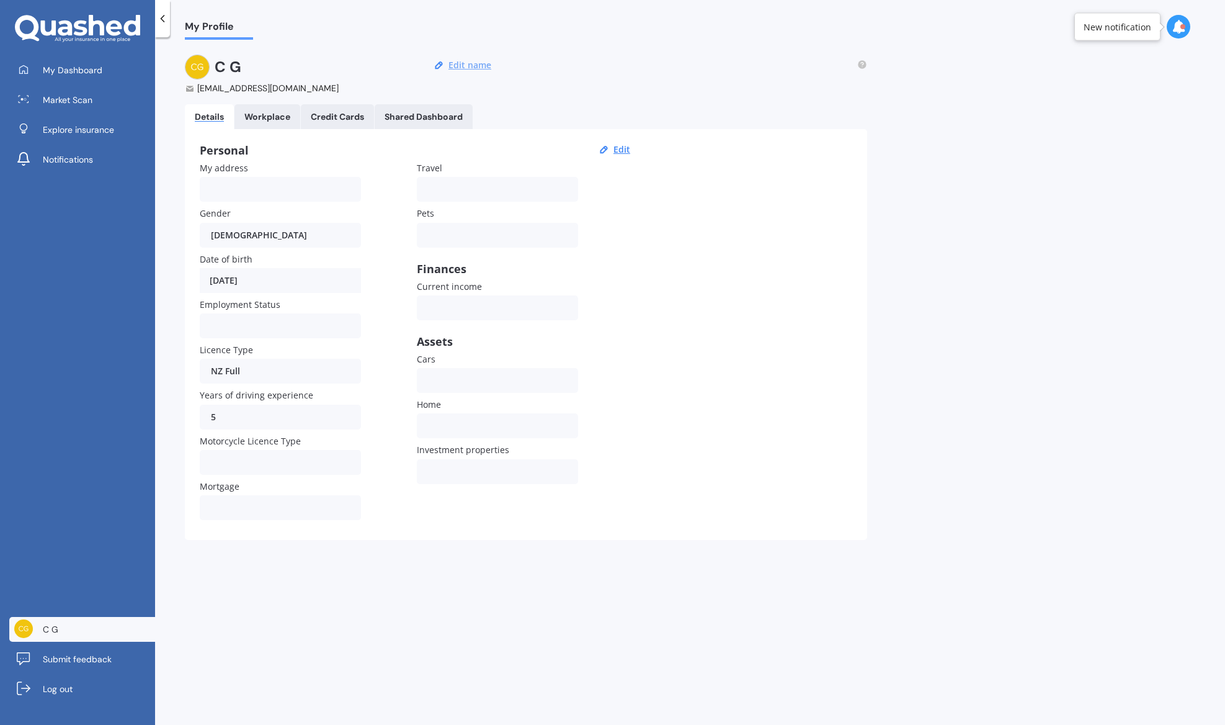
click at [475, 67] on button "Edit name" at bounding box center [470, 65] width 50 height 11
click at [589, 65] on div "C G cgrenzel@gmail.com Save" at bounding box center [526, 75] width 682 height 40
click at [476, 69] on button "Save" at bounding box center [481, 65] width 27 height 11
click at [187, 90] on icon at bounding box center [189, 88] width 8 height 7
click at [282, 117] on div "Workplace" at bounding box center [267, 117] width 46 height 11
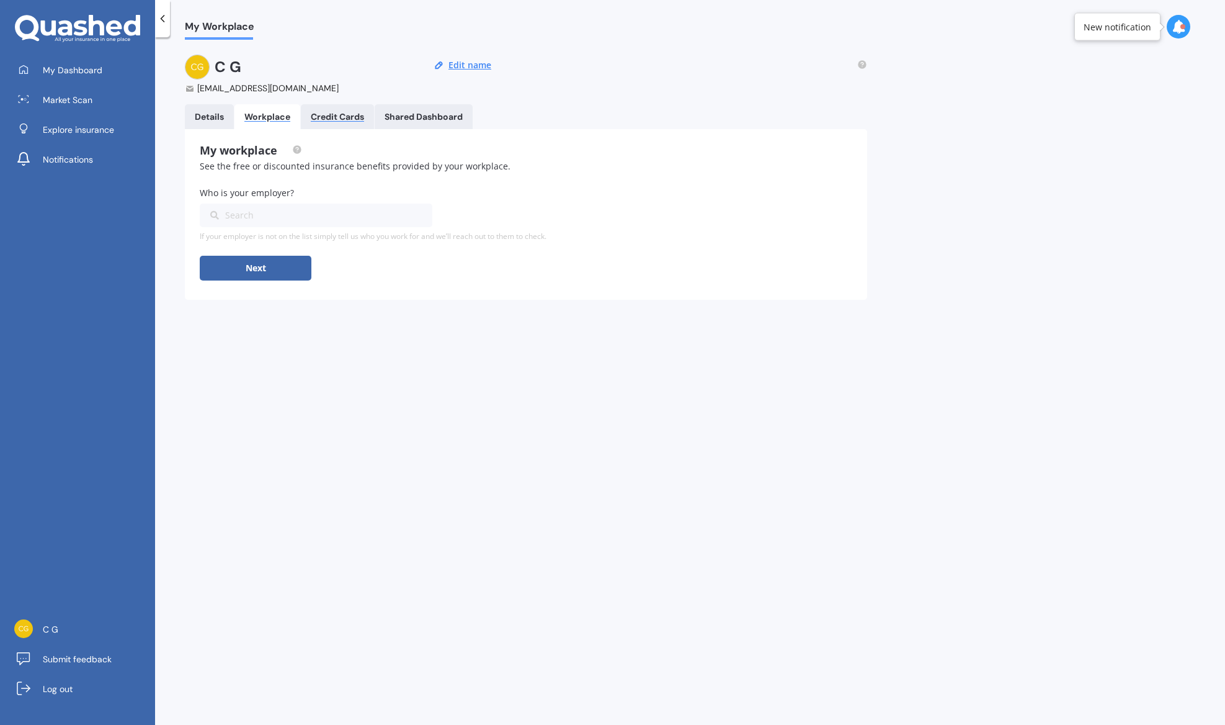
click at [323, 117] on div "Credit Cards" at bounding box center [337, 117] width 53 height 11
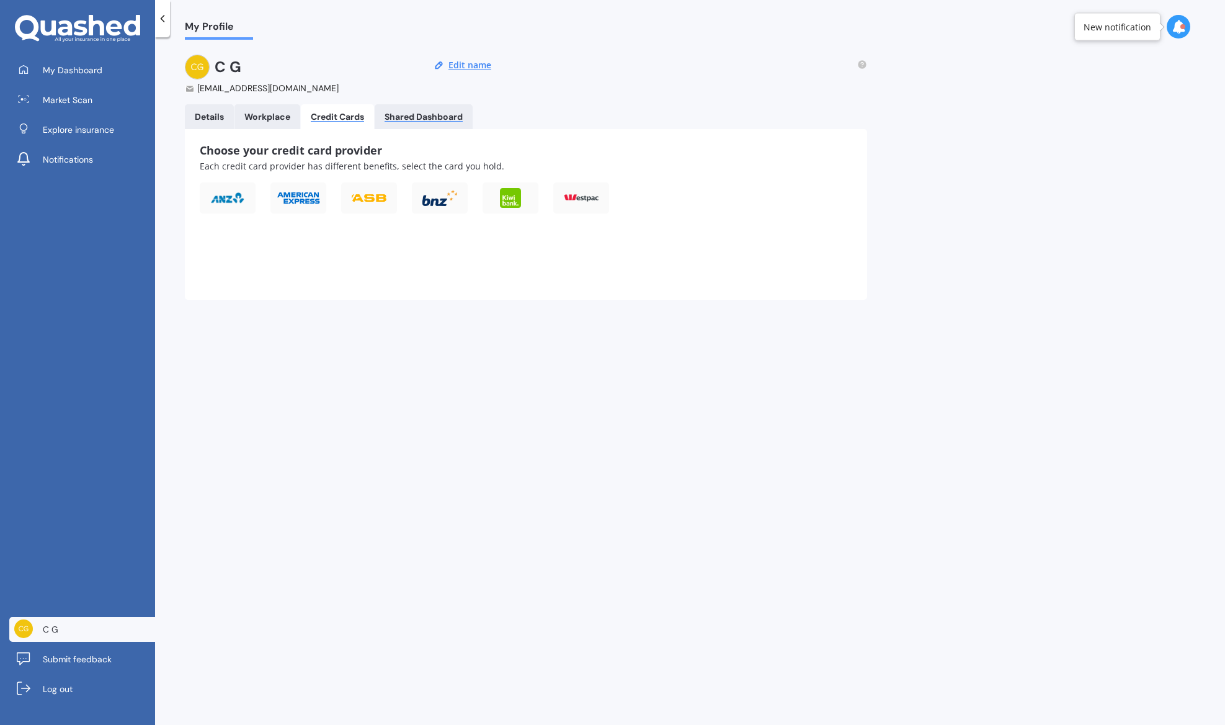
click at [392, 115] on div "Shared Dashboard" at bounding box center [424, 117] width 78 height 11
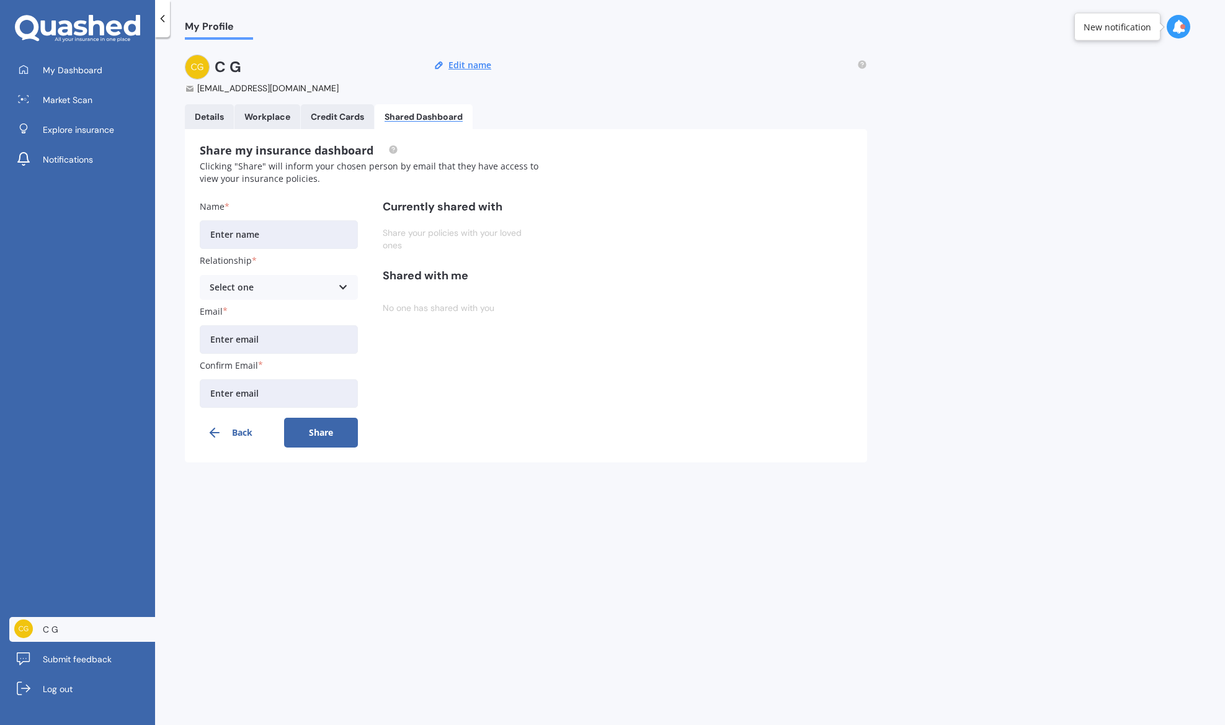
click at [91, 143] on div "My Dashboard Market Scan Explore insurance Notifications" at bounding box center [77, 117] width 155 height 119
click at [85, 137] on link "Explore insurance" at bounding box center [82, 129] width 146 height 25
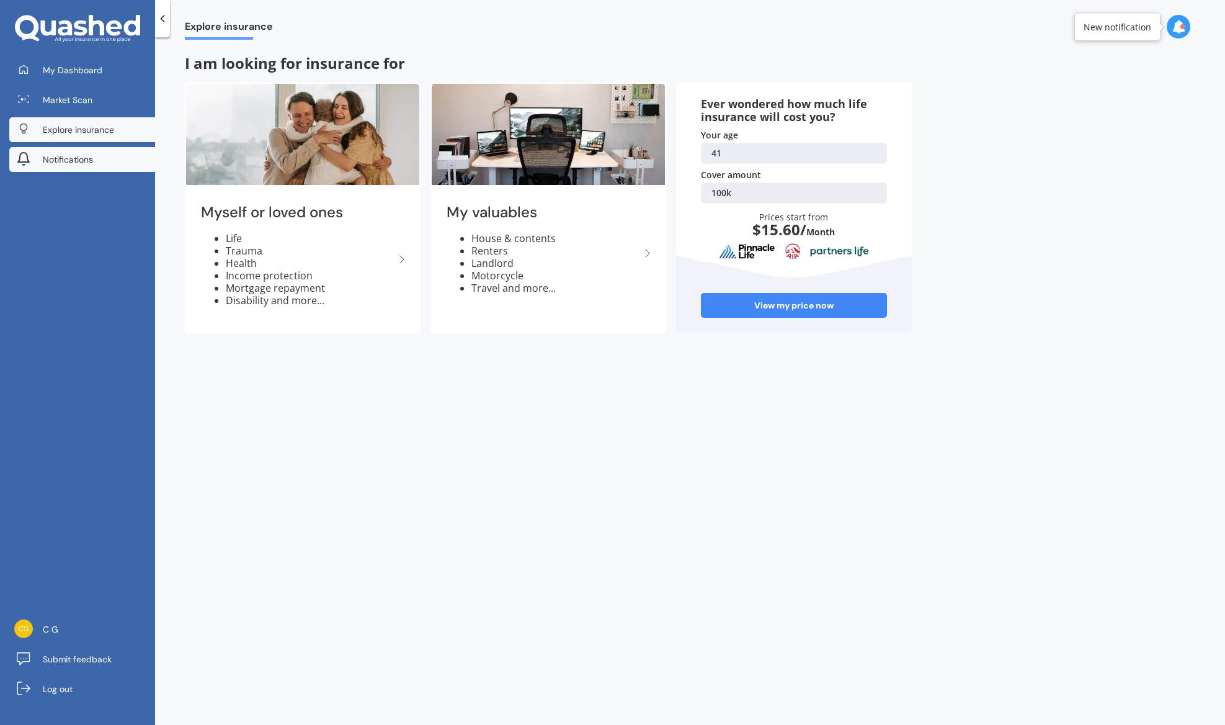
click at [74, 159] on span "Notifications" at bounding box center [68, 159] width 50 height 12
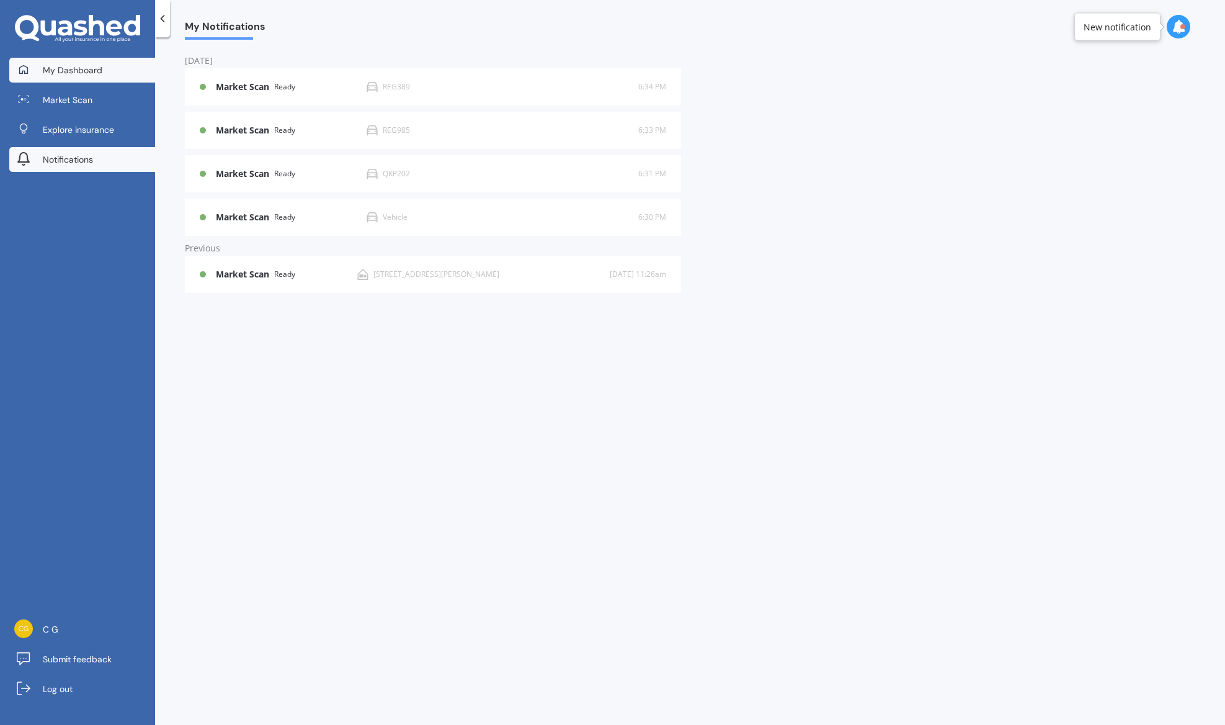
click at [80, 75] on span "My Dashboard" at bounding box center [73, 70] width 60 height 12
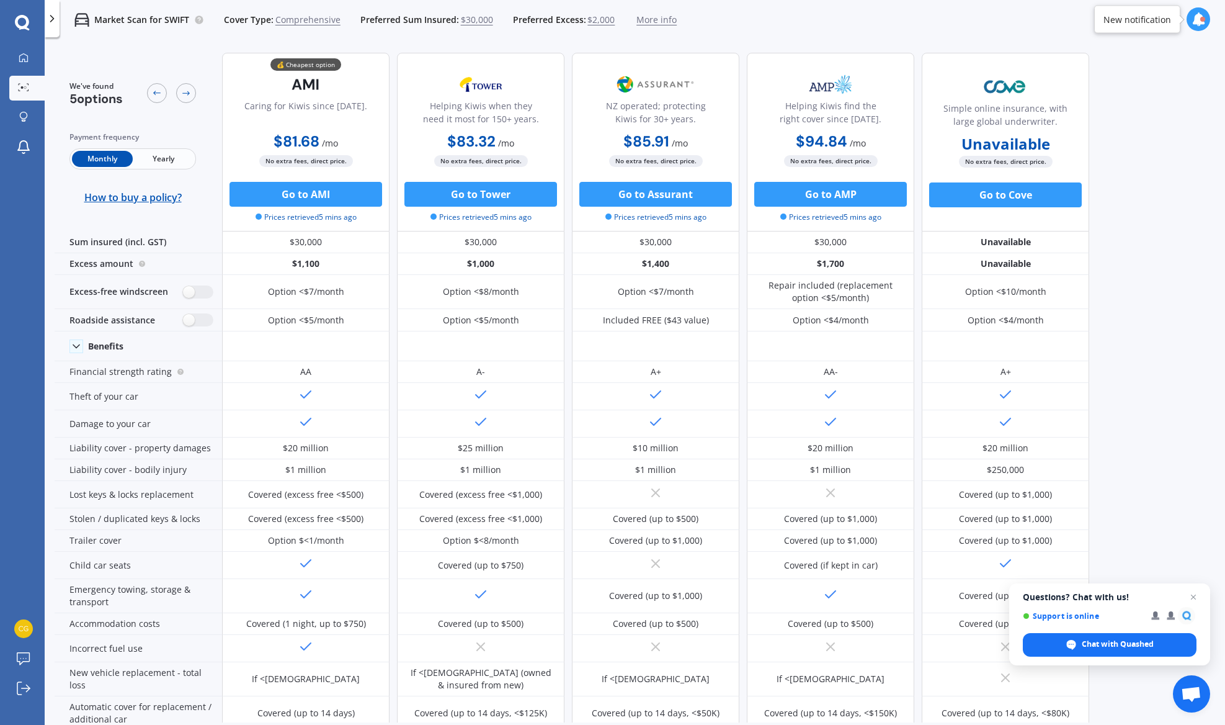
click at [176, 156] on span "Yearly" at bounding box center [163, 159] width 61 height 16
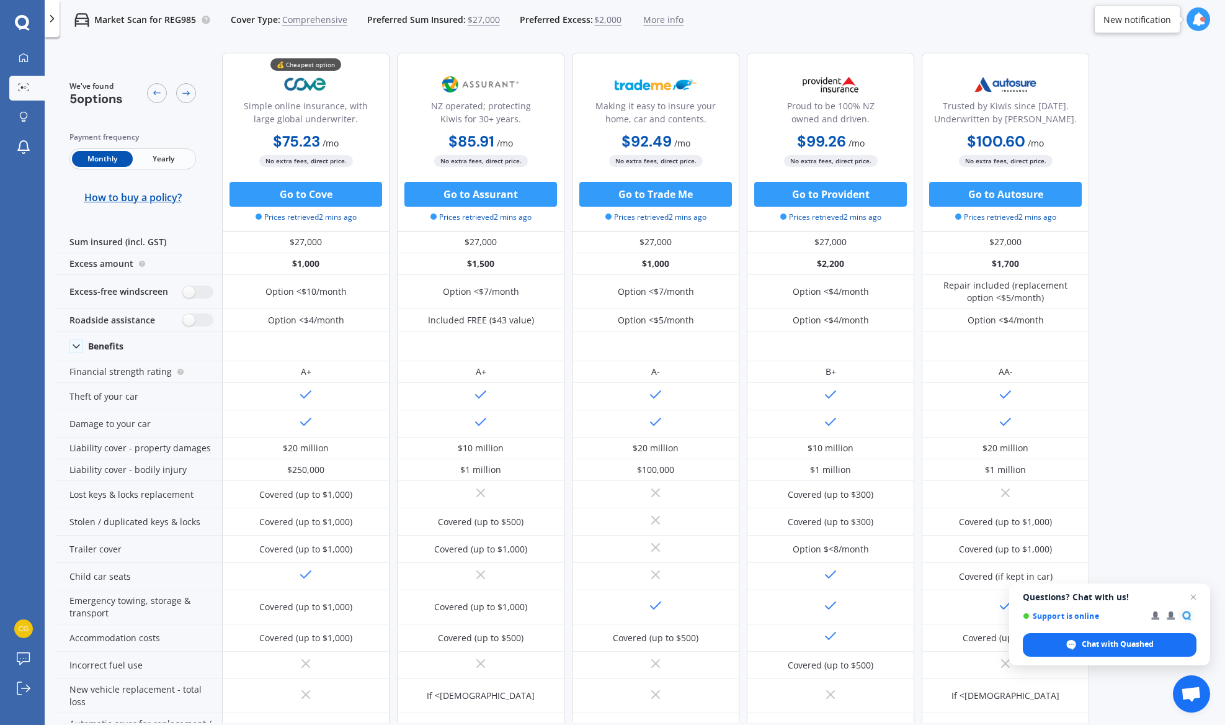
click at [166, 161] on span "Yearly" at bounding box center [163, 159] width 61 height 16
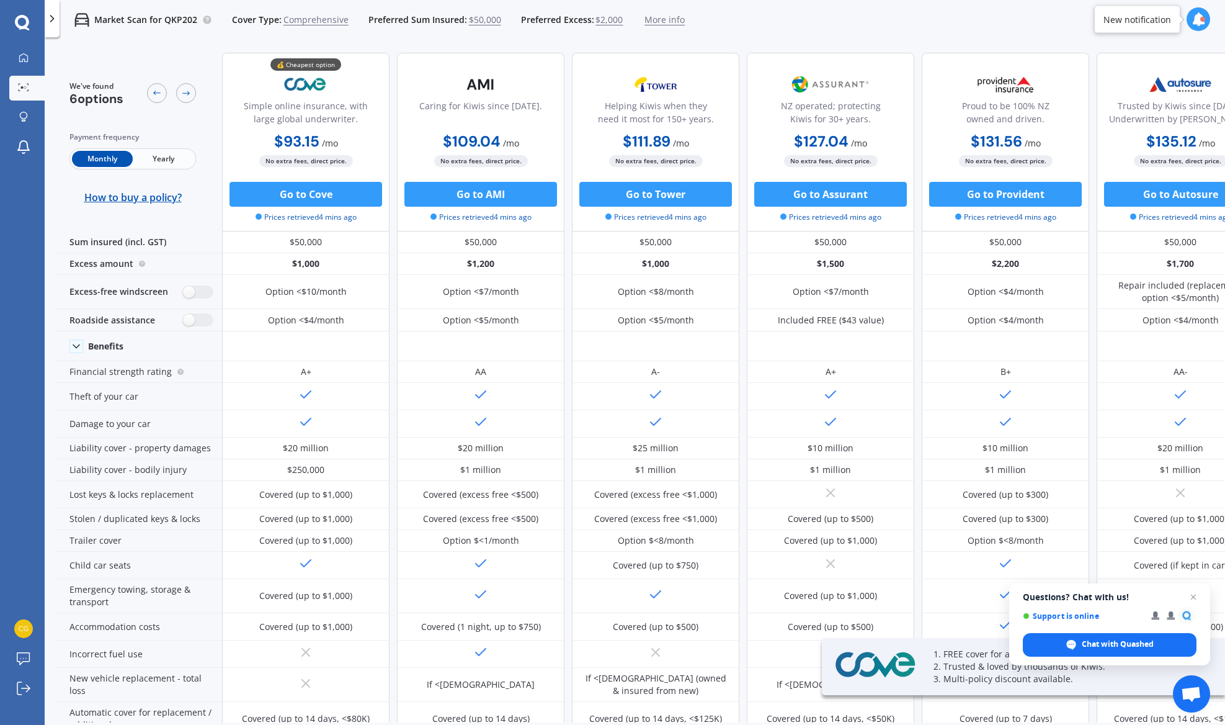
click at [157, 159] on span "Yearly" at bounding box center [163, 159] width 61 height 16
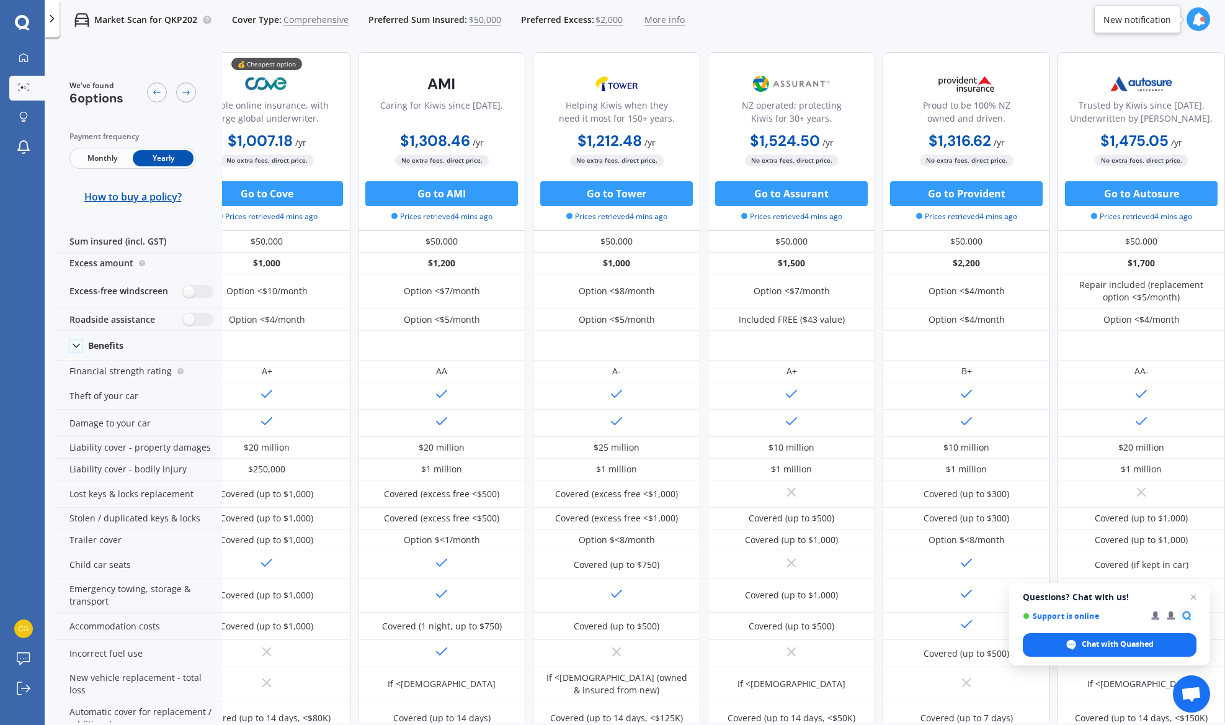
scroll to position [1, 0]
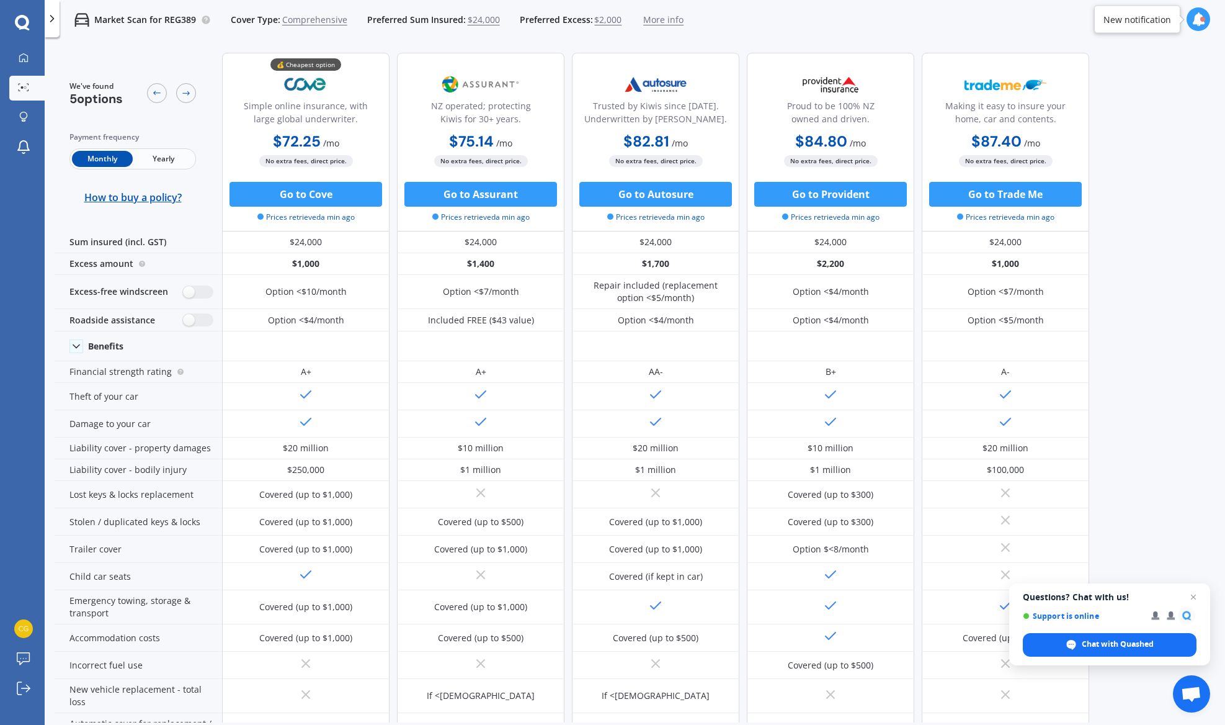
click at [155, 163] on span "Yearly" at bounding box center [163, 159] width 61 height 16
